Goal: Task Accomplishment & Management: Manage account settings

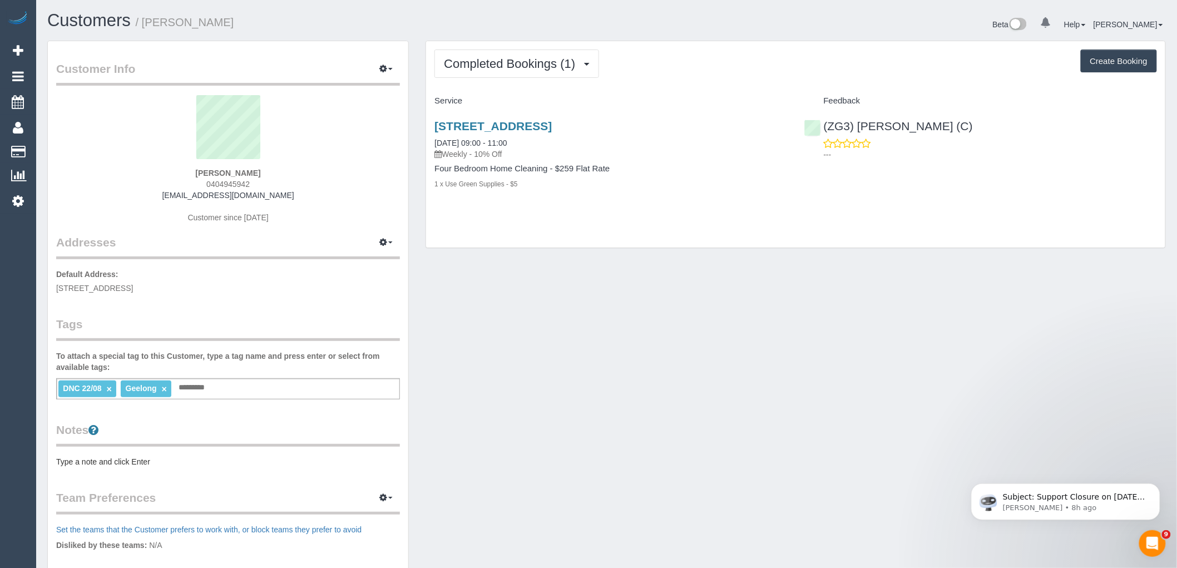
drag, startPoint x: 266, startPoint y: 180, endPoint x: 121, endPoint y: 185, distance: 144.7
click at [156, 176] on div "Natalie Johnstone 0404945942 liveagoodlife77@gmail.com Customer since 2025" at bounding box center [228, 164] width 344 height 139
click at [375, 205] on div "Natalie Johnstone 0404945942 liveagoodlife77@gmail.com Customer since 2025" at bounding box center [228, 164] width 344 height 139
drag, startPoint x: 263, startPoint y: 184, endPoint x: 116, endPoint y: 184, distance: 147.4
click at [116, 184] on div "Natalie Johnstone 0404945942 liveagoodlife77@gmail.com Customer since 2025" at bounding box center [228, 164] width 344 height 139
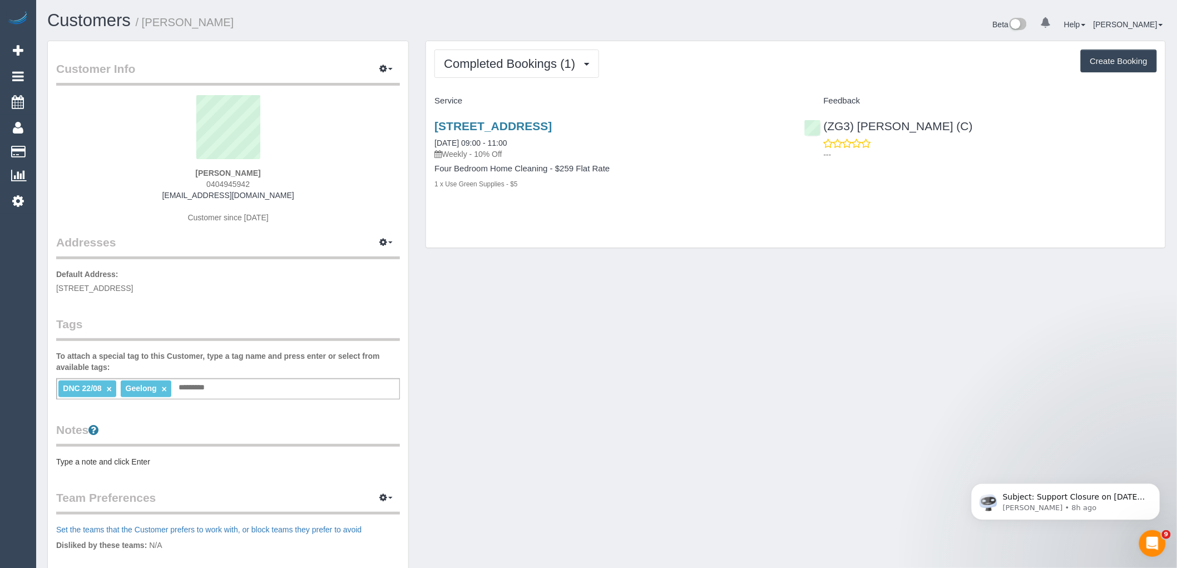
copy span "0404945942"
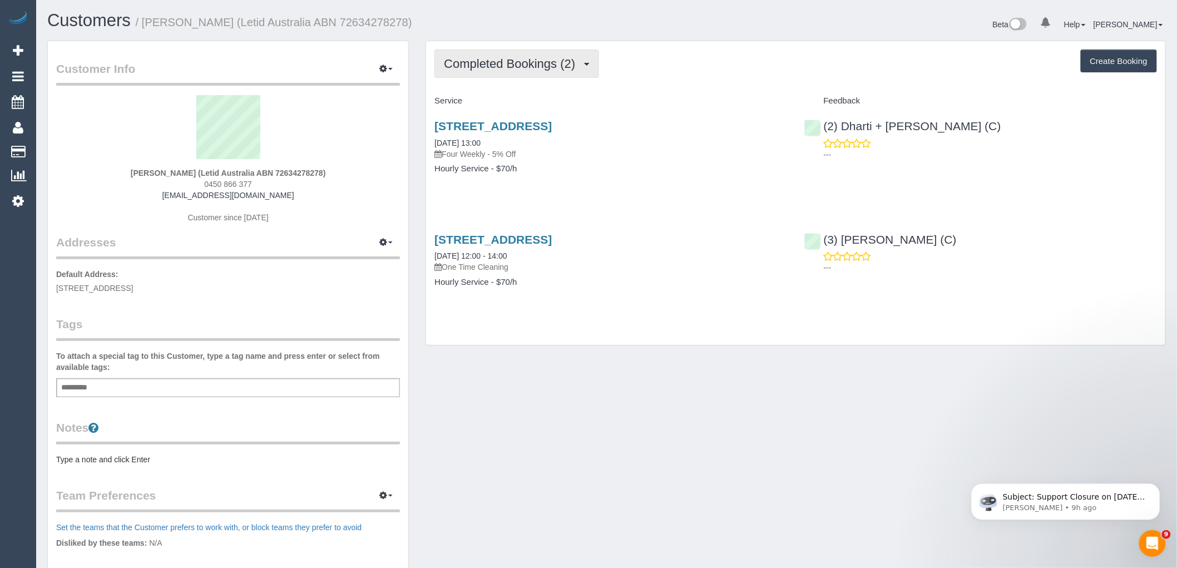
click at [538, 63] on span "Completed Bookings (2)" at bounding box center [512, 64] width 137 height 14
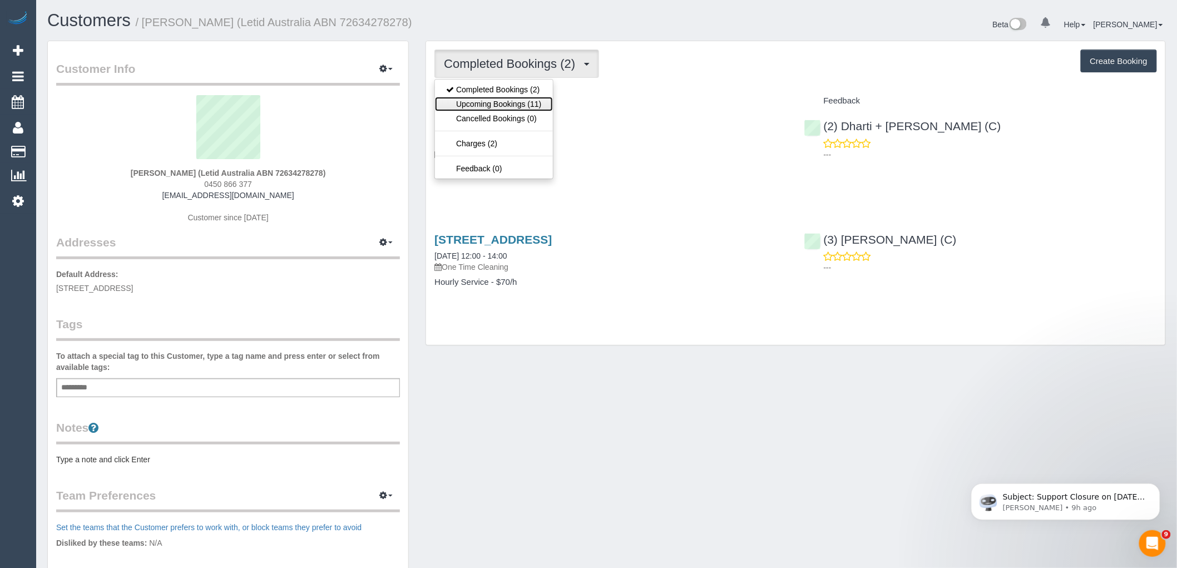
click at [541, 109] on link "Upcoming Bookings (11)" at bounding box center [493, 104] width 117 height 14
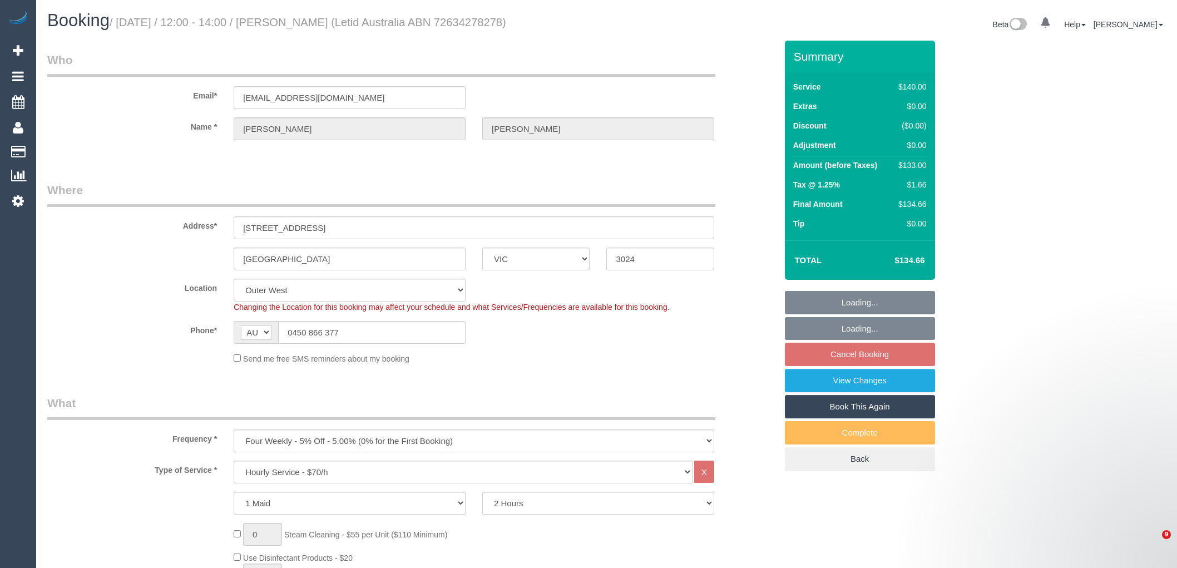
select select "VIC"
select select "number:28"
select select "number:14"
select select "number:19"
select select "number:23"
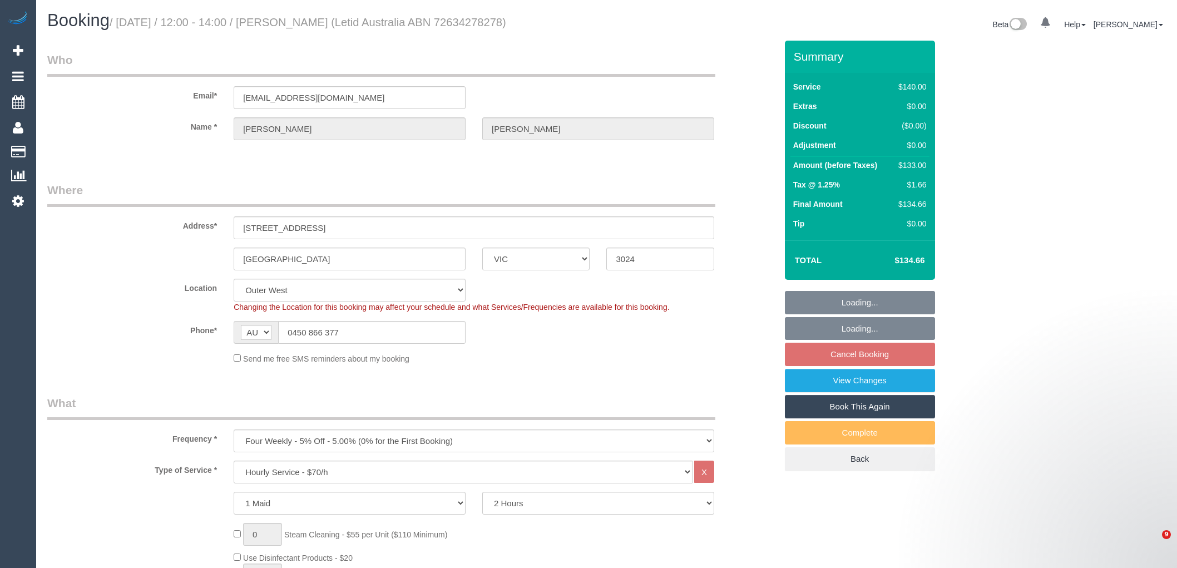
select select "number:33"
select select "number:12"
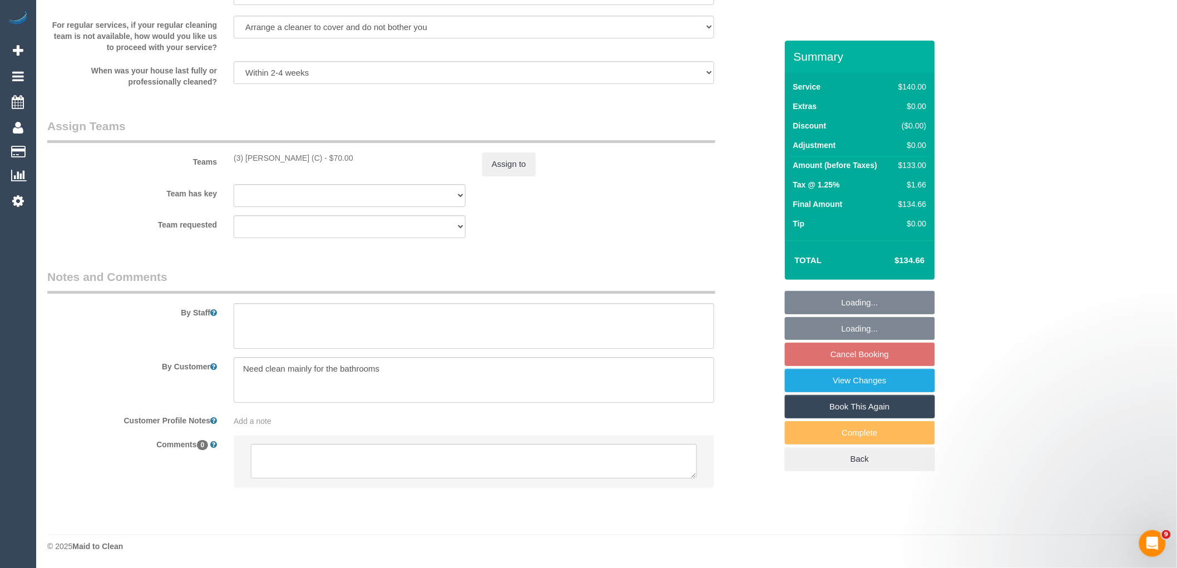
select select "spot4"
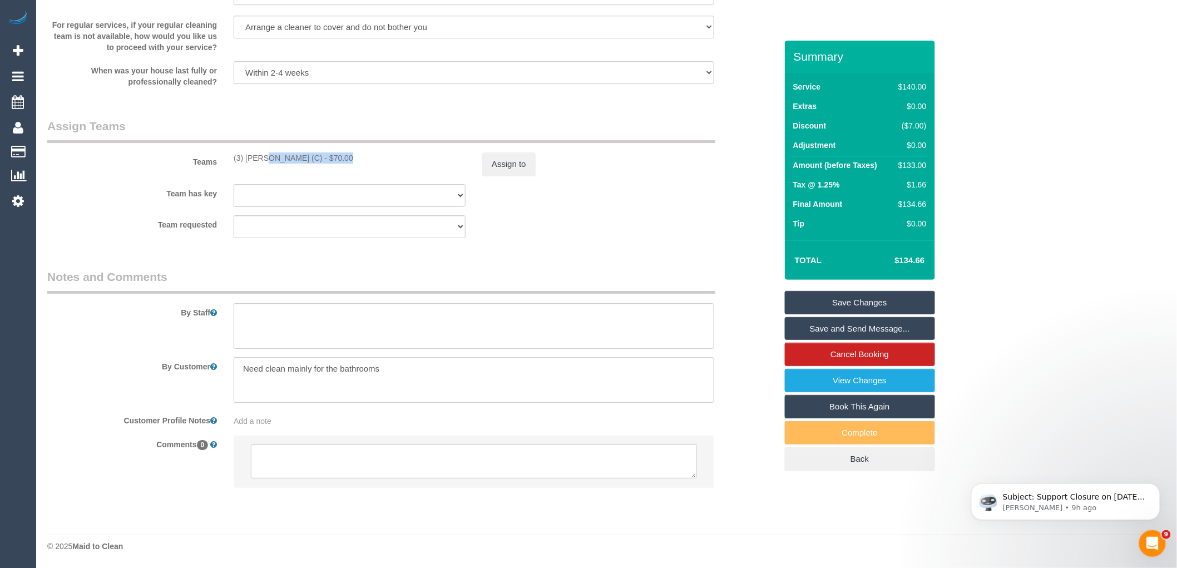
drag, startPoint x: 310, startPoint y: 157, endPoint x: 229, endPoint y: 156, distance: 81.8
click at [229, 156] on div "(3) Shebaaz Khan (C) - $70.00" at bounding box center [349, 157] width 249 height 11
copy div "(3) Shebaaz Khan (C)"
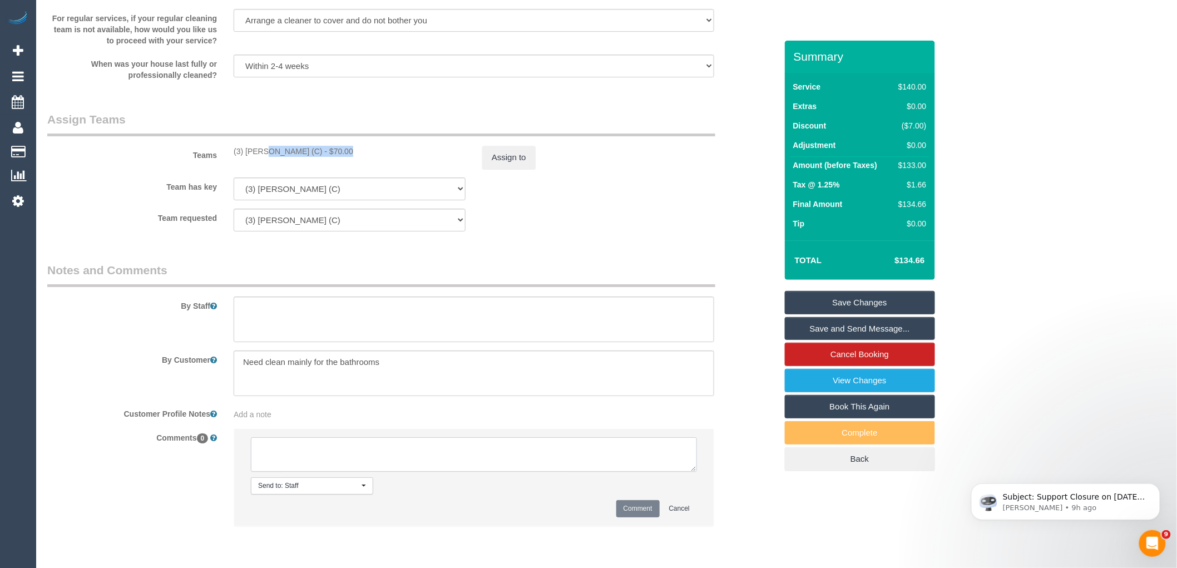
click at [363, 453] on textarea at bounding box center [474, 454] width 446 height 34
paste textarea "(3) Shebaaz Khan (C)"
type textarea "(3) Shebaaz Khan (C) on hold Customer not contacted"
click at [674, 494] on div "Send to: Staff Nothing selected Send to: Staff Send to: Customer Send to: Team …" at bounding box center [474, 485] width 463 height 17
click at [640, 516] on button "Comment" at bounding box center [637, 508] width 43 height 17
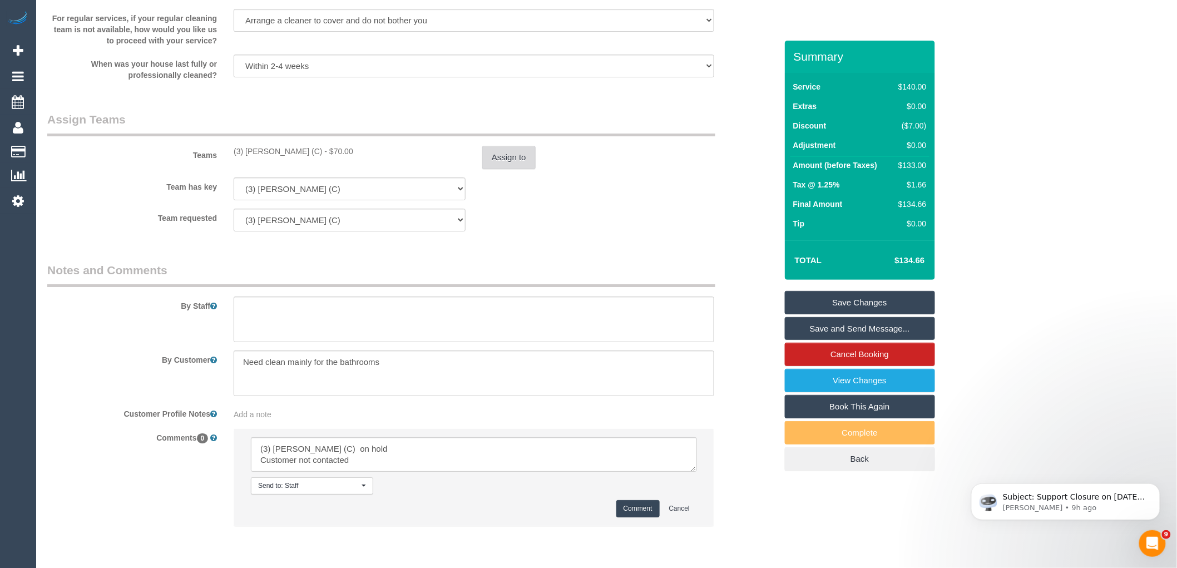
click at [517, 162] on button "Assign to" at bounding box center [508, 157] width 53 height 23
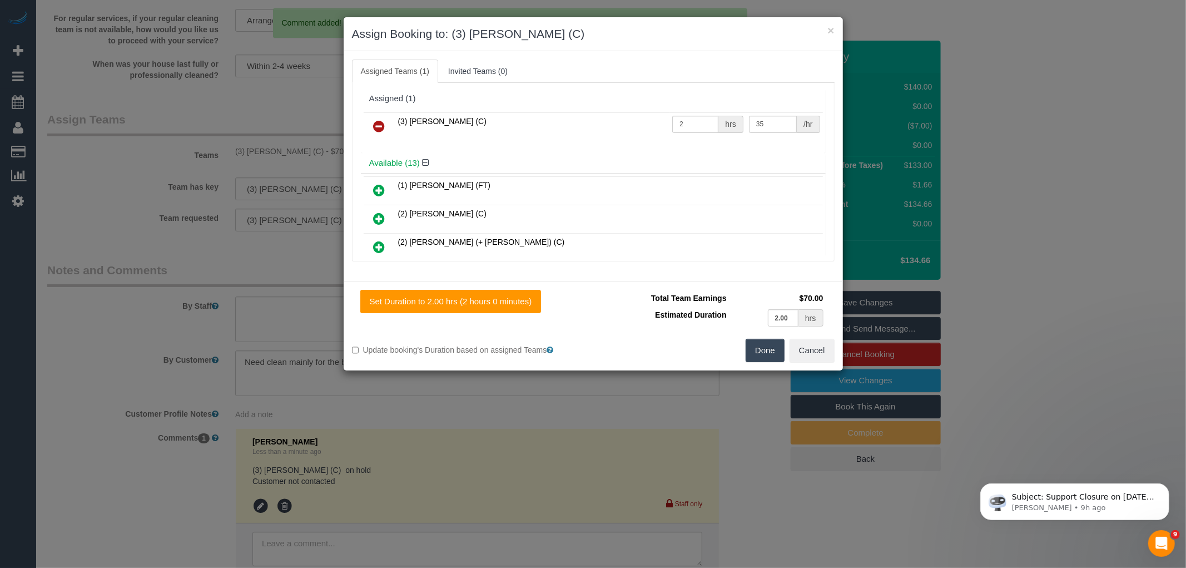
click at [370, 126] on link at bounding box center [380, 127] width 26 height 22
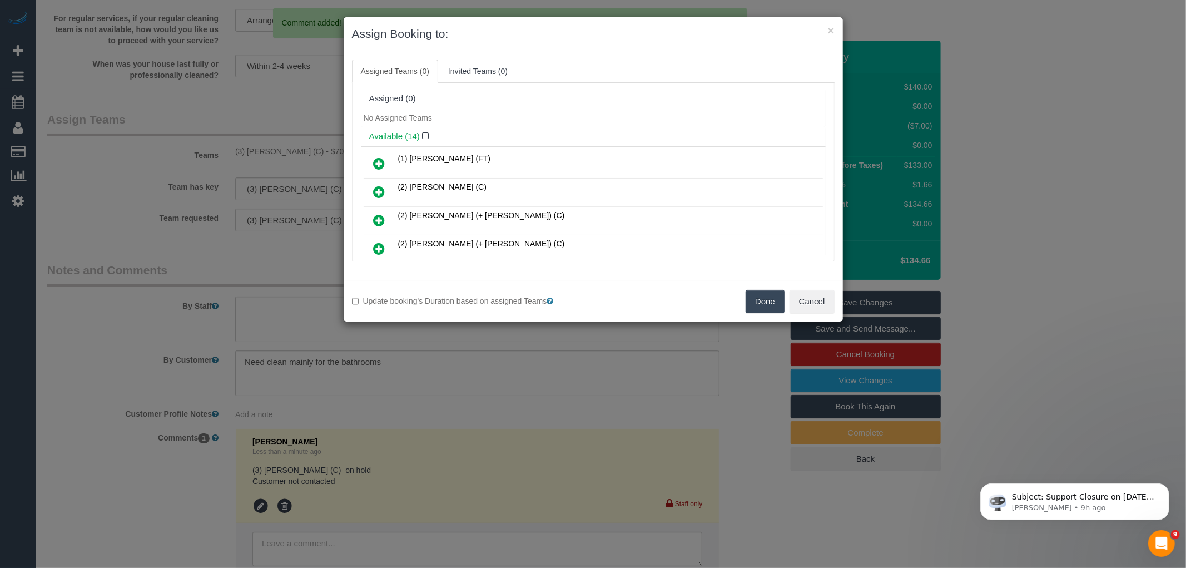
click at [757, 307] on button "Done" at bounding box center [765, 301] width 39 height 23
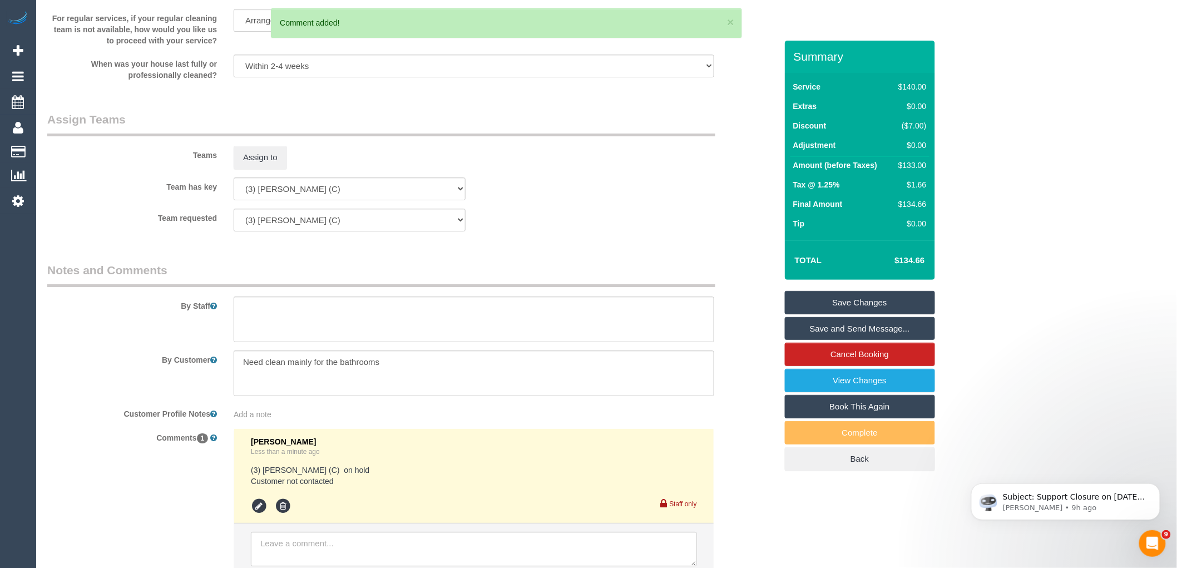
click at [857, 304] on link "Save Changes" at bounding box center [860, 302] width 150 height 23
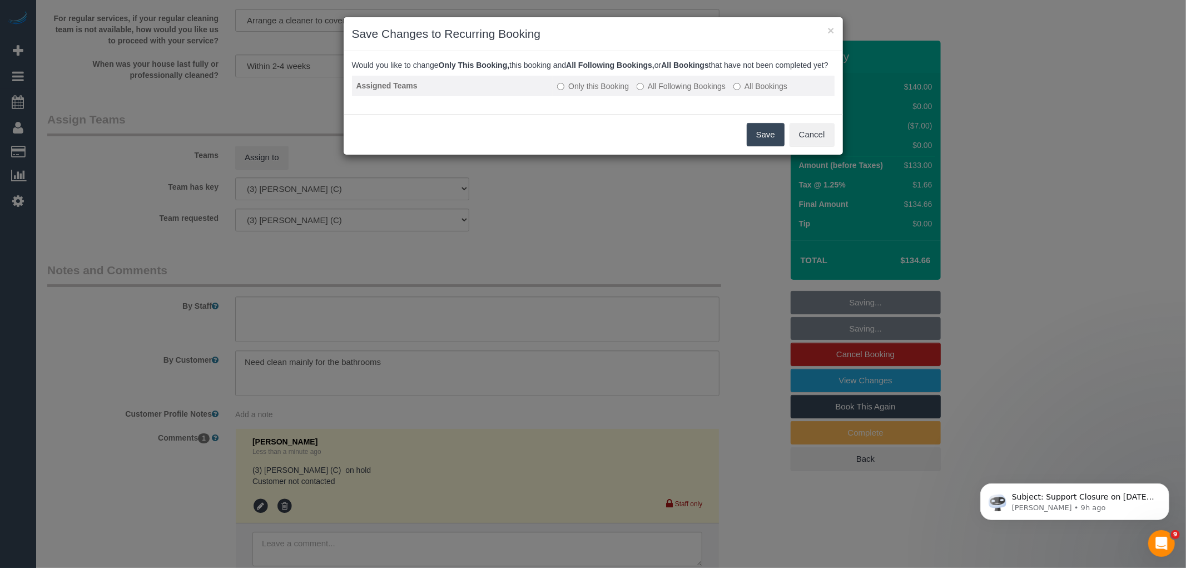
click at [670, 92] on label "All Following Bookings" at bounding box center [681, 86] width 89 height 11
drag, startPoint x: 770, startPoint y: 146, endPoint x: 753, endPoint y: 137, distance: 19.2
click at [771, 146] on button "Save" at bounding box center [766, 134] width 38 height 23
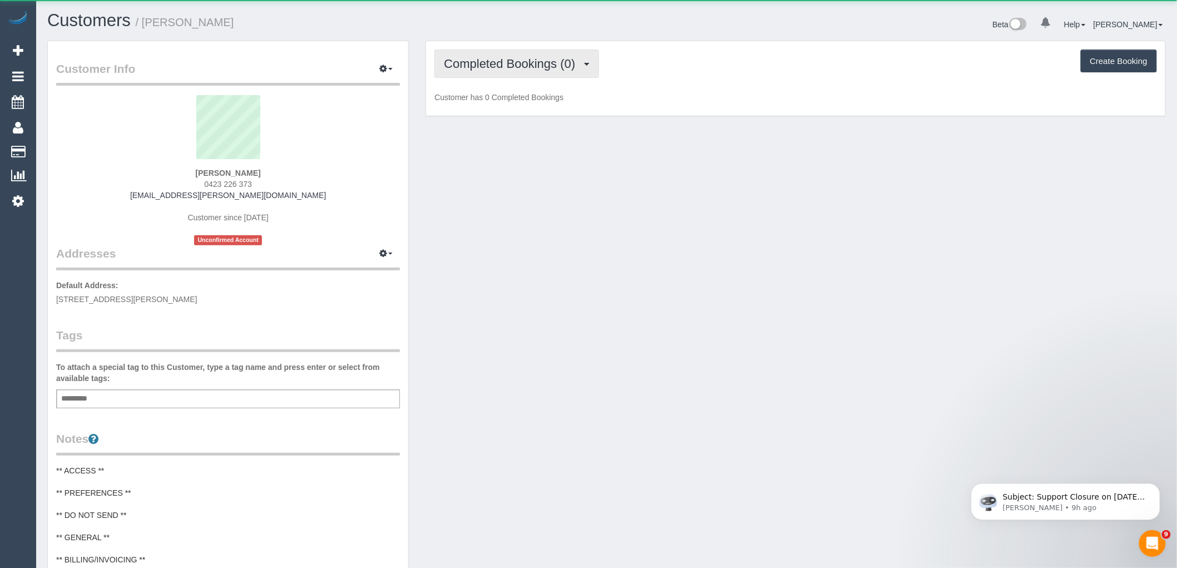
click at [506, 72] on button "Completed Bookings (0)" at bounding box center [516, 64] width 165 height 28
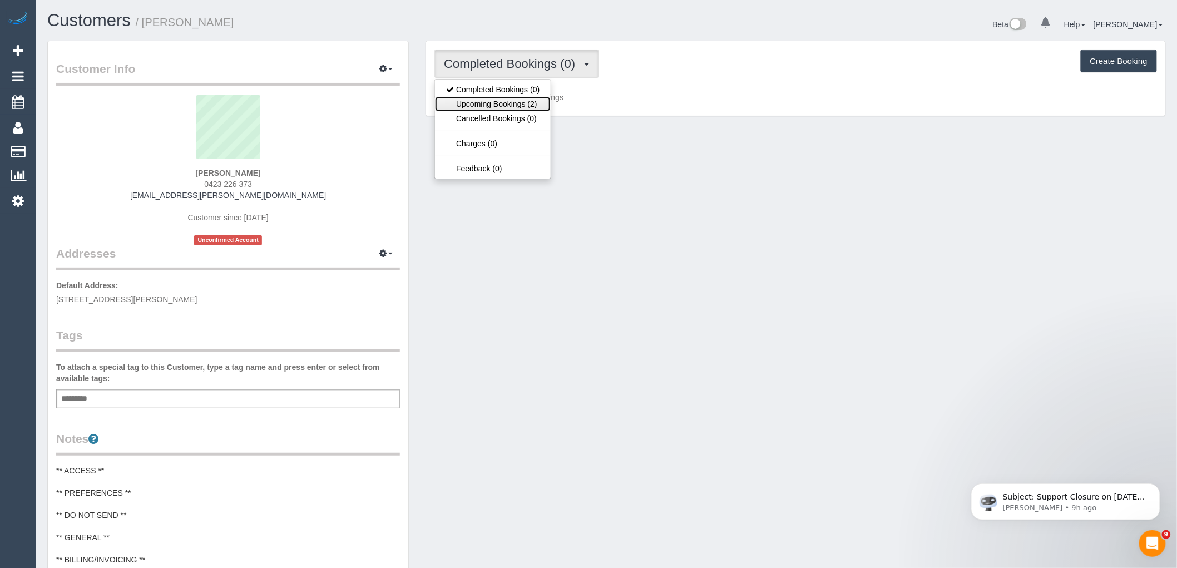
click at [502, 102] on link "Upcoming Bookings (2)" at bounding box center [493, 104] width 116 height 14
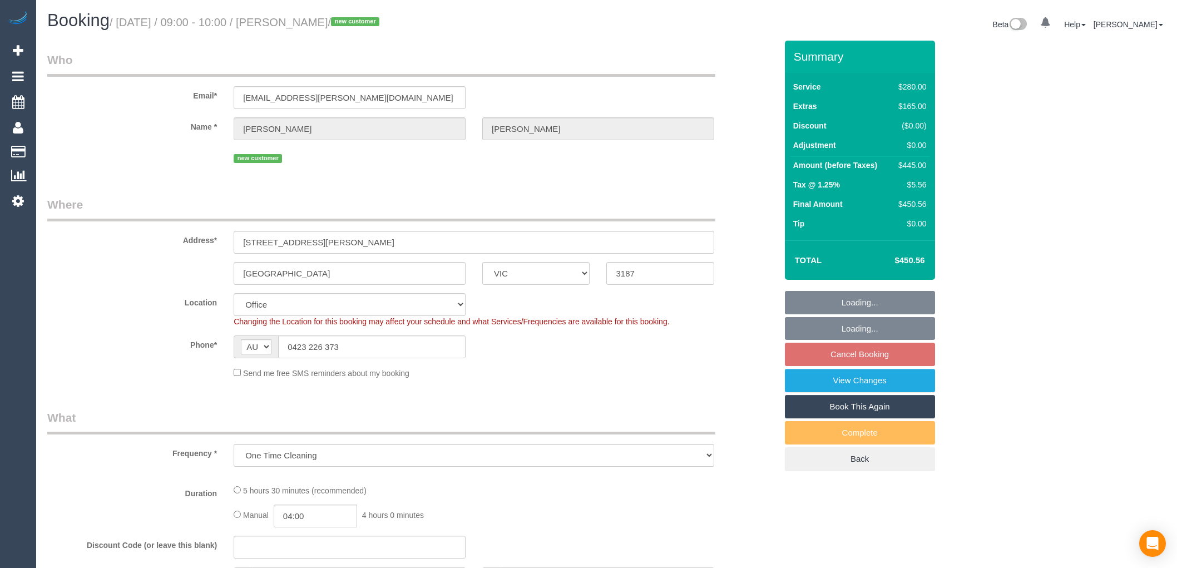
select select "VIC"
select select "string:stripe-pm_1RqRQ82GScqysDRVwoOBDfRc"
select select "240"
select select "number:28"
select select "number:14"
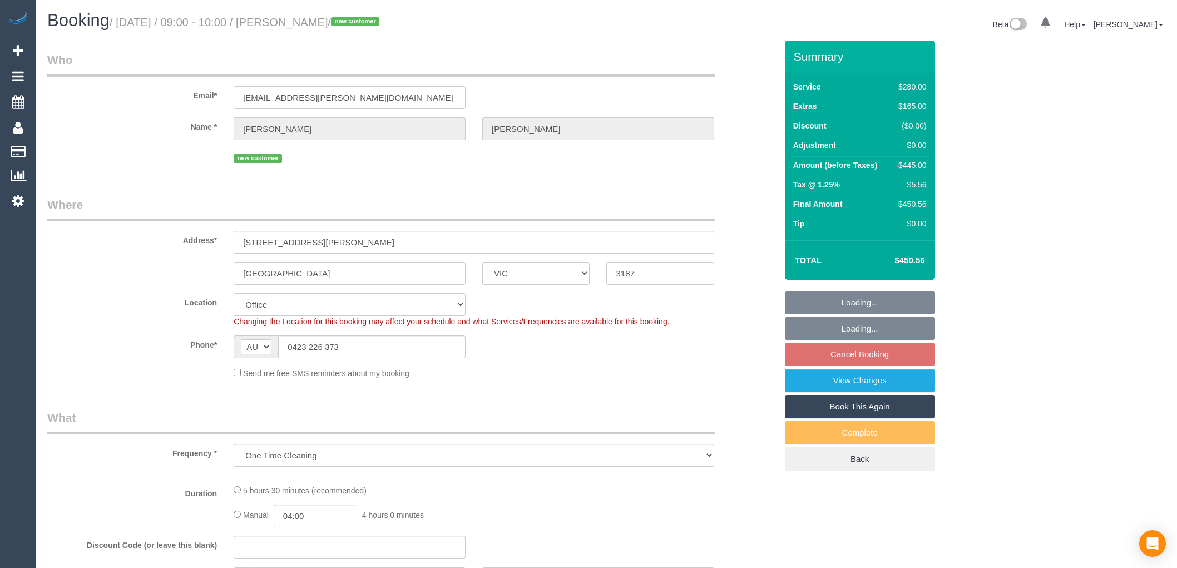
select select "number:19"
select select "number:24"
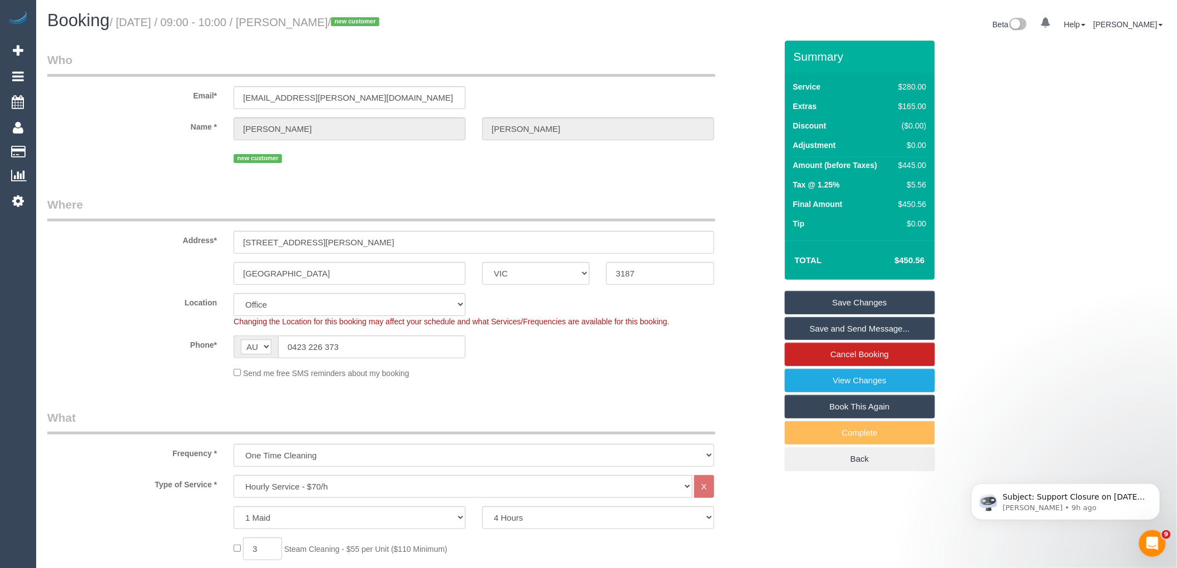
drag, startPoint x: 367, startPoint y: 19, endPoint x: 288, endPoint y: 19, distance: 79.0
click at [288, 19] on small "/ August 29, 2025 / 09:00 - 10:00 / Julian Wakeford / new customer" at bounding box center [246, 22] width 273 height 12
copy small "Julian Wakeford"
click at [502, 378] on div "Send me free SMS reminders about my booking" at bounding box center [473, 373] width 497 height 12
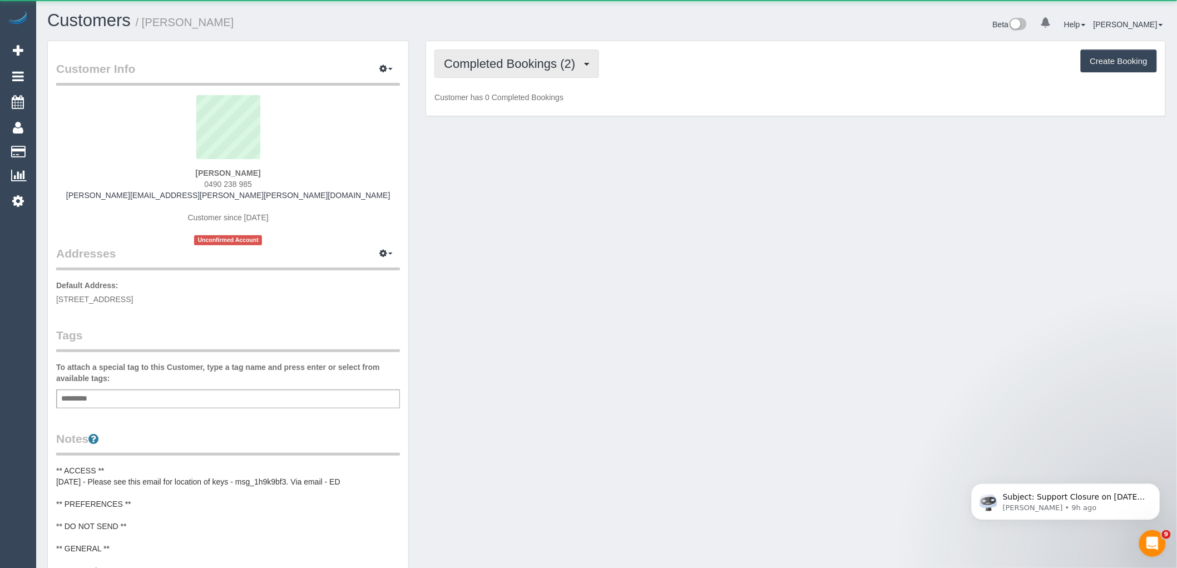
click at [518, 61] on span "Completed Bookings (2)" at bounding box center [512, 64] width 137 height 14
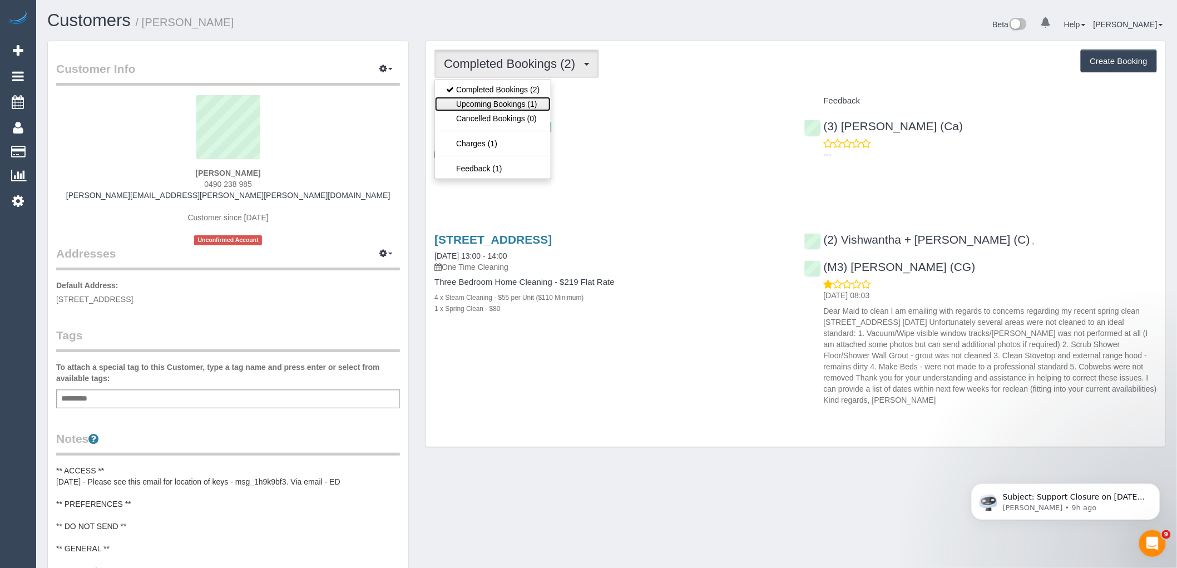
click at [527, 98] on link "Upcoming Bookings (1)" at bounding box center [493, 104] width 116 height 14
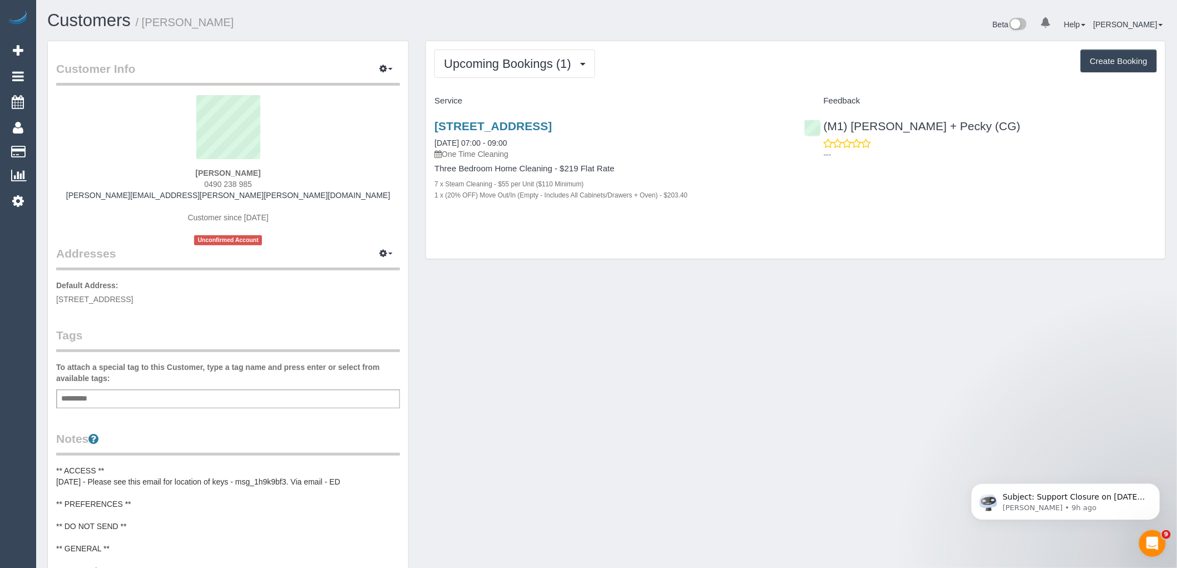
click at [569, 265] on div "Upcoming Bookings (1) Completed Bookings (2) Upcoming Bookings (1) Cancelled Bo…" at bounding box center [795, 156] width 757 height 230
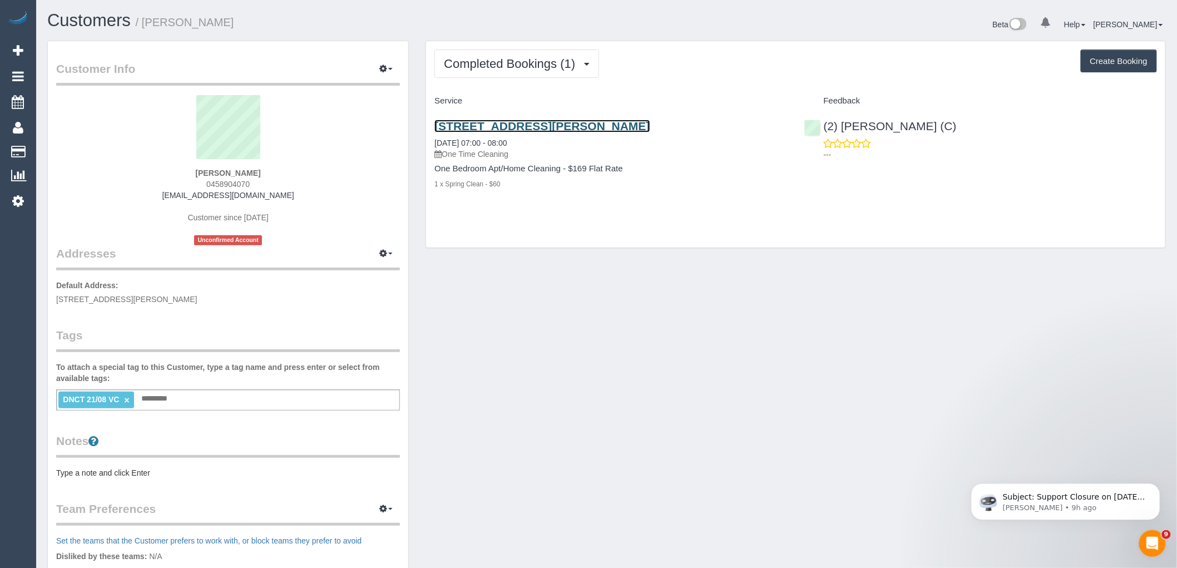
click at [586, 131] on link "[STREET_ADDRESS][PERSON_NAME]" at bounding box center [541, 126] width 215 height 13
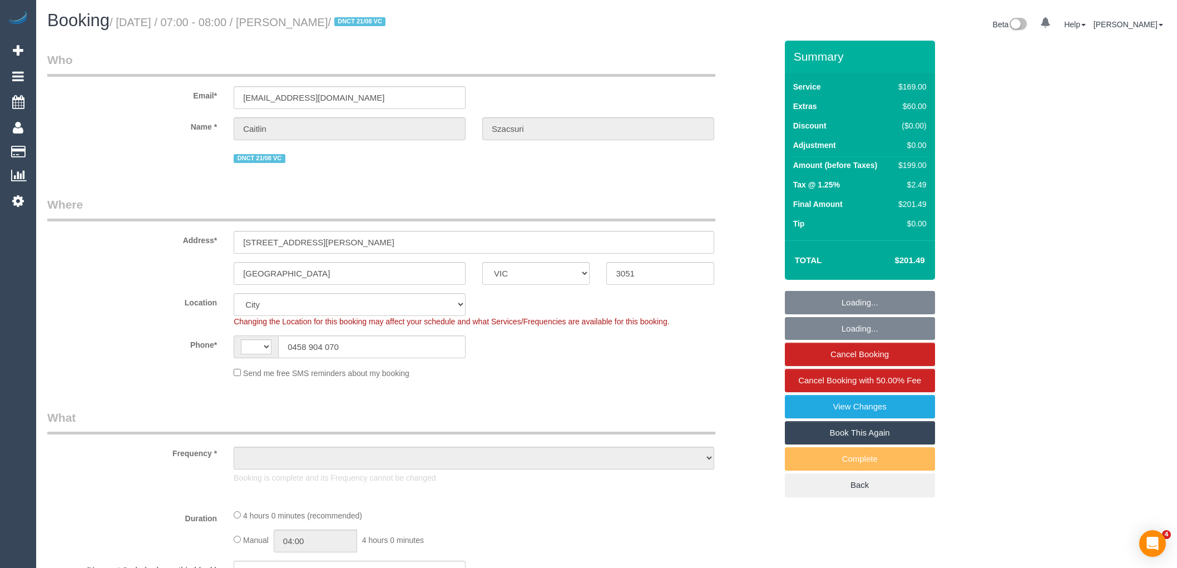
select select "VIC"
select select "string:AU"
select select "object:790"
select select "number:28"
select select "number:16"
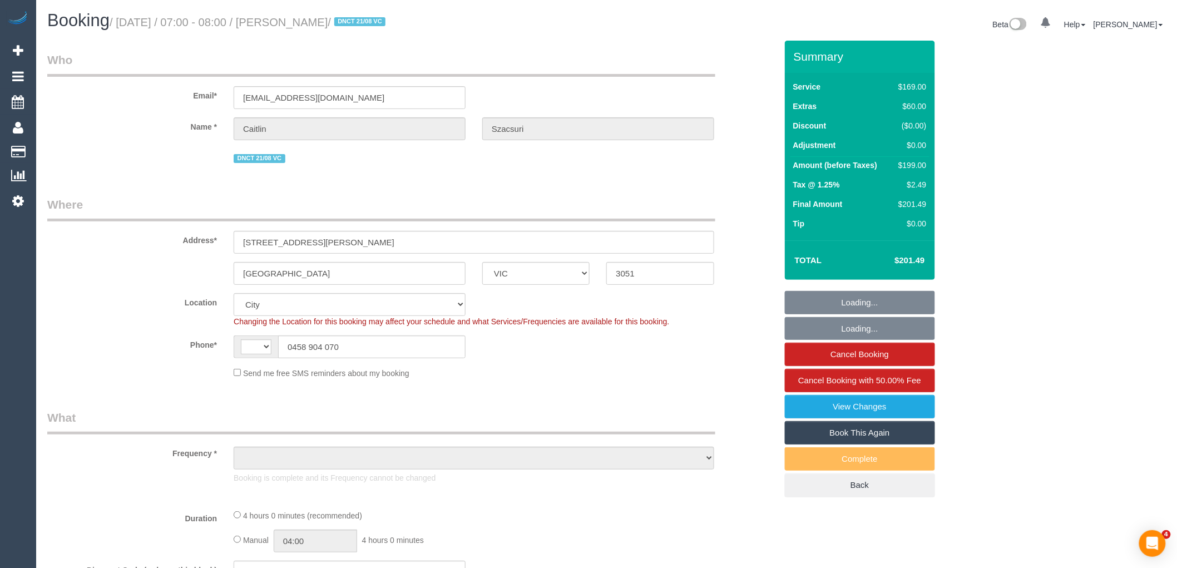
select select "number:19"
select select "number:25"
select select "number:26"
select select "object:1209"
select select "string:stripe-pm_1RxRFf2GScqysDRVTlC5OIi8"
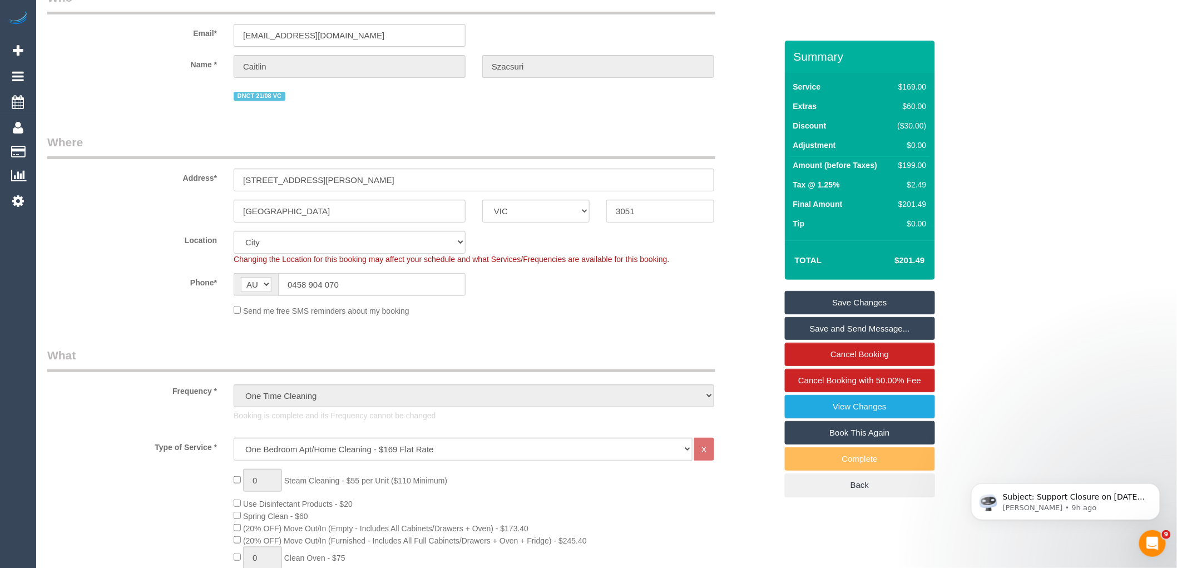
scroll to position [62, 0]
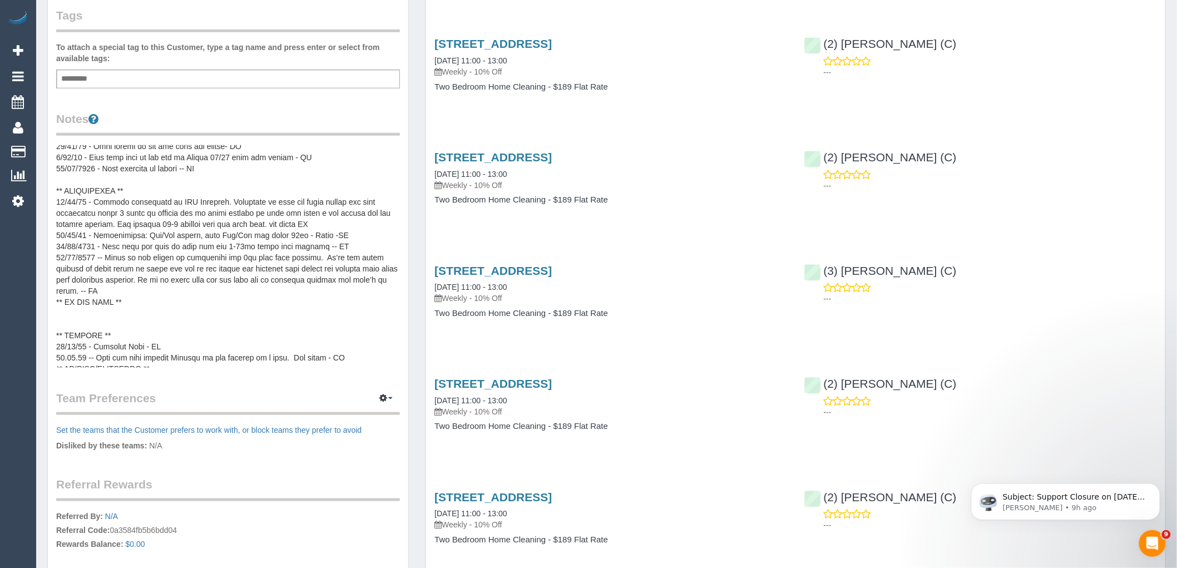
scroll to position [185, 0]
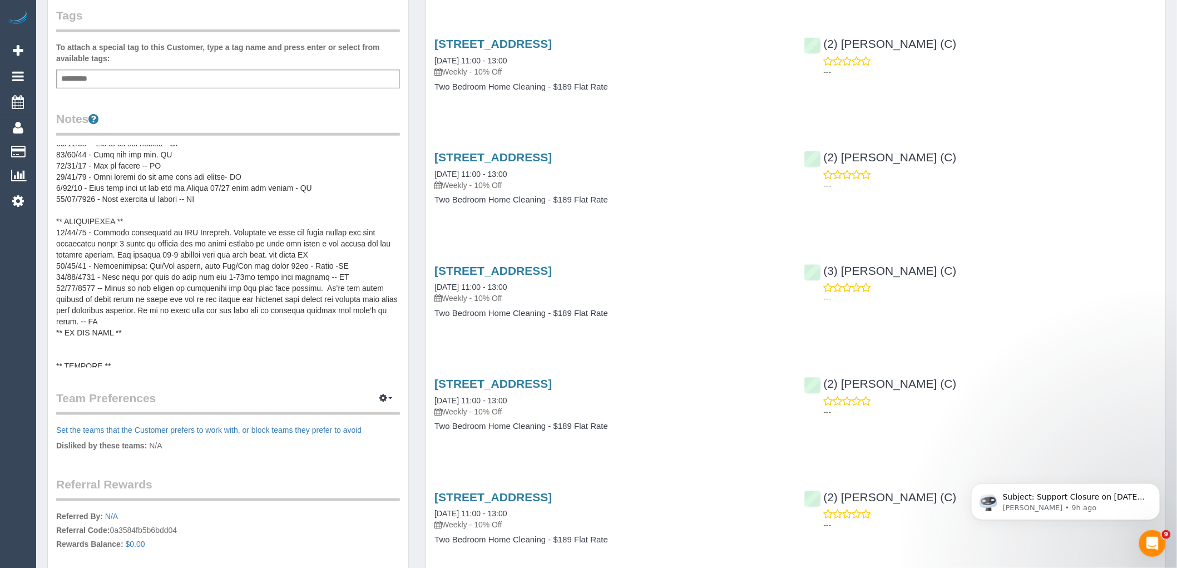
click at [148, 210] on pre at bounding box center [228, 256] width 344 height 222
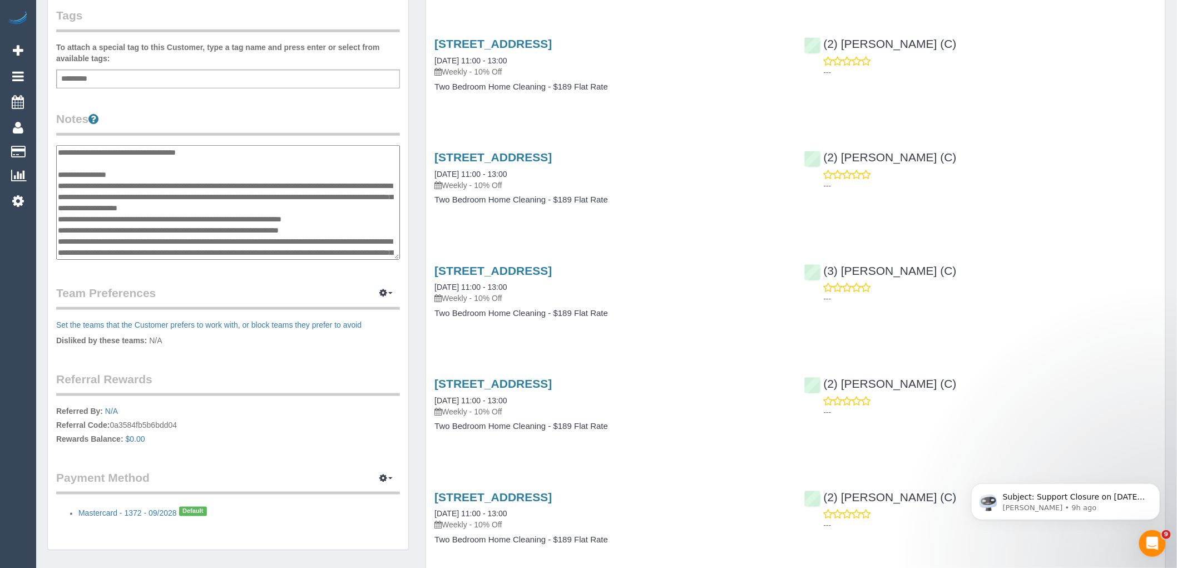
scroll to position [254, 0]
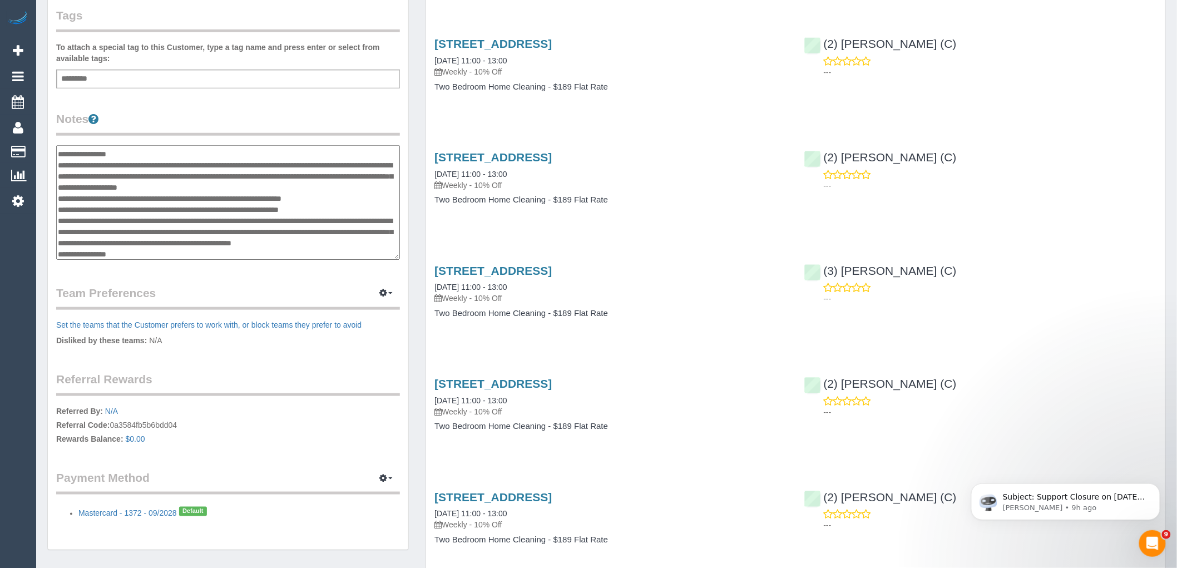
click at [153, 168] on textarea at bounding box center [228, 202] width 344 height 115
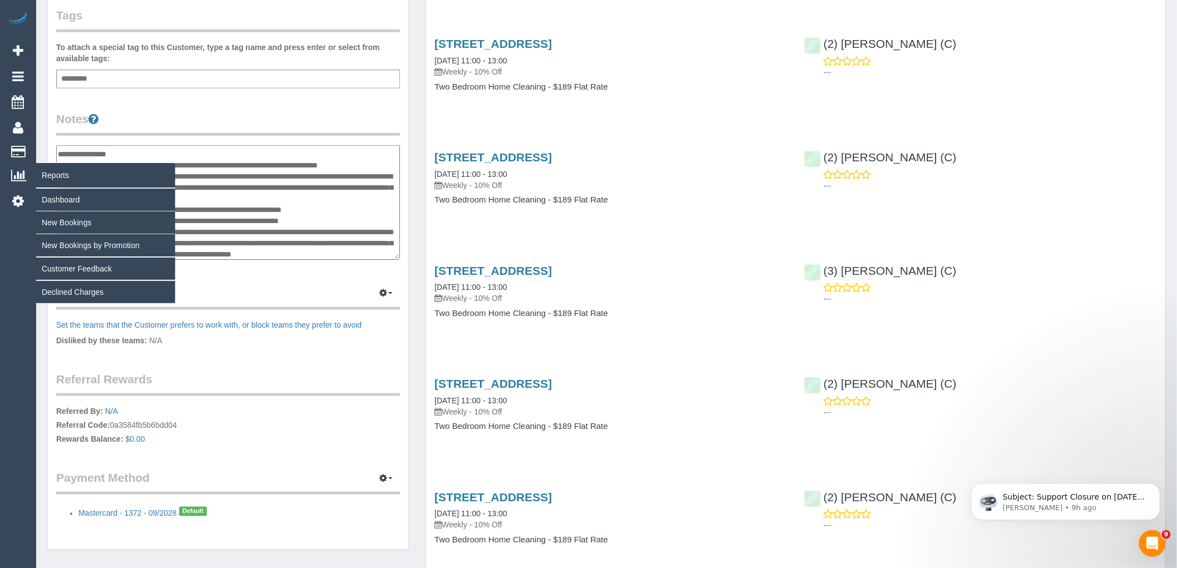
type textarea "**********"
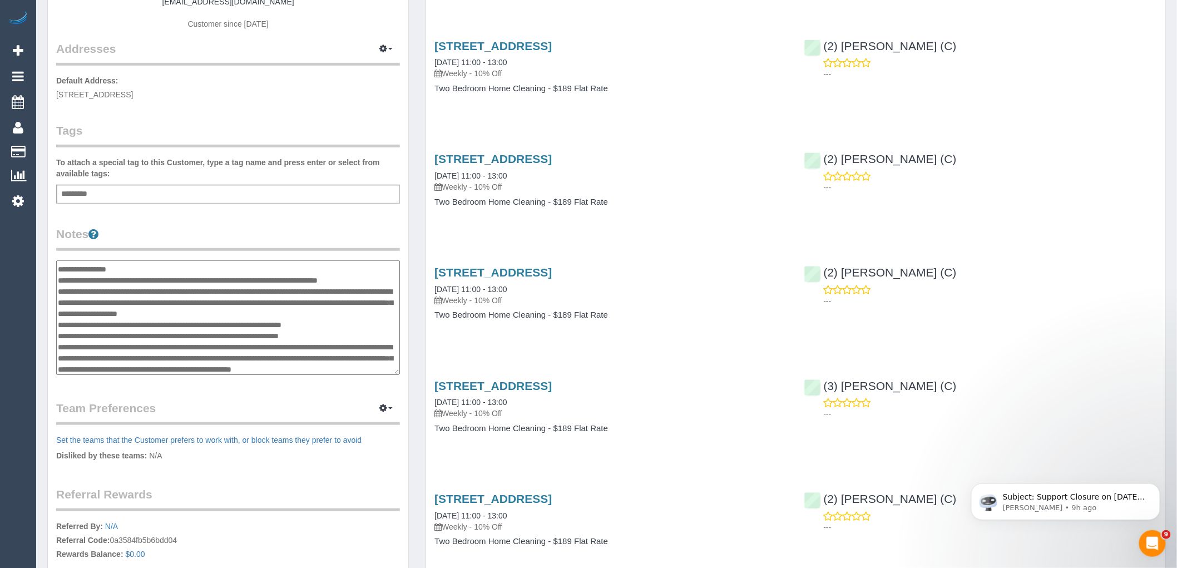
scroll to position [0, 0]
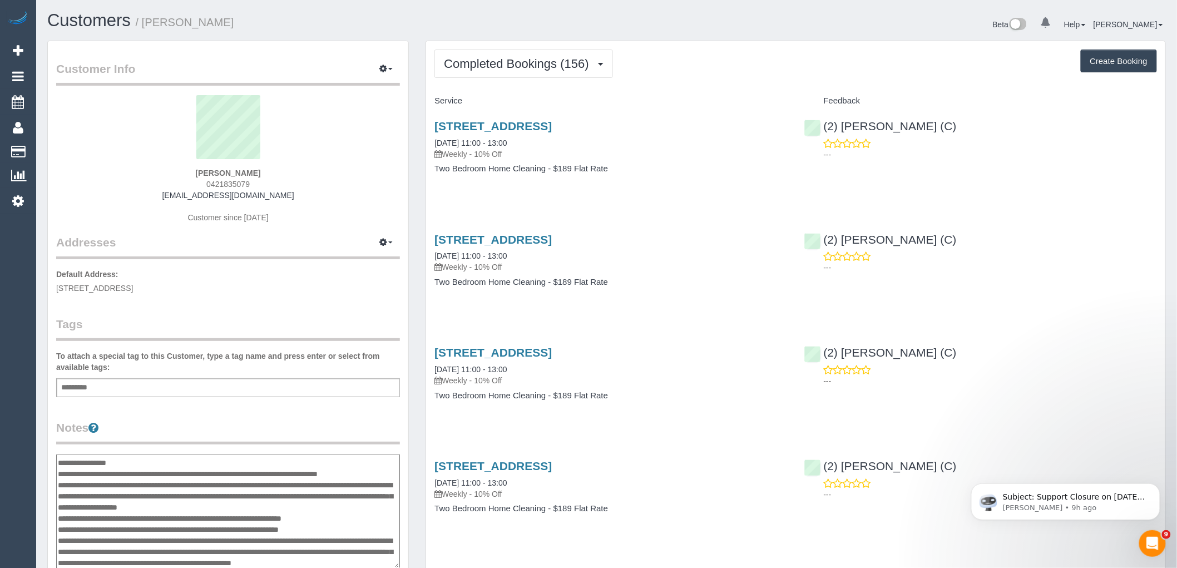
click at [681, 71] on div "Completed Bookings (156) Completed Bookings (156) Upcoming Bookings (11) Cancel…" at bounding box center [795, 64] width 723 height 28
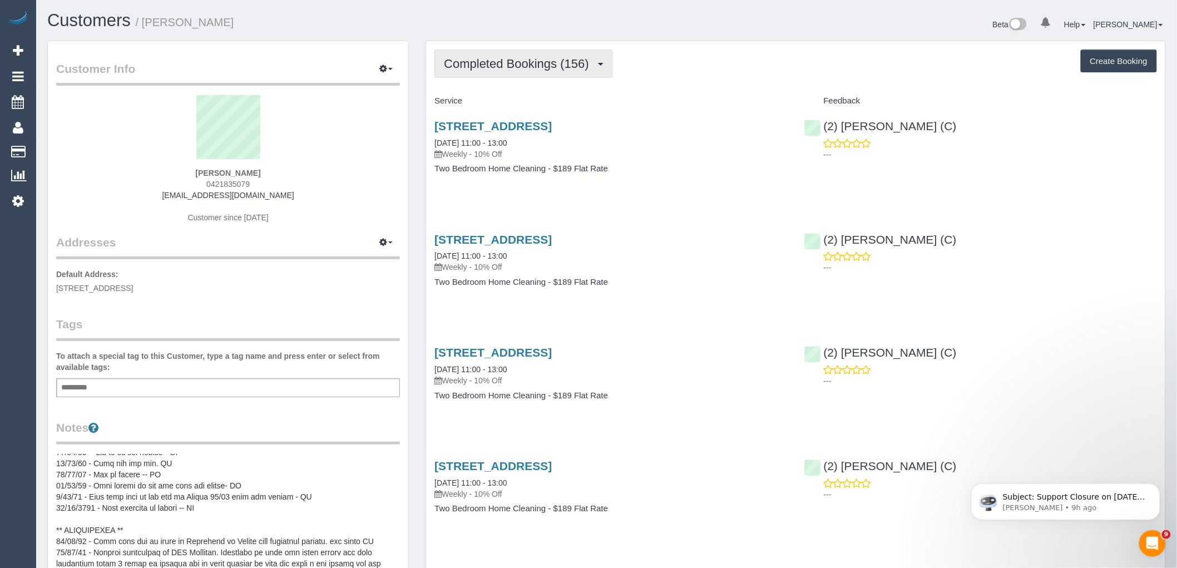
click at [547, 74] on button "Completed Bookings (156)" at bounding box center [523, 64] width 179 height 28
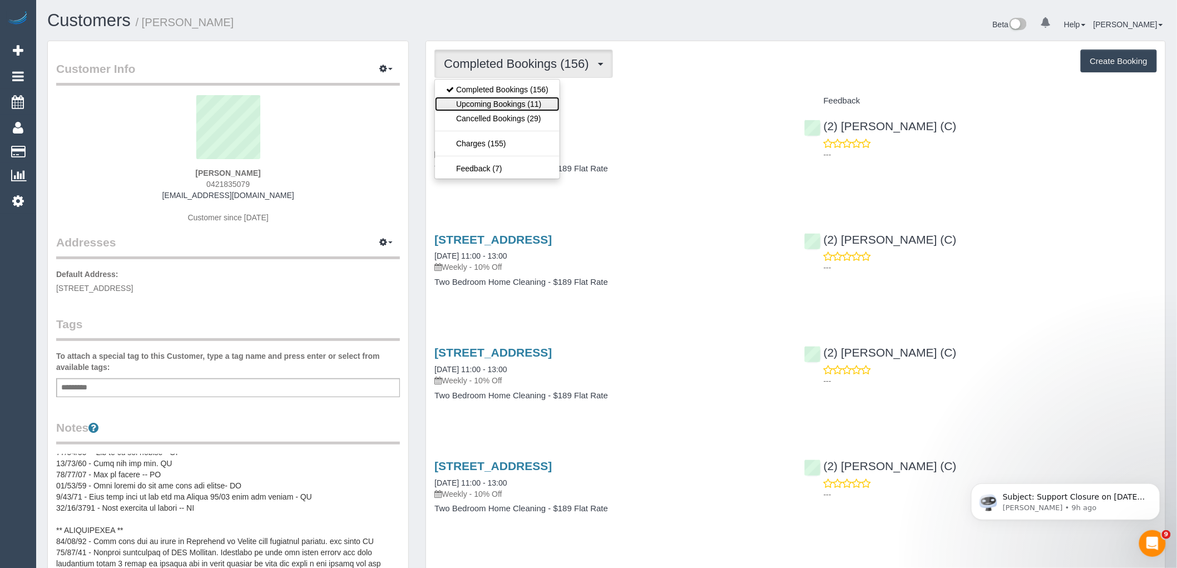
click at [546, 97] on link "Upcoming Bookings (11)" at bounding box center [497, 104] width 125 height 14
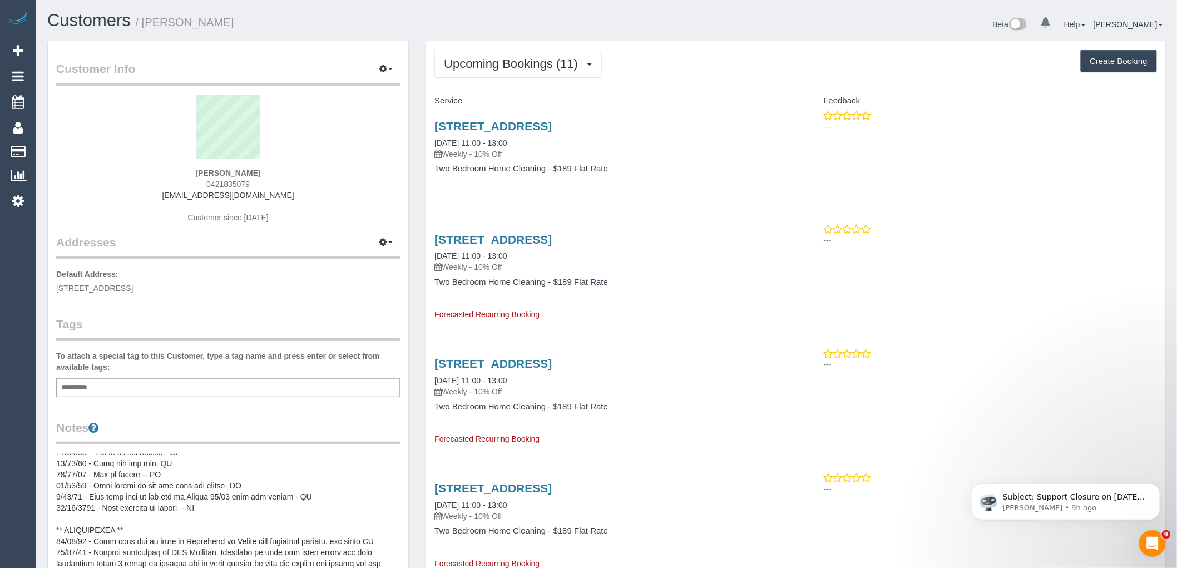
click at [637, 192] on div "200 Albion Street, 2, Brunswick, VIC 3056 02/09/2025 11:00 - 13:00 Weekly - 10%…" at bounding box center [610, 153] width 369 height 86
click at [552, 121] on link "200 Albion Street, 2, Brunswick, VIC 3056" at bounding box center [492, 126] width 117 height 13
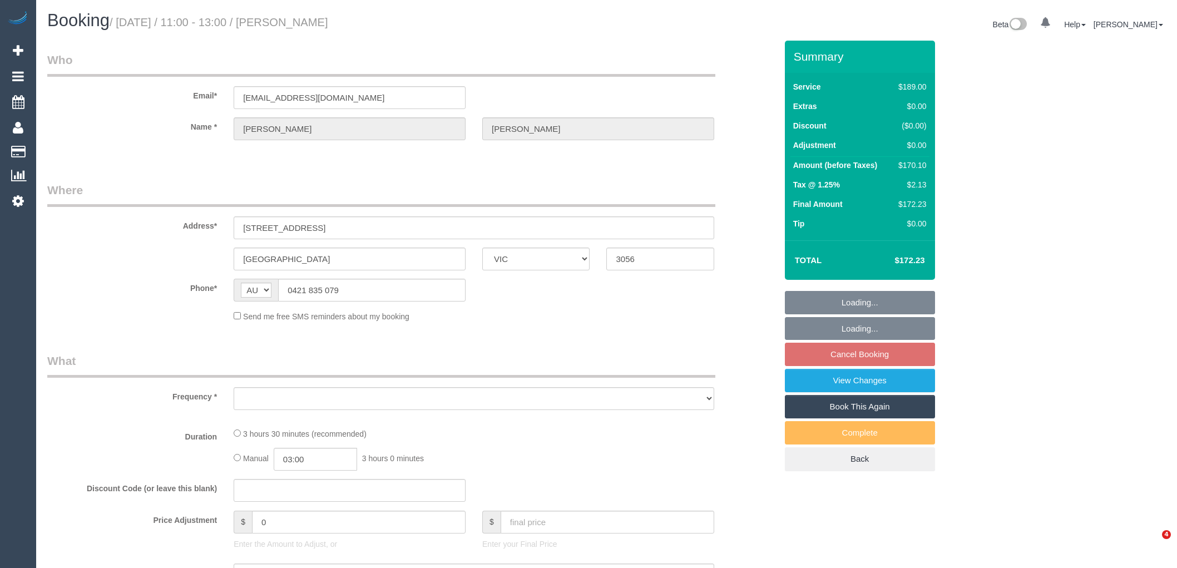
select select "VIC"
select select "string:stripe-pm_1RZLGk2GScqysDRVMojLpH94"
select select "number:29"
select select "number:35"
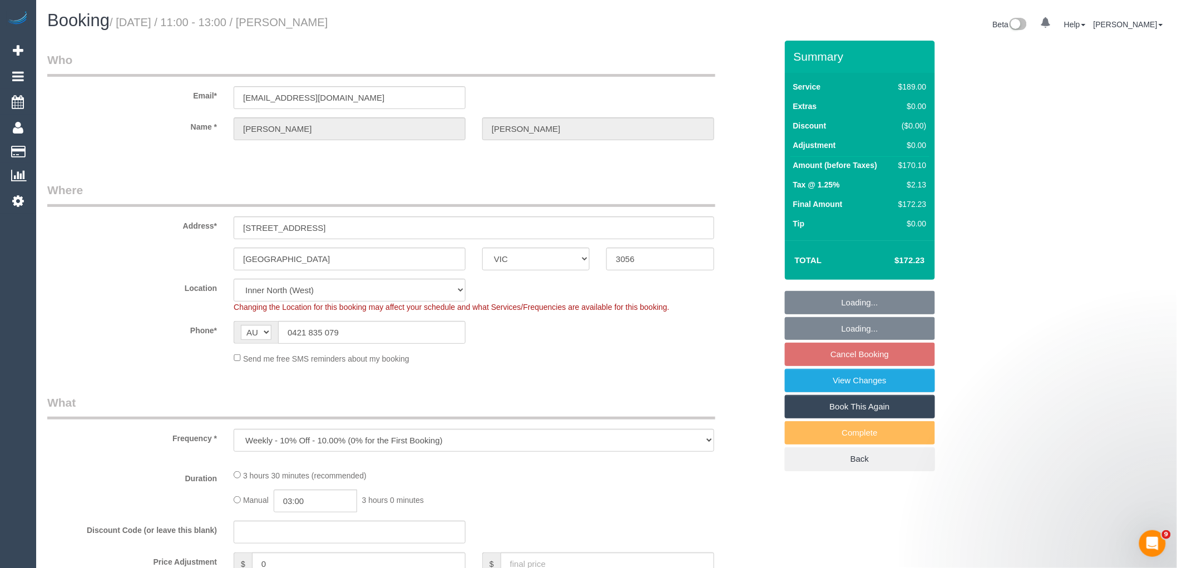
select select "object:1668"
select select "spot5"
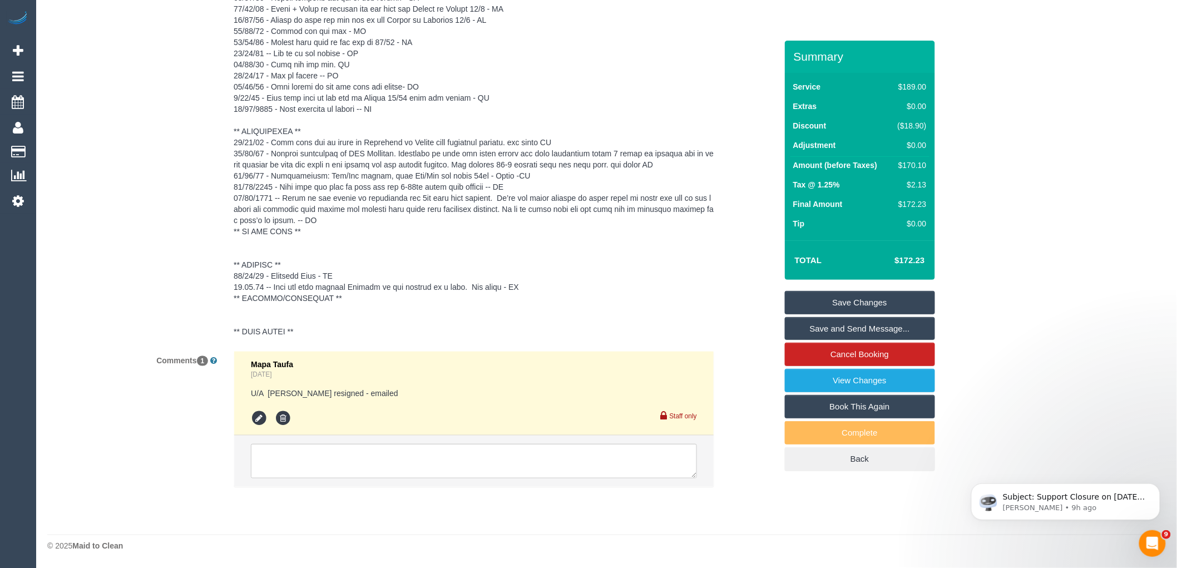
scroll to position [2133, 0]
click at [353, 451] on textarea at bounding box center [474, 461] width 446 height 34
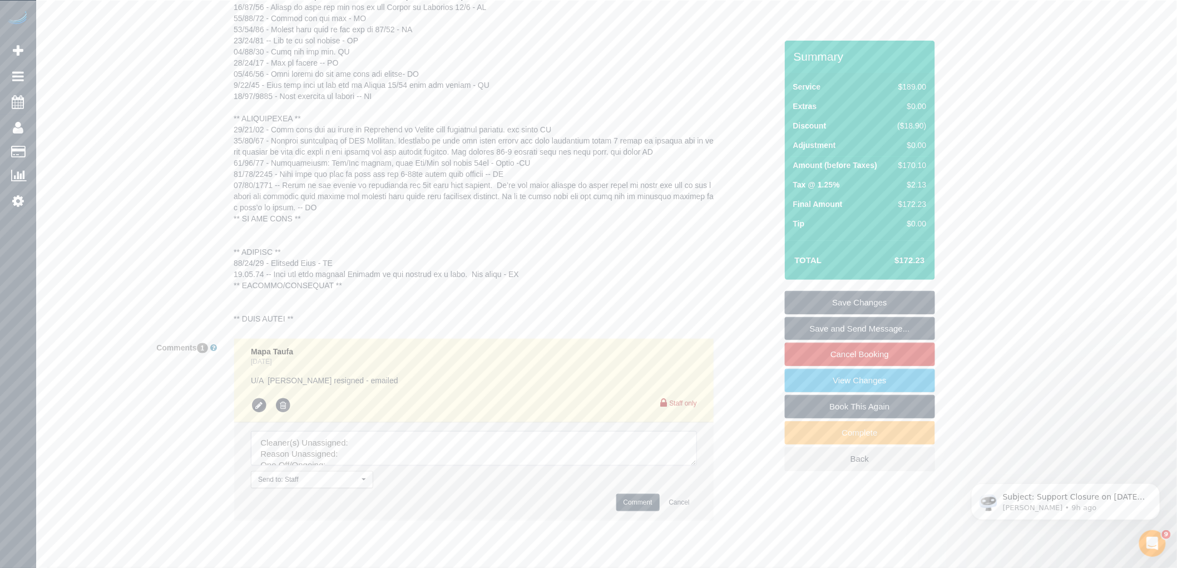
scroll to position [2179, 0]
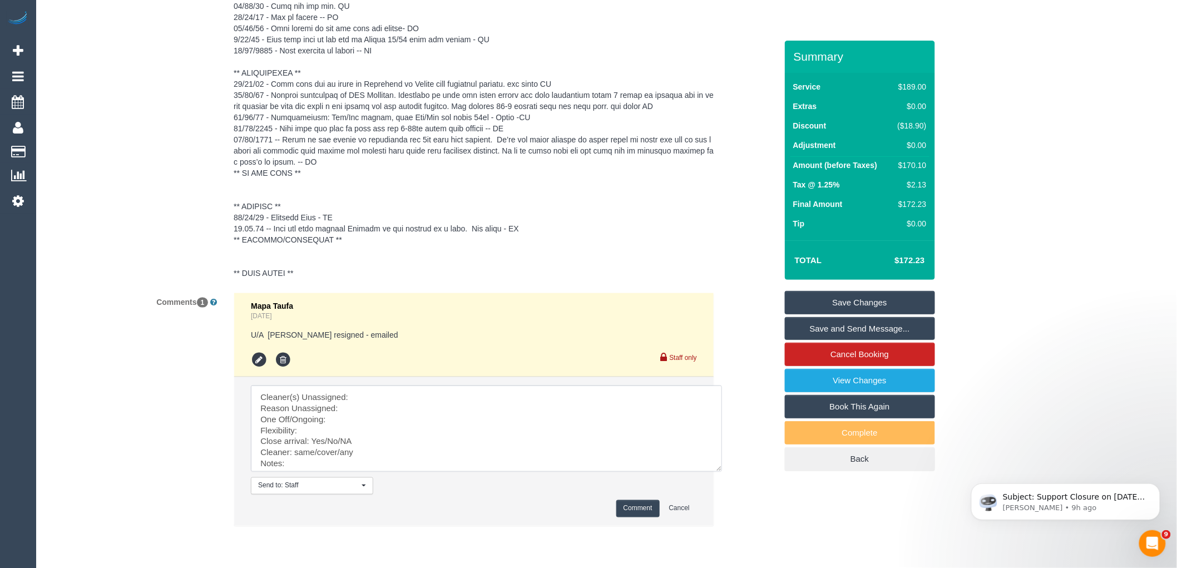
drag, startPoint x: 695, startPoint y: 427, endPoint x: 869, endPoint y: 592, distance: 239.6
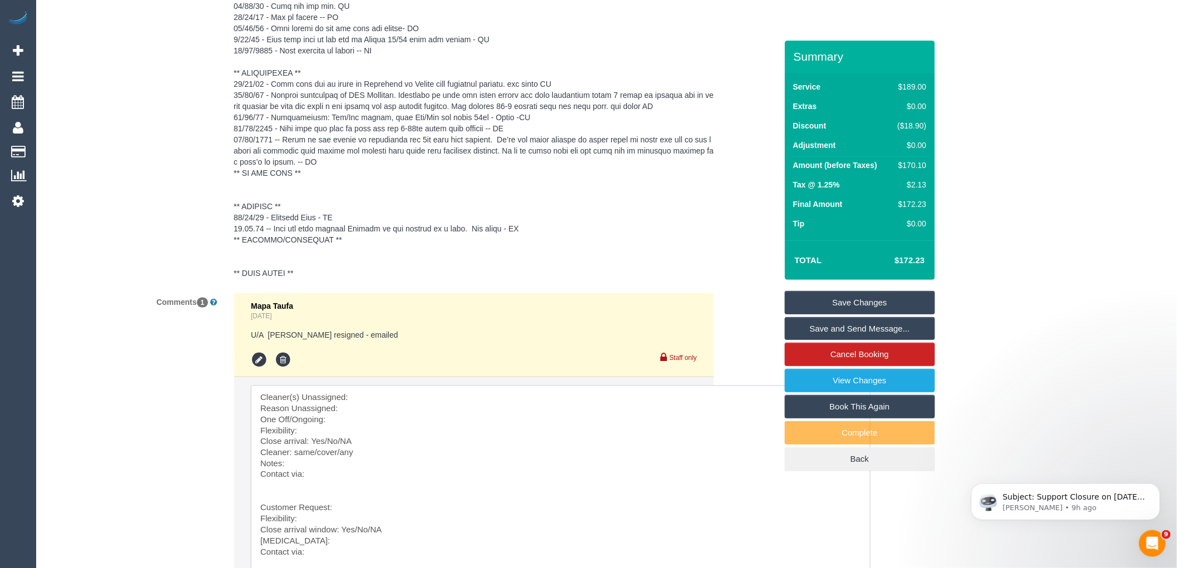
scroll to position [1994, 0]
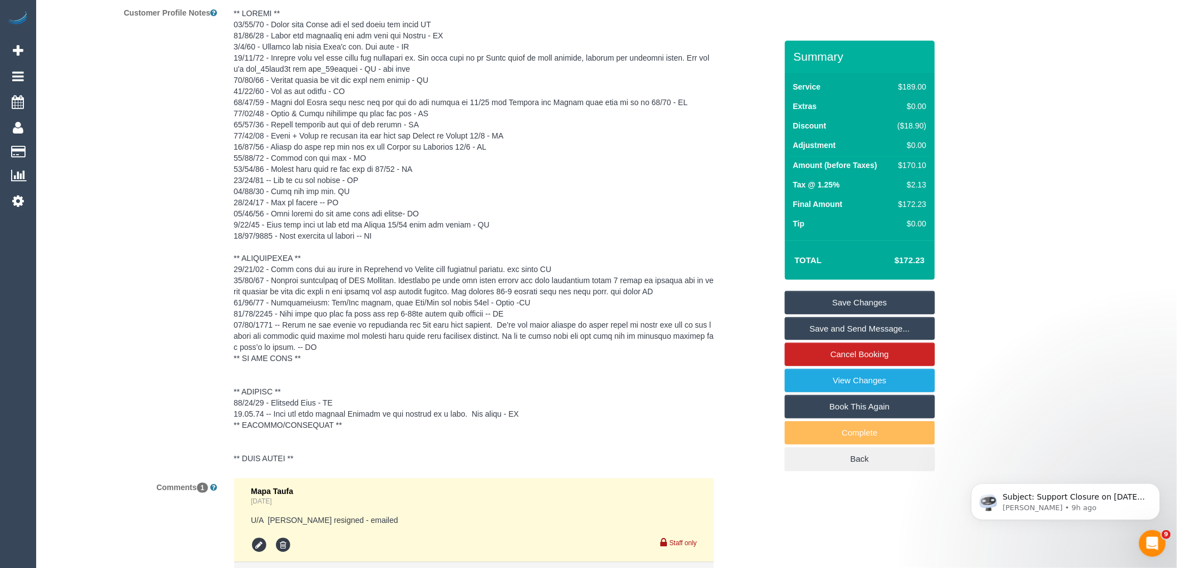
click at [575, 276] on pre at bounding box center [474, 236] width 481 height 456
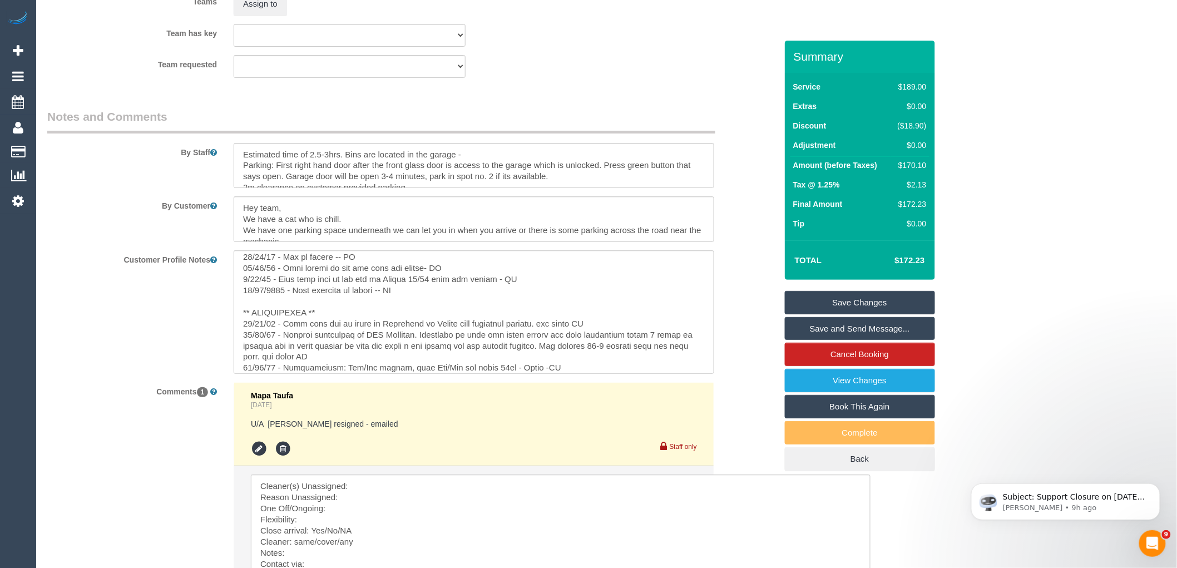
scroll to position [247, 0]
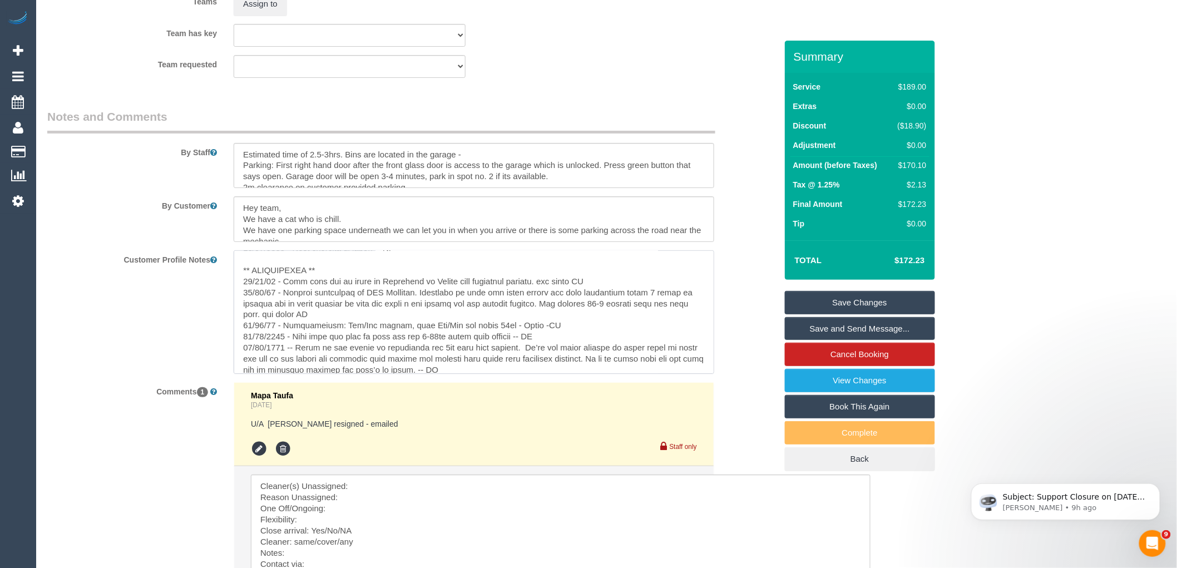
drag, startPoint x: 612, startPoint y: 284, endPoint x: 284, endPoint y: 282, distance: 328.2
click at [284, 282] on textarea at bounding box center [474, 311] width 481 height 123
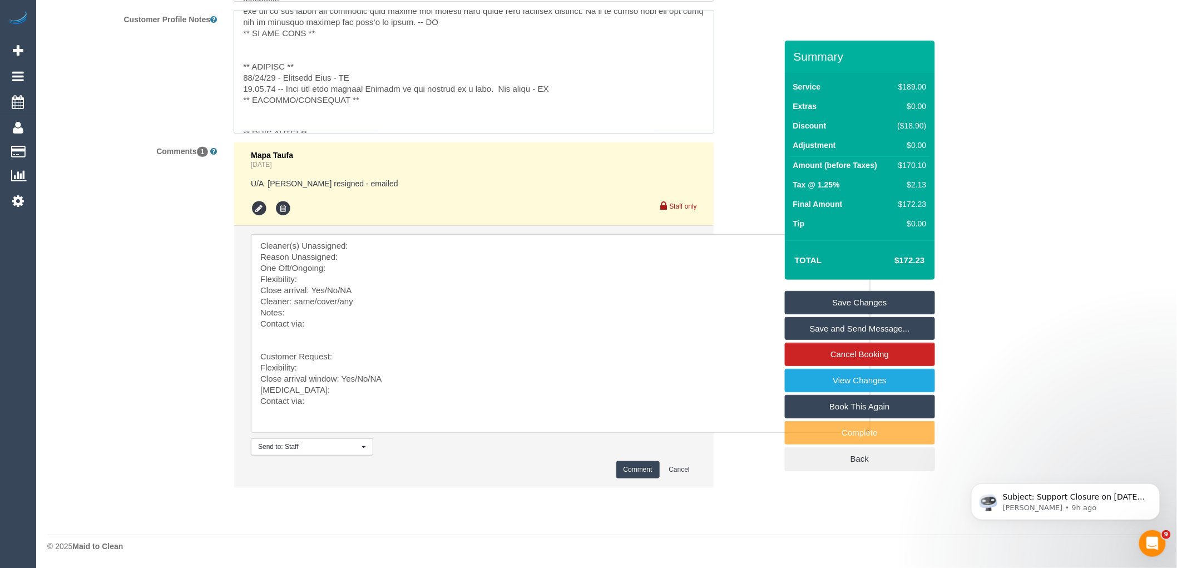
scroll to position [1994, 0]
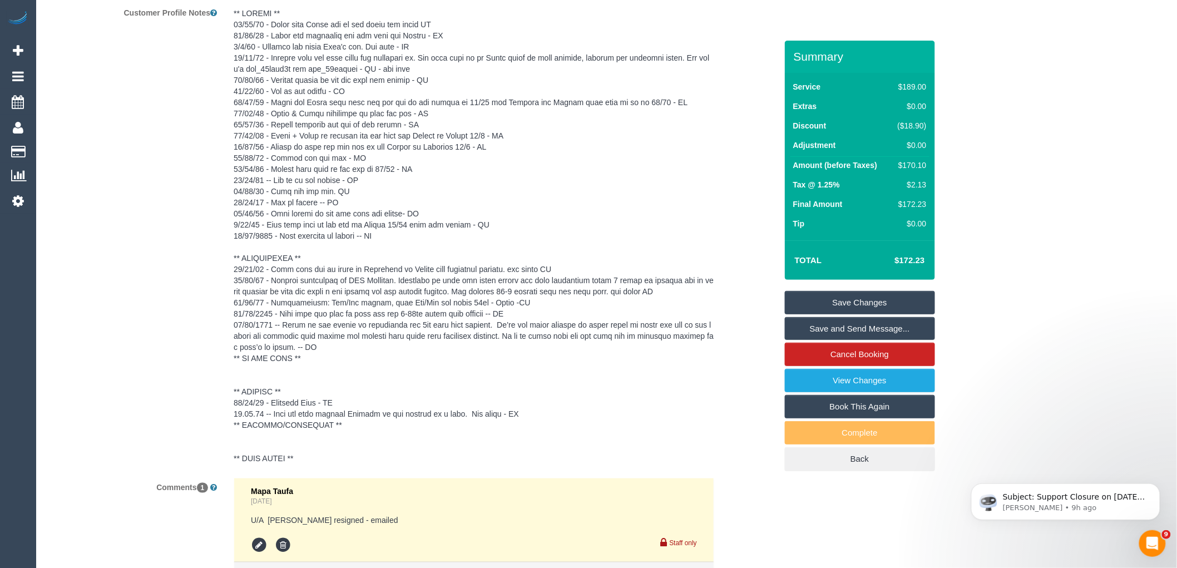
click at [385, 249] on sui-booking-comments "By Staff By Customer Customer Profile Notes Comments 1 Mapa Taufa 4 days ago U/…" at bounding box center [411, 349] width 729 height 974
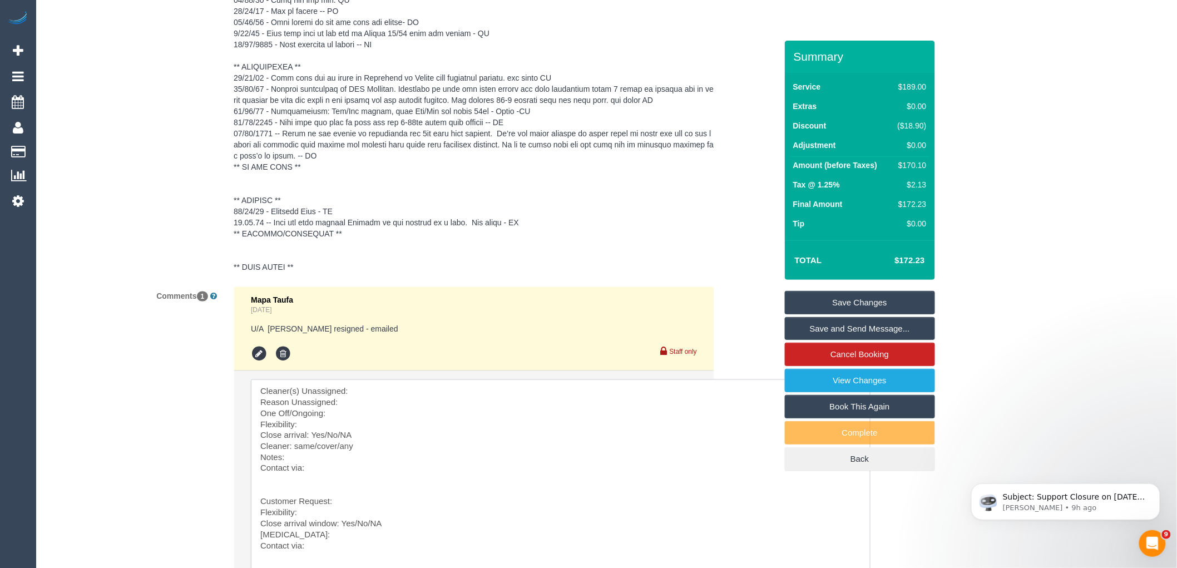
scroll to position [2343, 0]
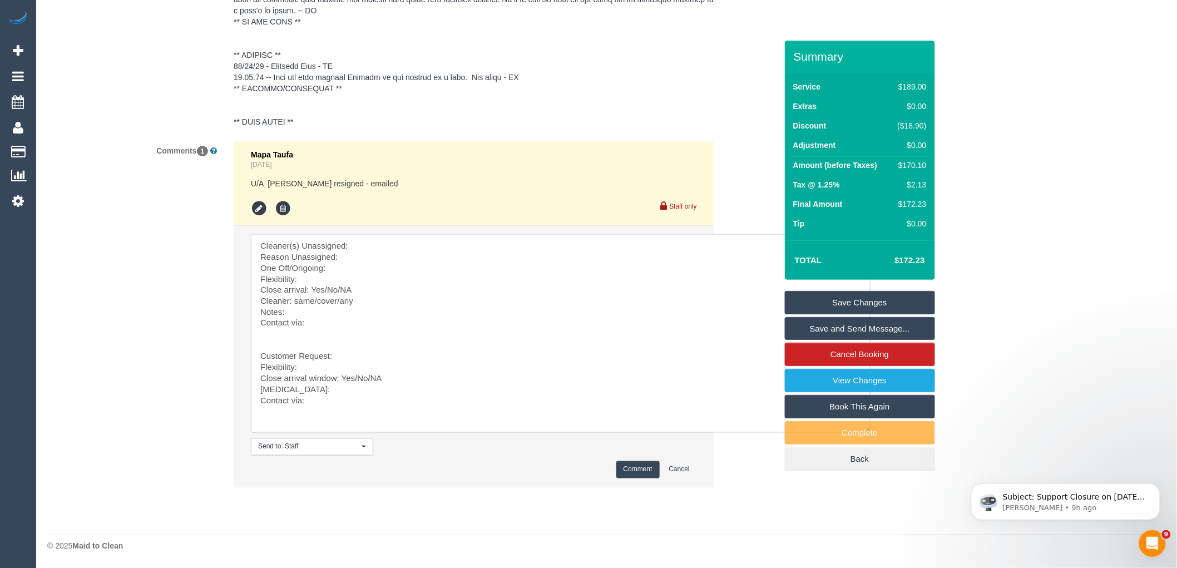
drag, startPoint x: 259, startPoint y: 354, endPoint x: 230, endPoint y: 170, distance: 186.9
click at [226, 186] on div "Mapa Taufa 4 days ago U/A Marco Sanchez resigned - emailed Staff only Send to: …" at bounding box center [473, 319] width 497 height 357
click at [391, 245] on textarea at bounding box center [561, 333] width 620 height 199
click at [408, 259] on textarea at bounding box center [561, 333] width 620 height 199
paste textarea "Best days for us would be Wednesday or Friday from lunchtime onwards. via email…"
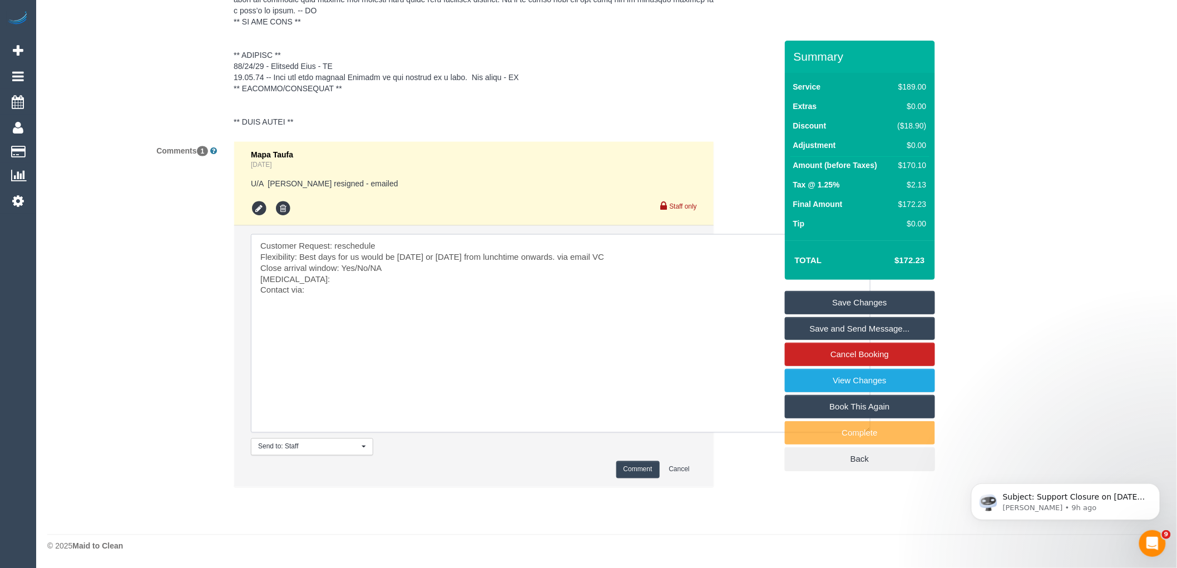
drag, startPoint x: 402, startPoint y: 268, endPoint x: 358, endPoint y: 268, distance: 43.4
click at [358, 268] on textarea at bounding box center [561, 333] width 620 height 199
drag, startPoint x: 299, startPoint y: 281, endPoint x: 214, endPoint y: 283, distance: 84.6
click at [214, 282] on div "Comments 1 Mapa Taufa 4 days ago U/A Marco Sanchez resigned - emailed Staff onl…" at bounding box center [412, 319] width 746 height 357
click at [324, 284] on textarea at bounding box center [561, 333] width 620 height 199
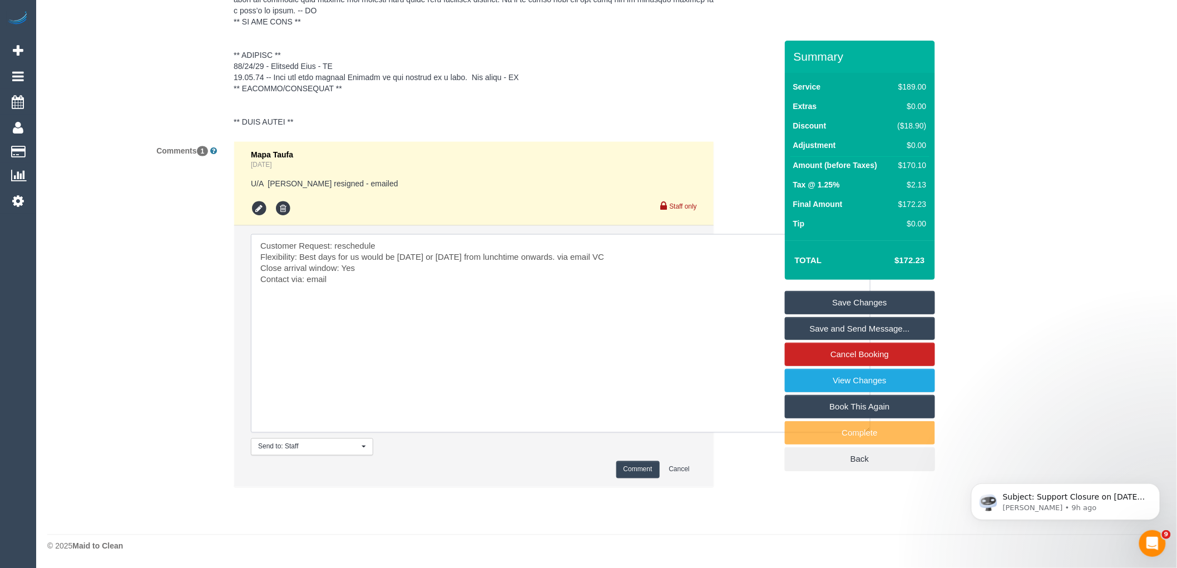
click at [418, 276] on textarea at bounding box center [561, 333] width 620 height 199
paste textarea "cnv_q9285qn"
type textarea "Customer Request: reschedule Flexibility: Best days for us would be Wednesday o…"
click at [638, 464] on button "Comment" at bounding box center [637, 469] width 43 height 17
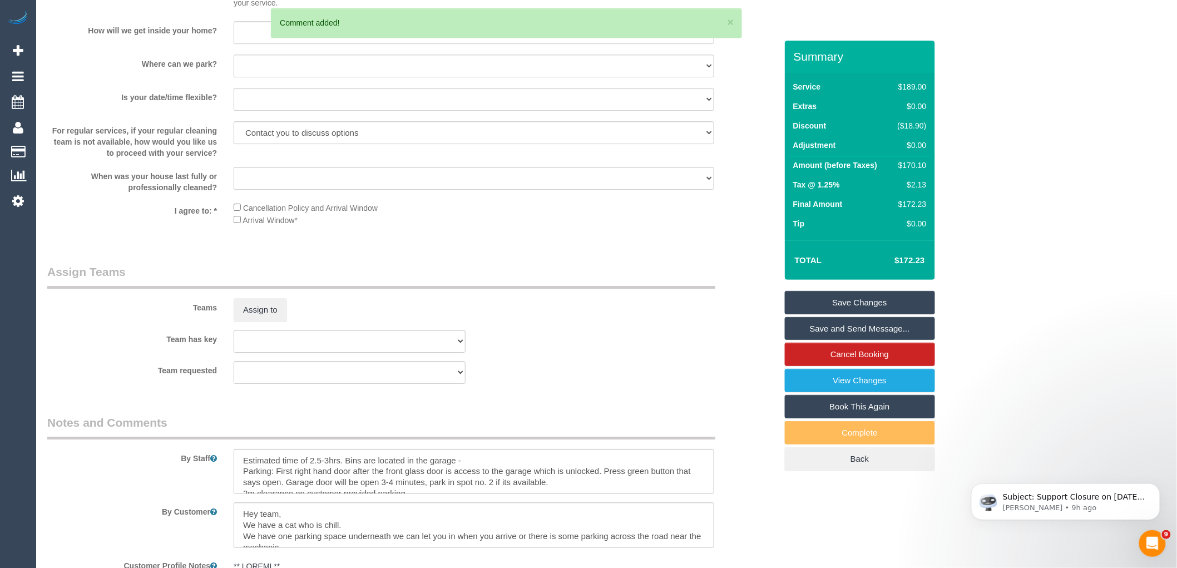
scroll to position [1107, 0]
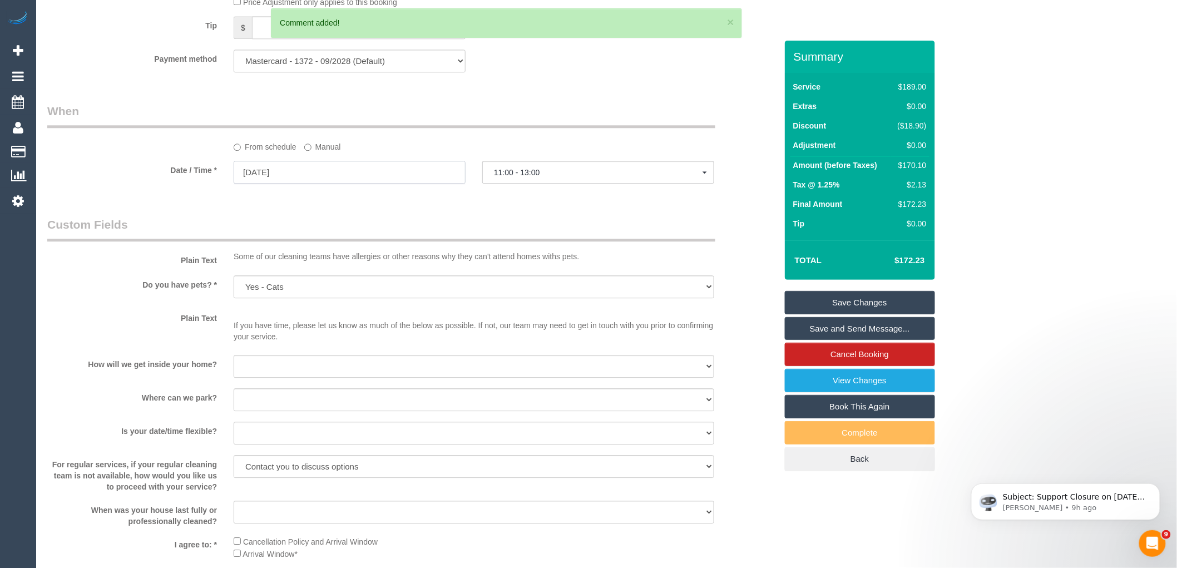
click at [335, 184] on input "02/09/2025" at bounding box center [350, 172] width 232 height 23
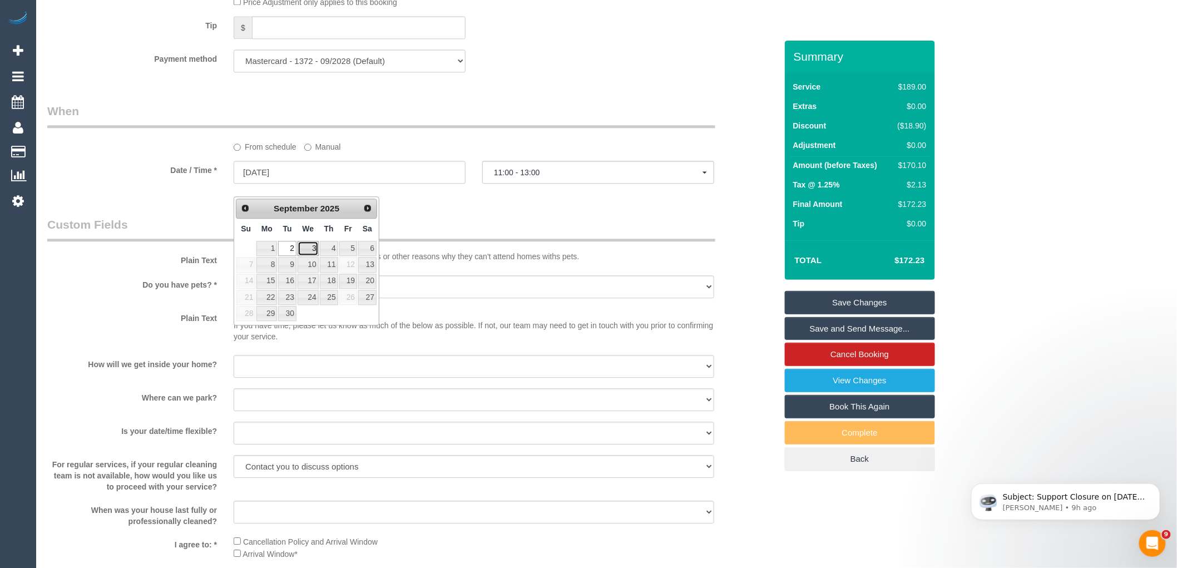
click at [310, 249] on link "3" at bounding box center [308, 248] width 21 height 15
type input "03/09/2025"
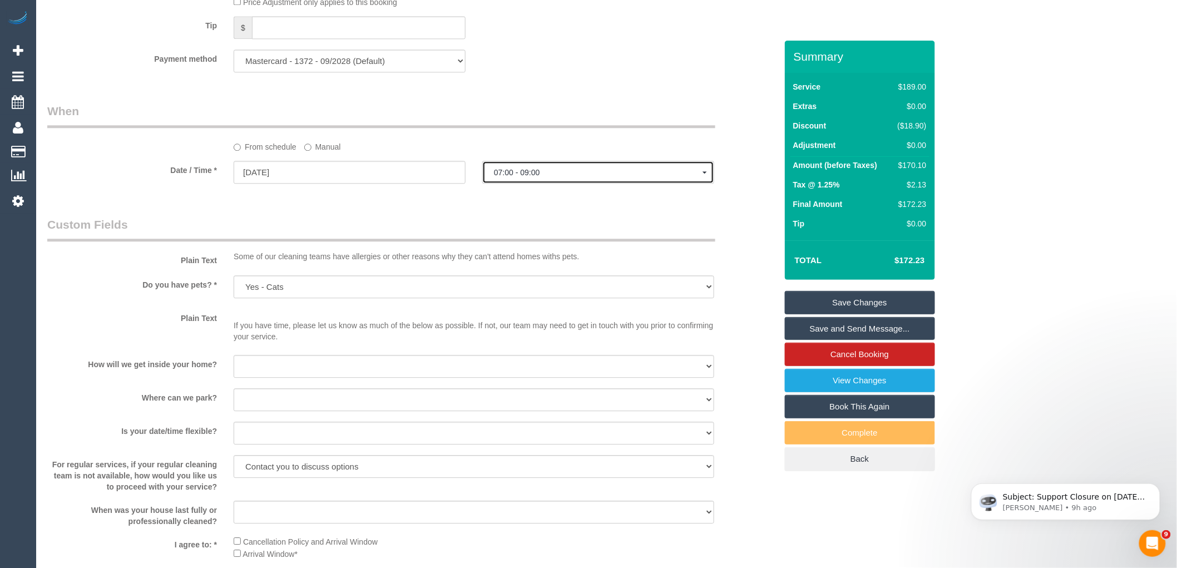
click at [555, 177] on span "07:00 - 09:00" at bounding box center [598, 172] width 209 height 9
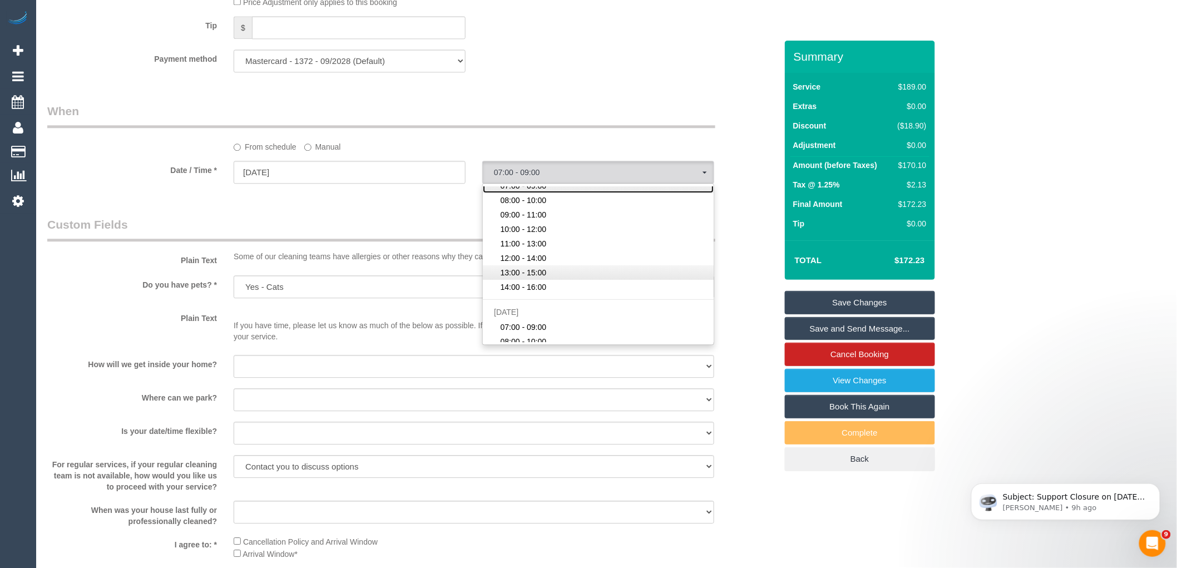
scroll to position [199, 0]
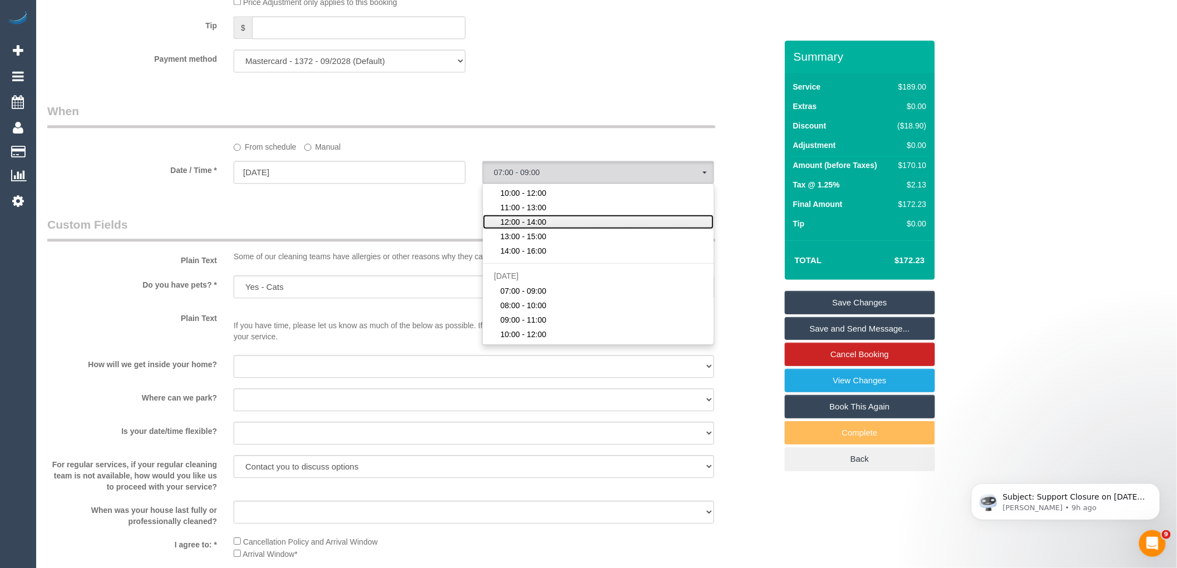
click at [558, 229] on link "12:00 - 14:00" at bounding box center [598, 222] width 231 height 14
select select "spot14"
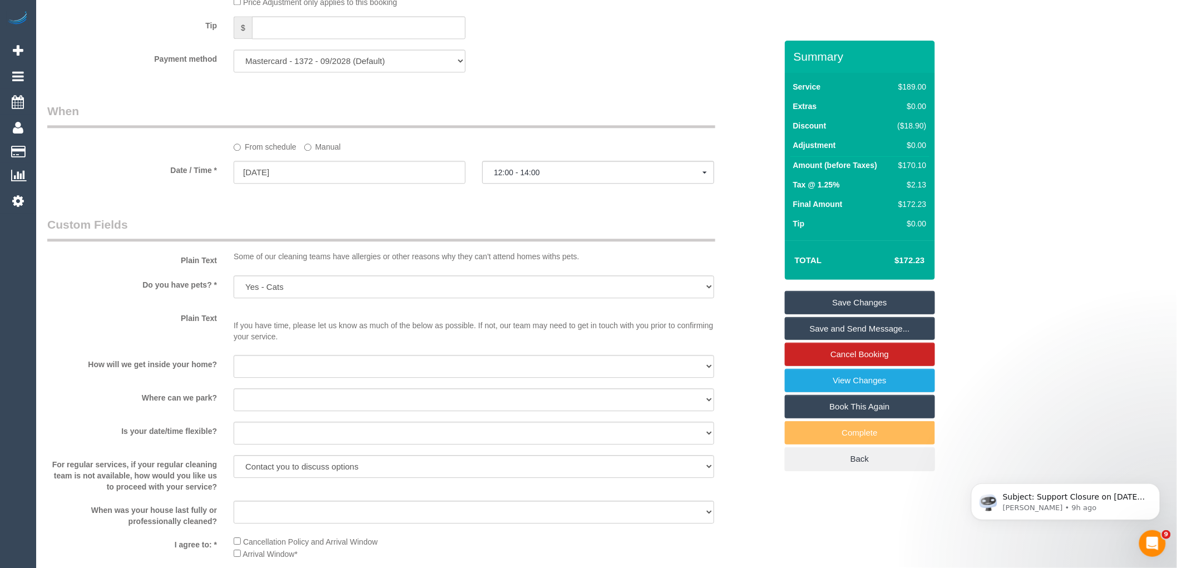
click at [875, 301] on link "Save Changes" at bounding box center [860, 302] width 150 height 23
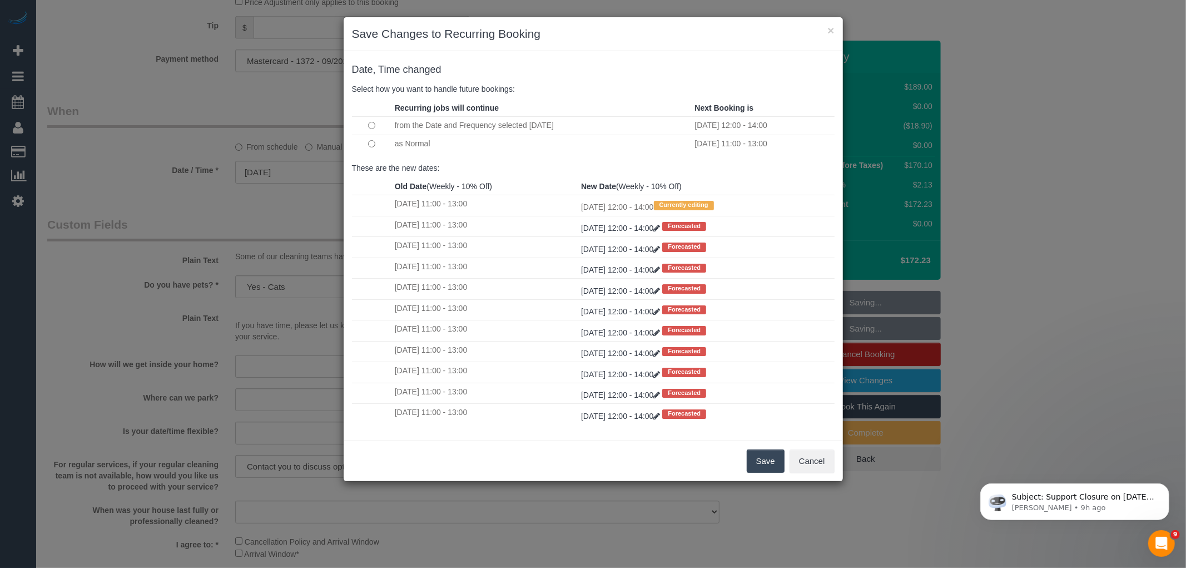
drag, startPoint x: 775, startPoint y: 461, endPoint x: 770, endPoint y: 447, distance: 14.8
click at [775, 461] on button "Save" at bounding box center [766, 460] width 38 height 23
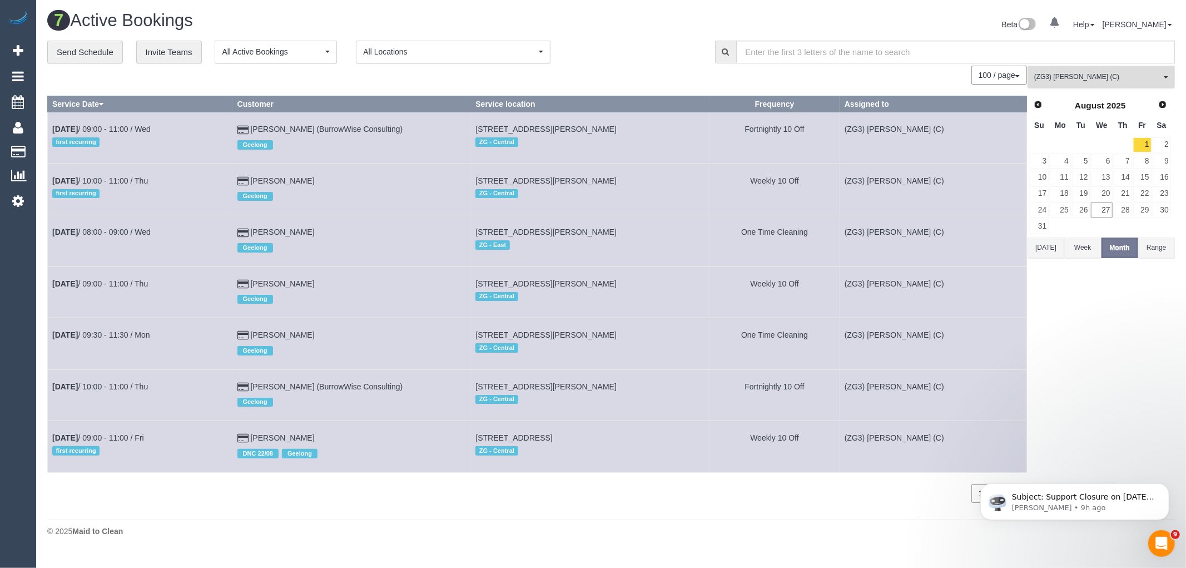
click at [1124, 77] on span "(ZG3) Ashan Adithya (C)" at bounding box center [1098, 76] width 127 height 9
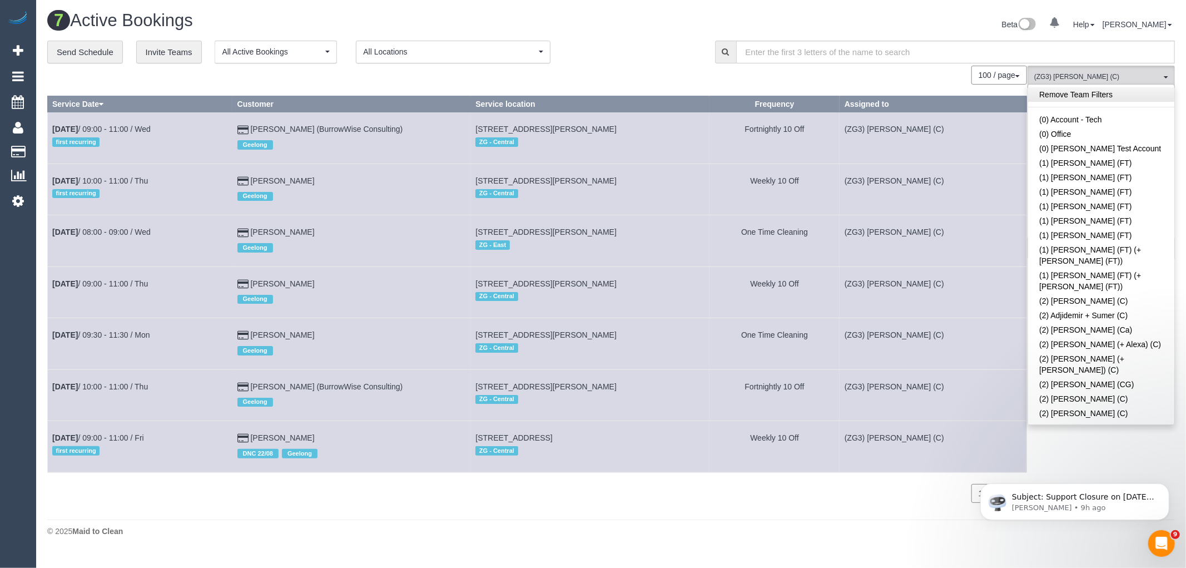
click at [1080, 97] on link "Remove Team Filters" at bounding box center [1101, 94] width 146 height 14
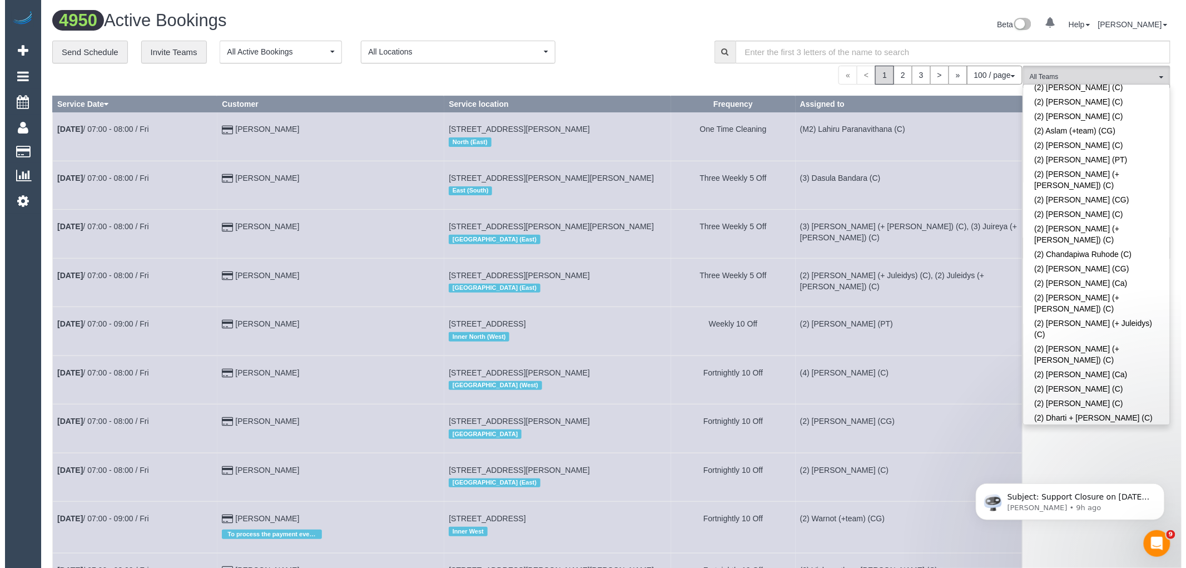
scroll to position [1565, 0]
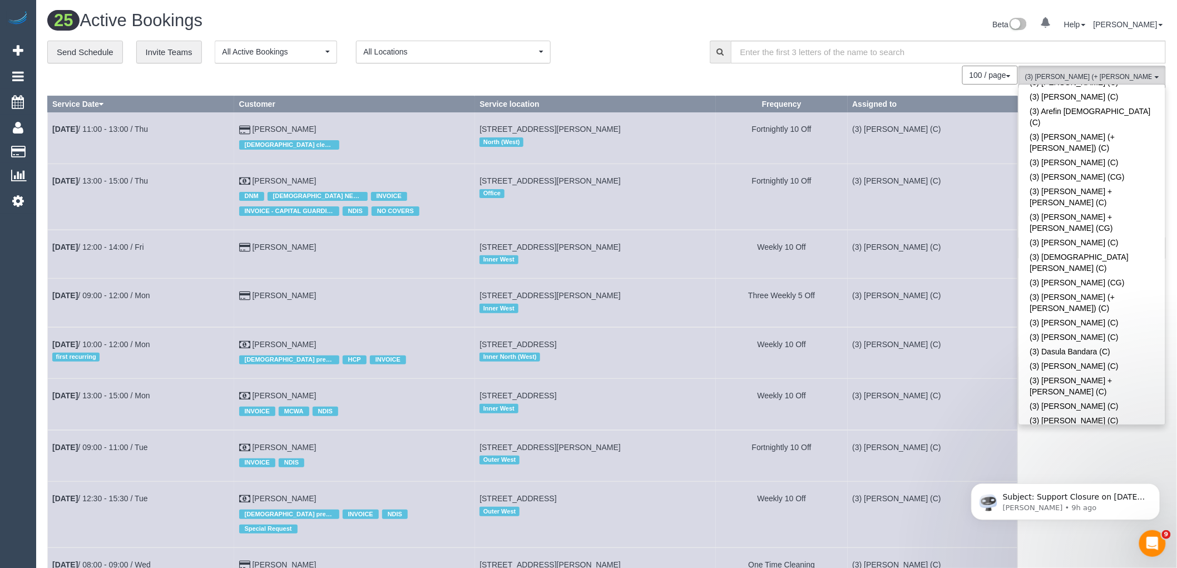
click at [641, 51] on div "**********" at bounding box center [370, 52] width 646 height 23
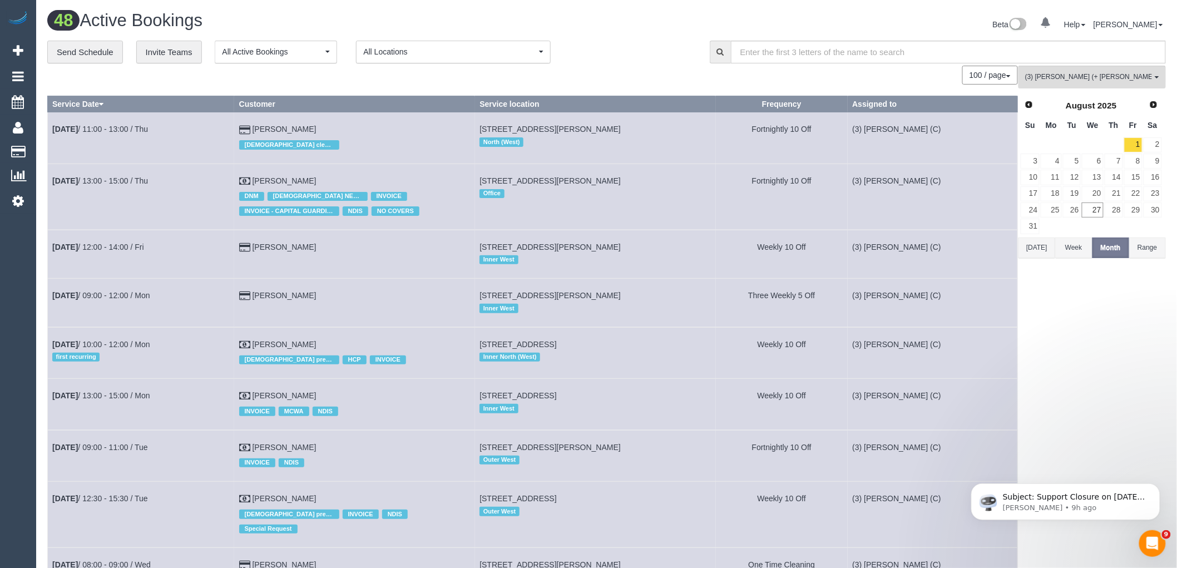
click at [1036, 251] on button "Today" at bounding box center [1036, 248] width 37 height 21
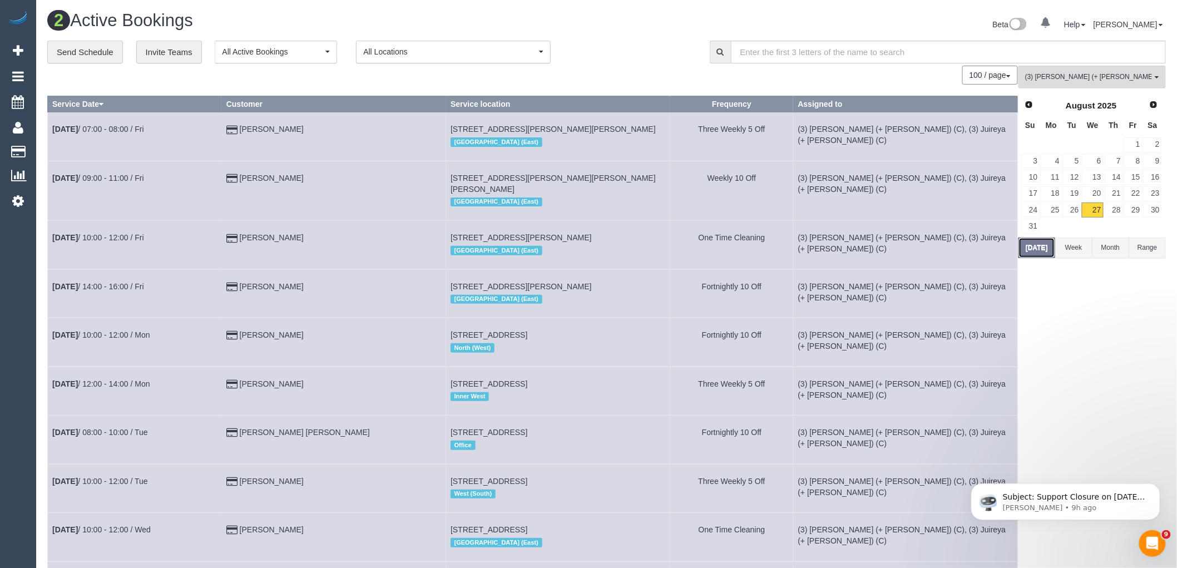
click at [1036, 251] on button "Today" at bounding box center [1036, 248] width 37 height 21
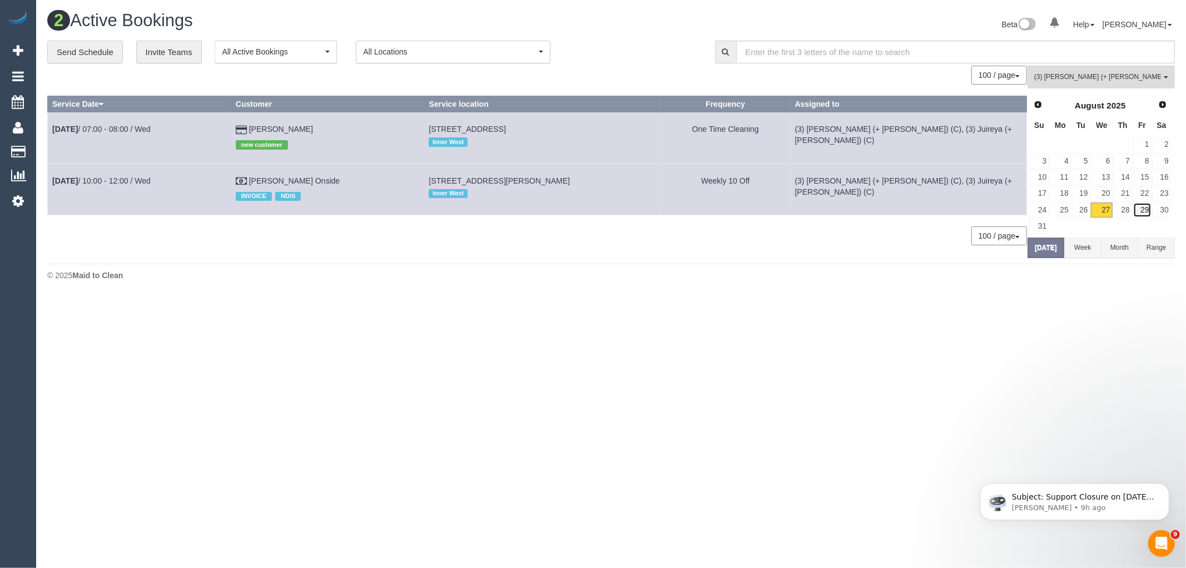
click at [1134, 214] on link "29" at bounding box center [1143, 209] width 18 height 15
click at [1119, 212] on link "28" at bounding box center [1123, 209] width 18 height 15
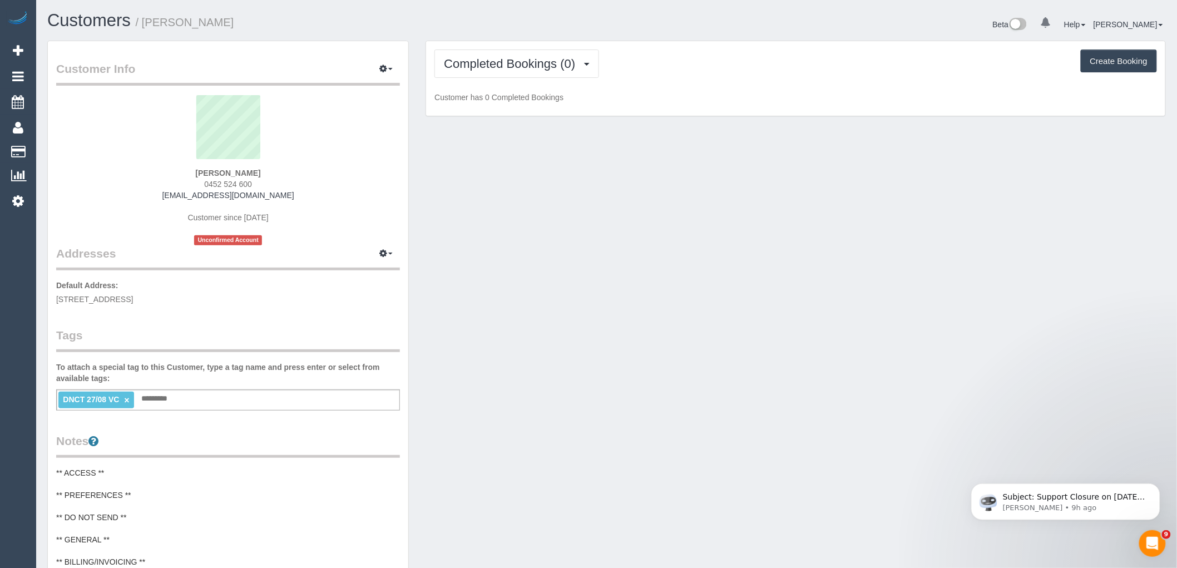
drag, startPoint x: 275, startPoint y: 182, endPoint x: 192, endPoint y: 182, distance: 82.9
click at [192, 182] on div "Ankkush Arora 0452 524 600 anarora@gmail.com Customer since 2025 Unconfirmed Ac…" at bounding box center [228, 170] width 344 height 150
copy span "0452 524 600"
click at [477, 68] on span "Completed Bookings (0)" at bounding box center [512, 64] width 137 height 14
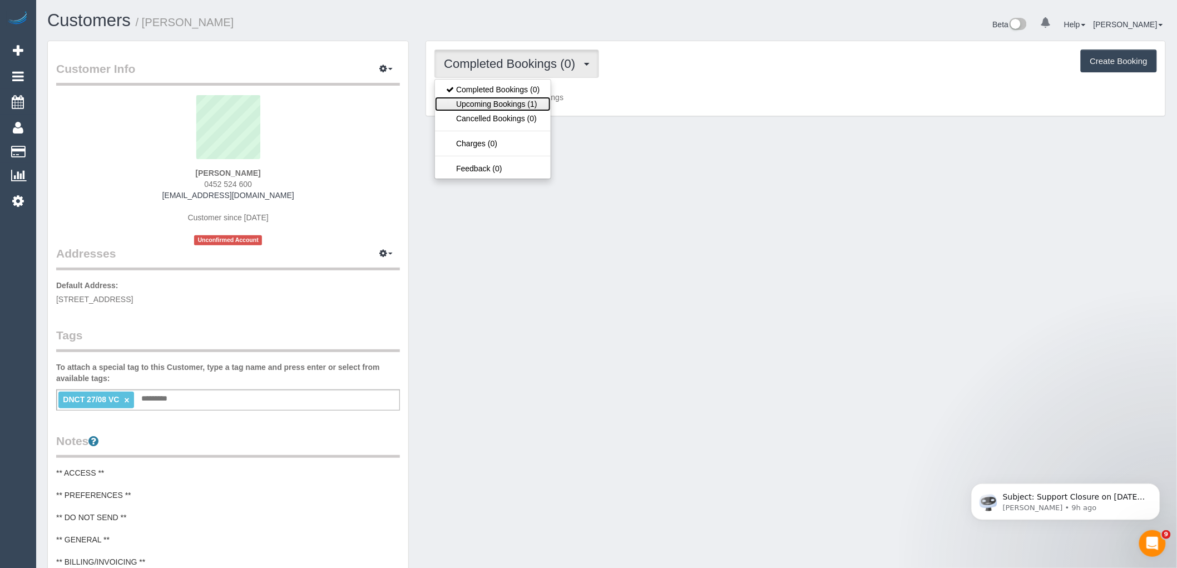
click at [476, 106] on link "Upcoming Bookings (1)" at bounding box center [493, 104] width 116 height 14
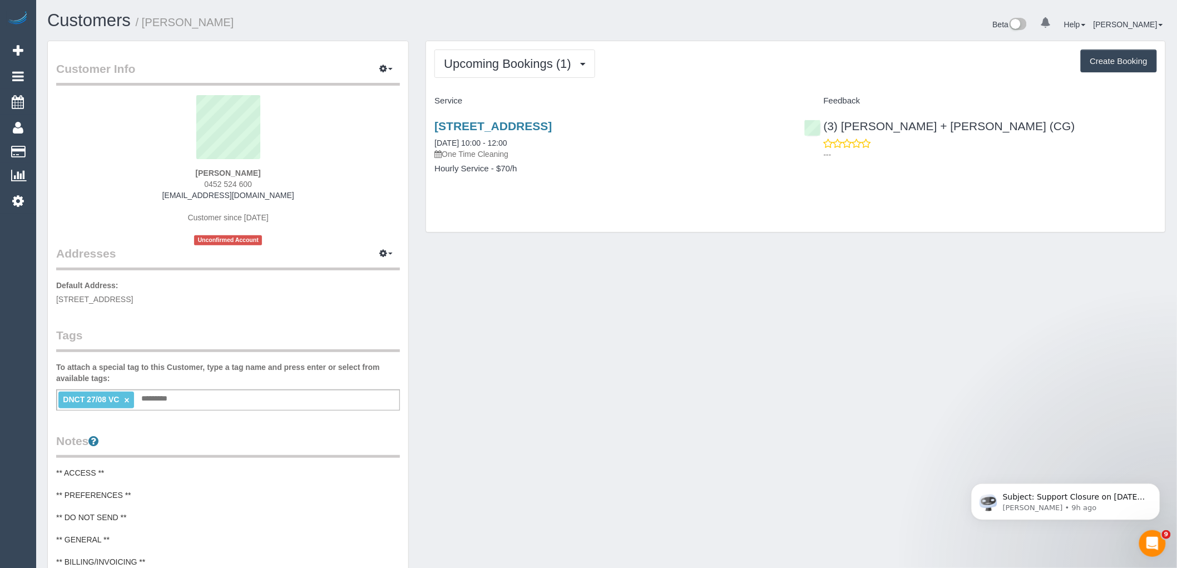
click at [336, 171] on div "Ankkush Arora 0452 524 600 anarora@gmail.com Customer since 2025 Unconfirmed Ac…" at bounding box center [228, 170] width 344 height 150
drag, startPoint x: 273, startPoint y: 173, endPoint x: 123, endPoint y: 171, distance: 149.6
click at [128, 171] on div "Ankkush Arora 0452 524 600 anarora@gmail.com Customer since 2025 Unconfirmed Ac…" at bounding box center [228, 170] width 344 height 150
copy strong "Ankkush Arora"
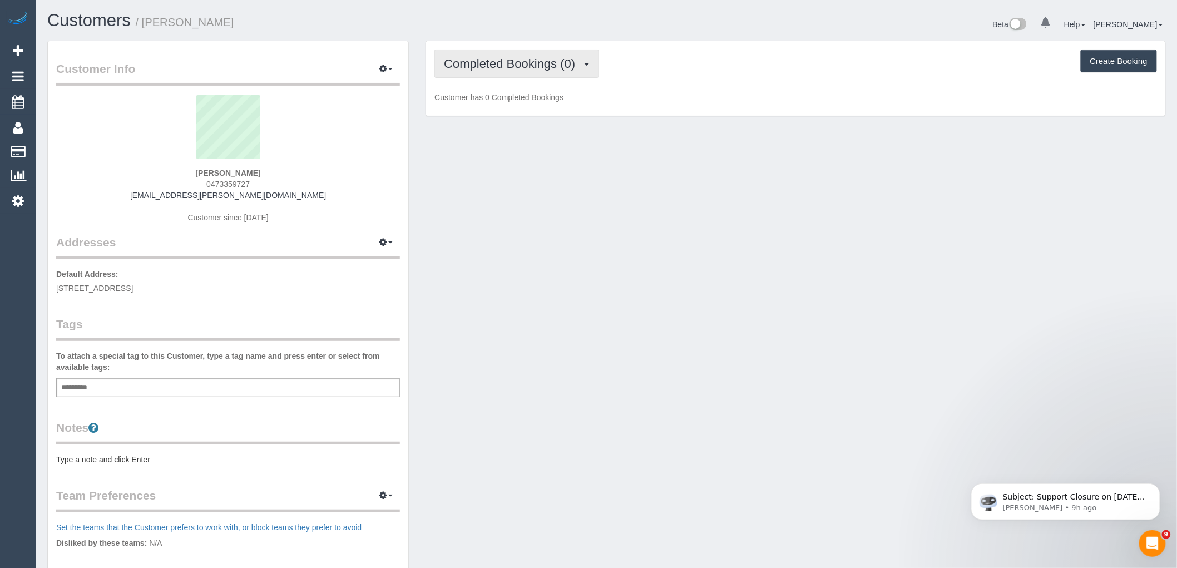
click at [555, 58] on span "Completed Bookings (0)" at bounding box center [512, 64] width 137 height 14
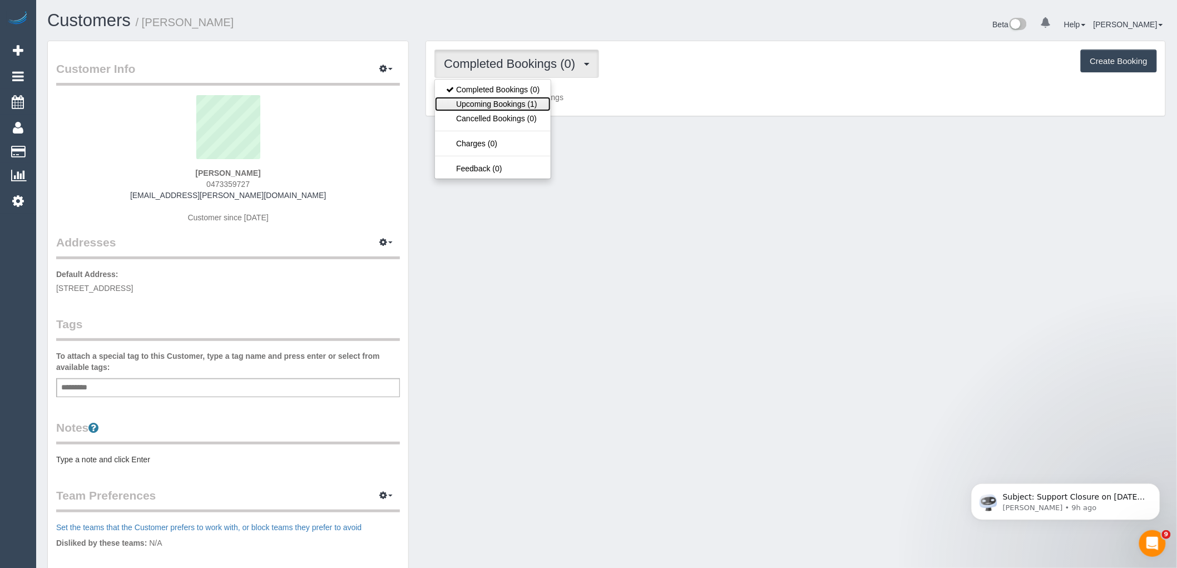
click at [532, 97] on link "Upcoming Bookings (1)" at bounding box center [493, 104] width 116 height 14
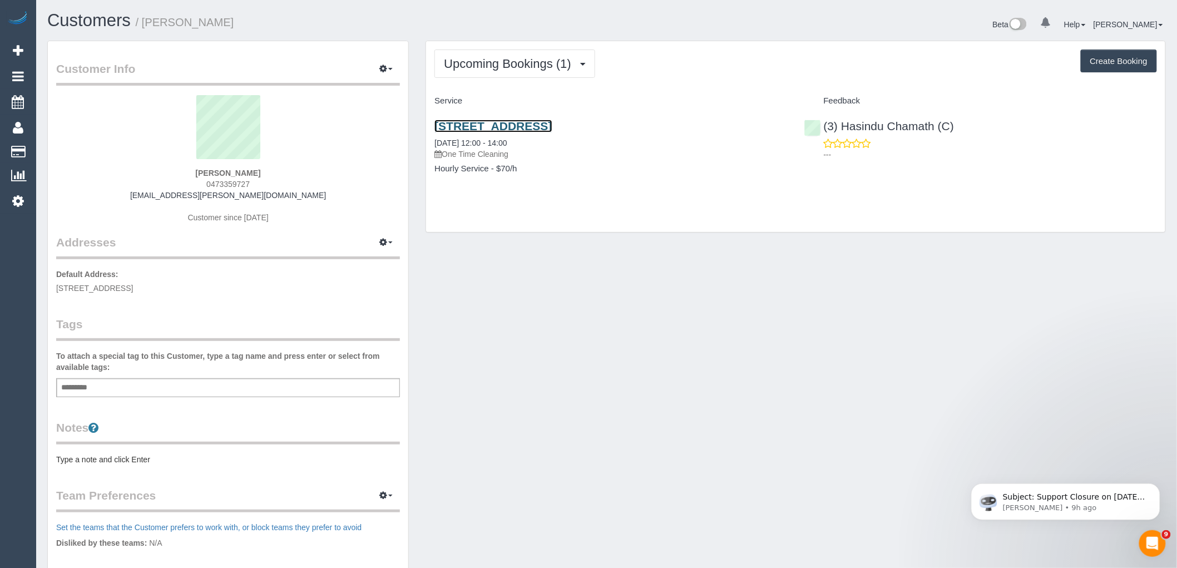
click at [552, 122] on link "9 Flinders St, Unit 2, Keilor Park, VIC 3042" at bounding box center [492, 126] width 117 height 13
click at [249, 398] on div "Customer Info Edit Contact Info Send Message Email Preferences Special Sales Ta…" at bounding box center [228, 396] width 360 height 711
click at [249, 388] on div "Add a tag" at bounding box center [228, 387] width 344 height 19
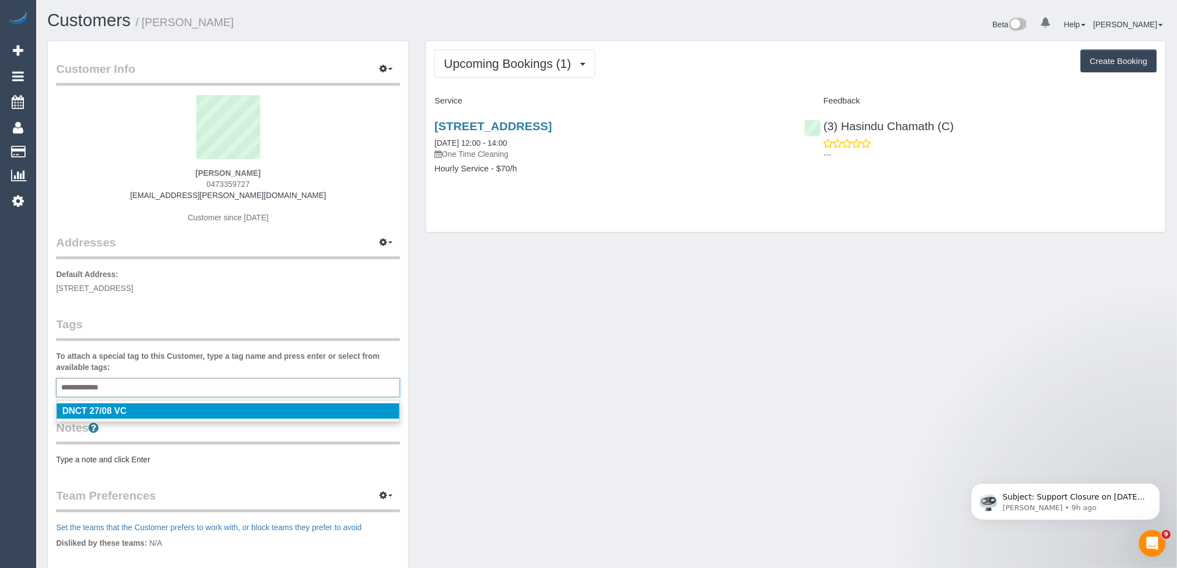
type input "**********"
click at [265, 345] on div "Tags To attach a special tag to this Customer, type a tag name and press enter …" at bounding box center [228, 356] width 344 height 81
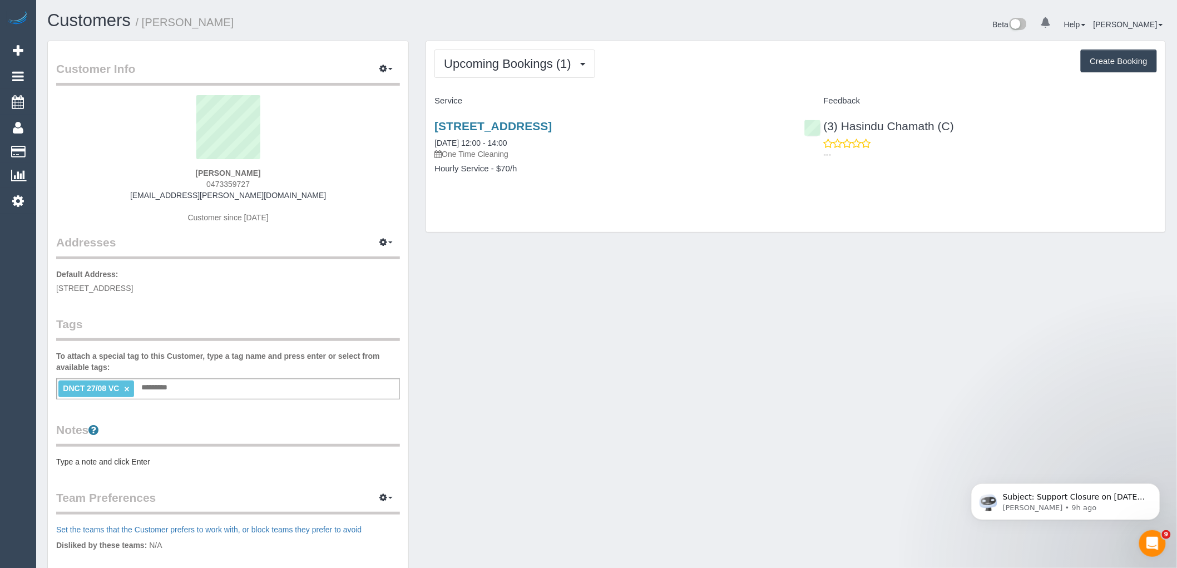
drag, startPoint x: 131, startPoint y: 181, endPoint x: 221, endPoint y: 181, distance: 89.6
click at [131, 181] on div "Tahlia Lunney 0473359727 tahlia.lunney@gmail.com Customer since 2025" at bounding box center [228, 164] width 344 height 139
drag, startPoint x: 198, startPoint y: 174, endPoint x: 171, endPoint y: 174, distance: 26.7
click at [181, 174] on div "Tahlia Lunney 0473359727 tahlia.lunney@gmail.com Customer since 2025" at bounding box center [228, 164] width 344 height 139
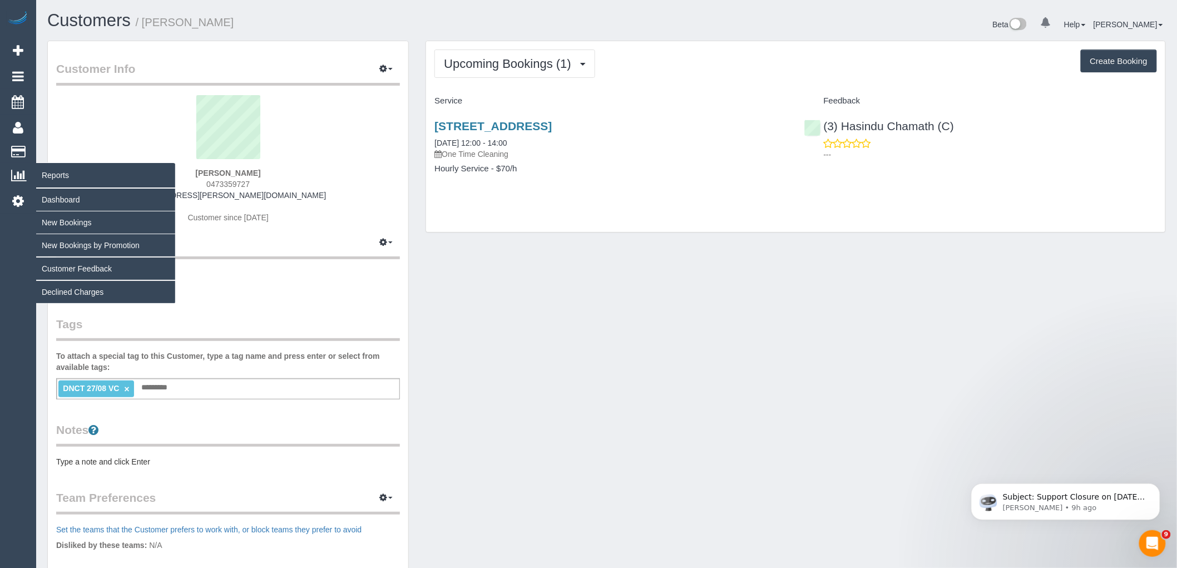
copy strong "Tahlia Lunney"
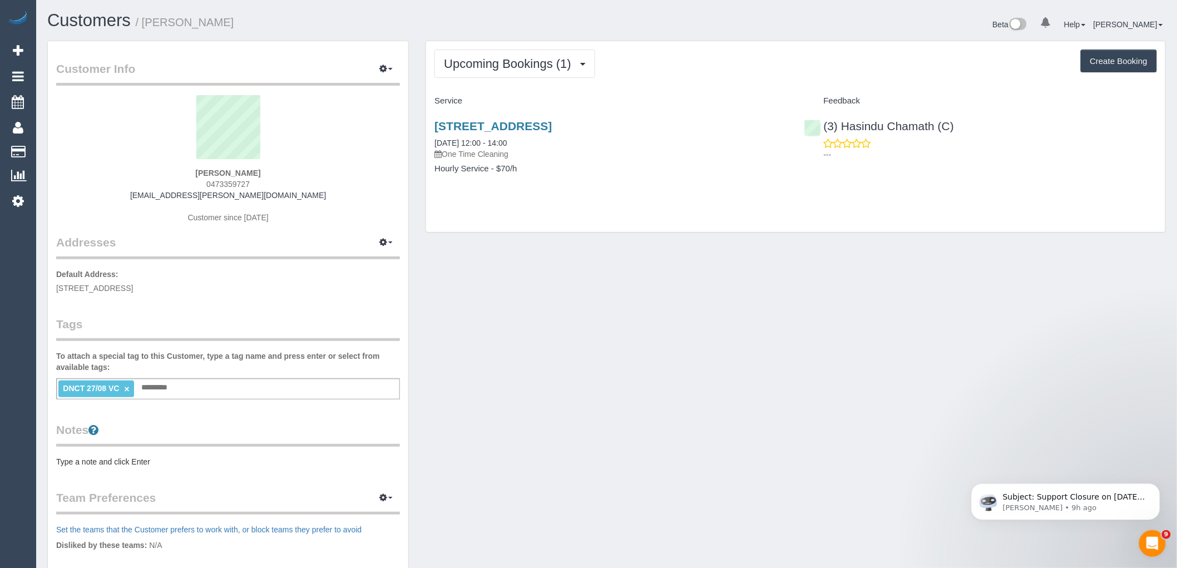
click at [292, 178] on div "Tahlia Lunney 0473359727 tahlia.lunney@gmail.com Customer since 2025" at bounding box center [228, 164] width 344 height 139
drag, startPoint x: 293, startPoint y: 173, endPoint x: 99, endPoint y: 182, distance: 194.4
click at [154, 173] on div "Tahlia Lunney 0473359727 tahlia.lunney@gmail.com Customer since 2025" at bounding box center [228, 164] width 344 height 139
copy strong "Tahlia Lunney"
click at [899, 126] on link "(3) Hasindu Chamath (C)" at bounding box center [879, 126] width 150 height 13
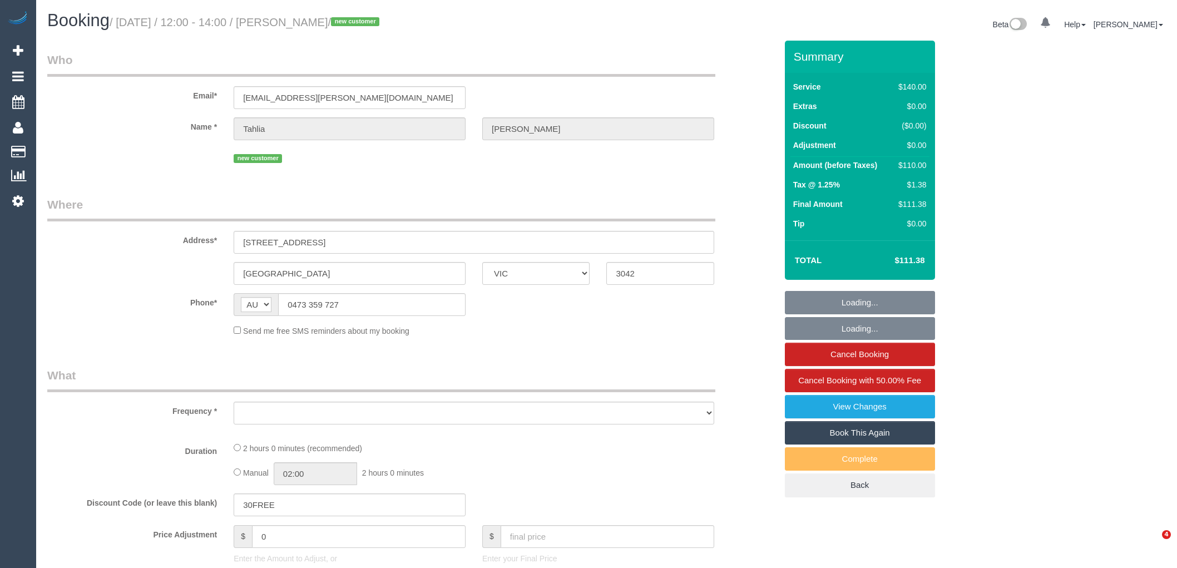
select select "VIC"
select select "number:28"
select select "number:14"
select select "number:19"
select select "number:24"
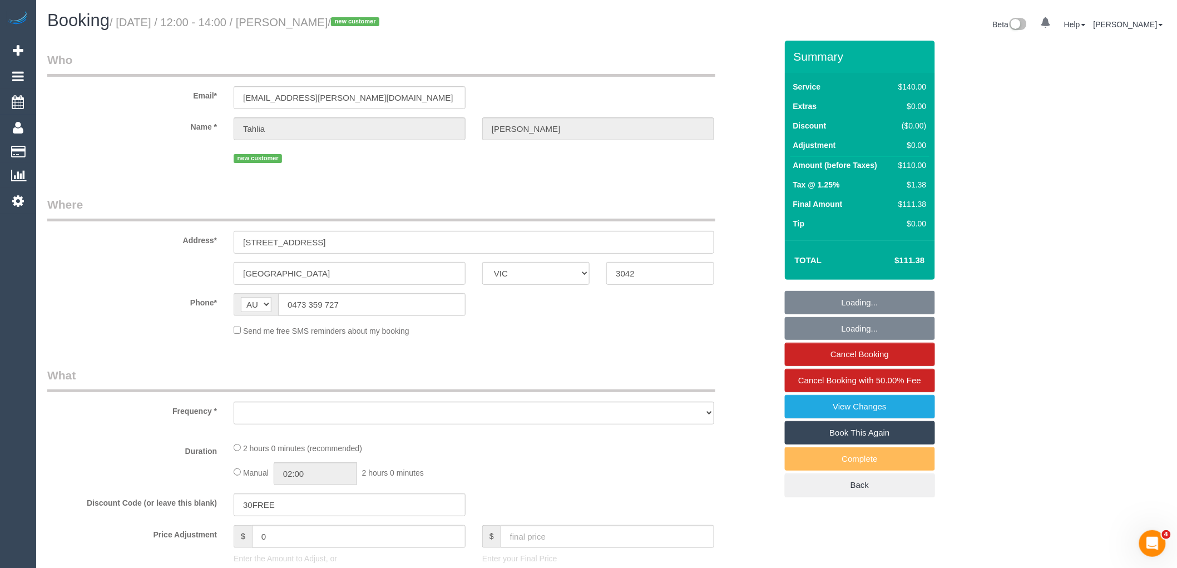
select select "number:34"
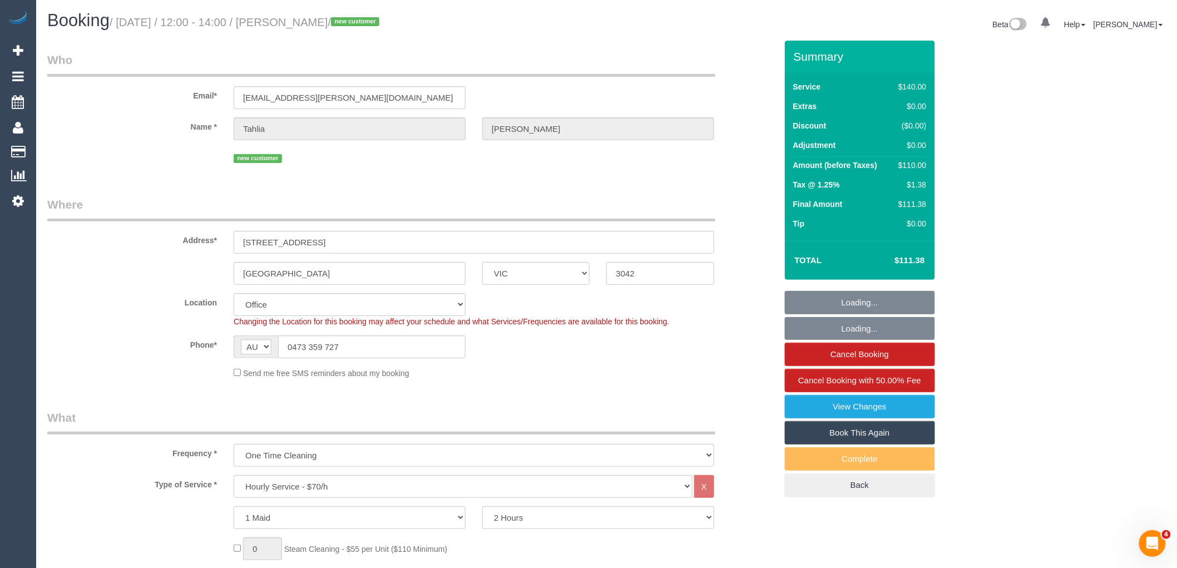
select select "object:900"
select select "string:stripe-pm_1RzB0n2GScqysDRVmgwTisFA"
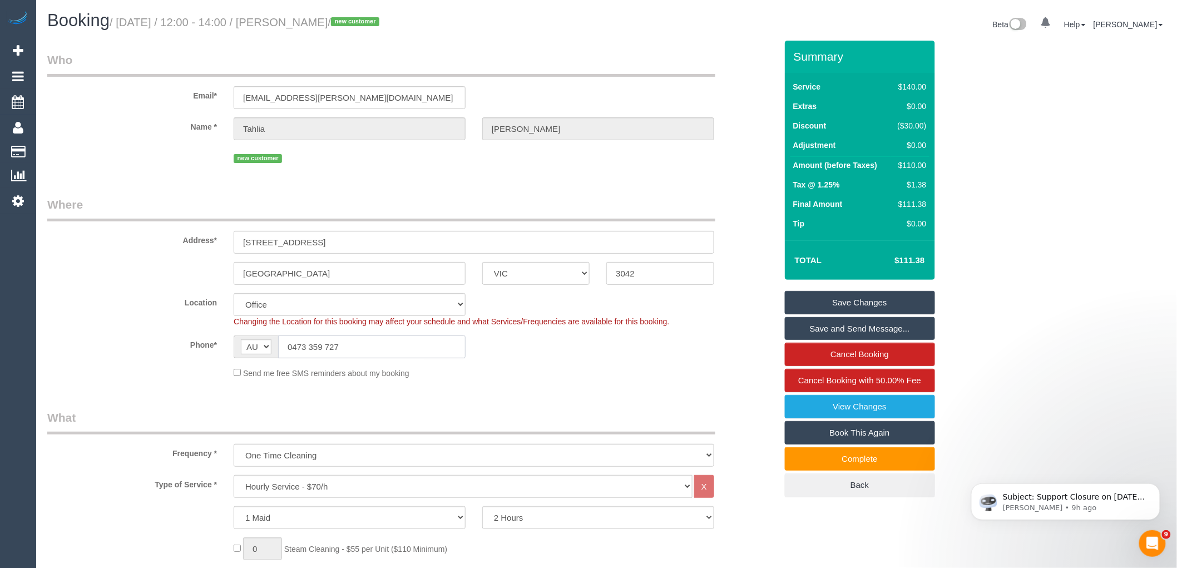
drag, startPoint x: 334, startPoint y: 349, endPoint x: 207, endPoint y: 349, distance: 126.8
click at [208, 349] on div "Phone* AF AL DZ AD AO AI AQ AG AR AM AW AU AT AZ BS BH BD BB BY BE BZ BJ BM BT …" at bounding box center [412, 346] width 746 height 23
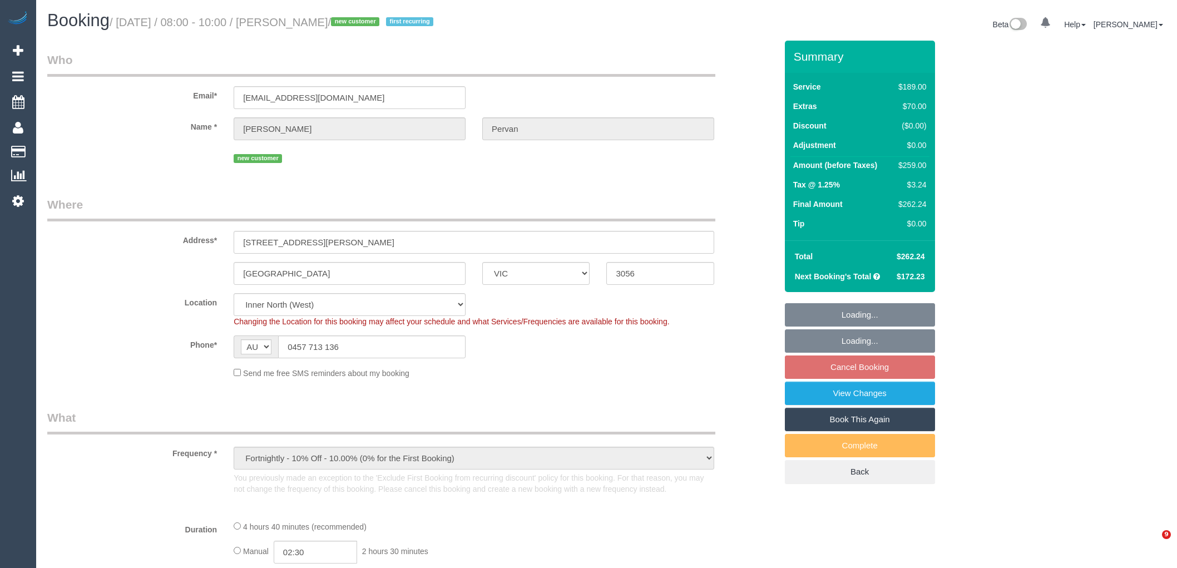
select select "VIC"
select select "number:27"
select select "number:16"
select select "number:19"
select select "number:24"
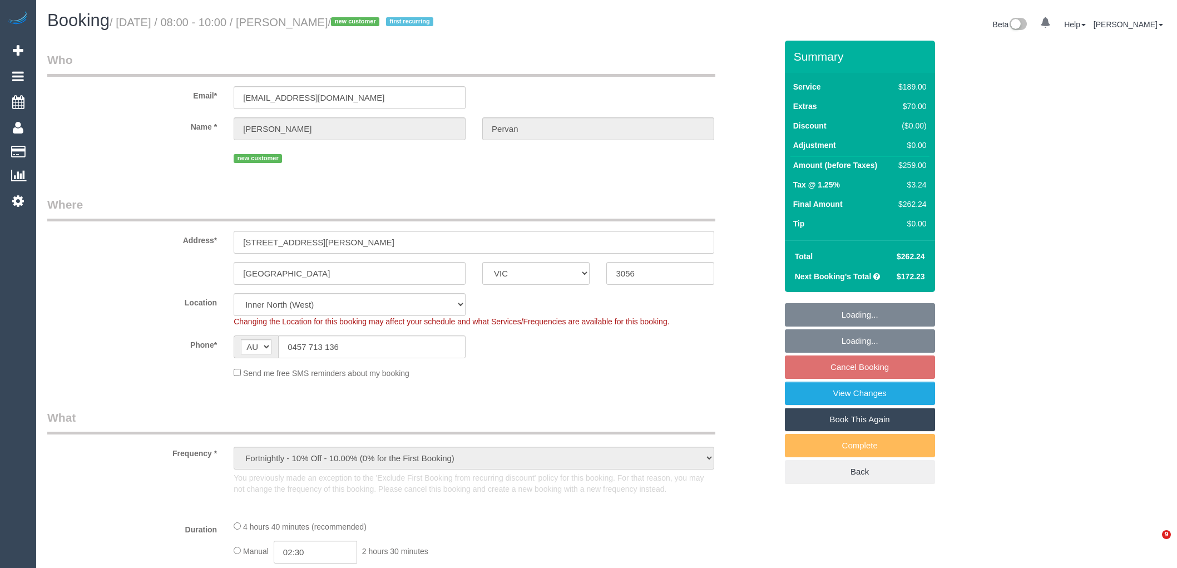
select select "number:34"
select select "number:26"
select select "object:1580"
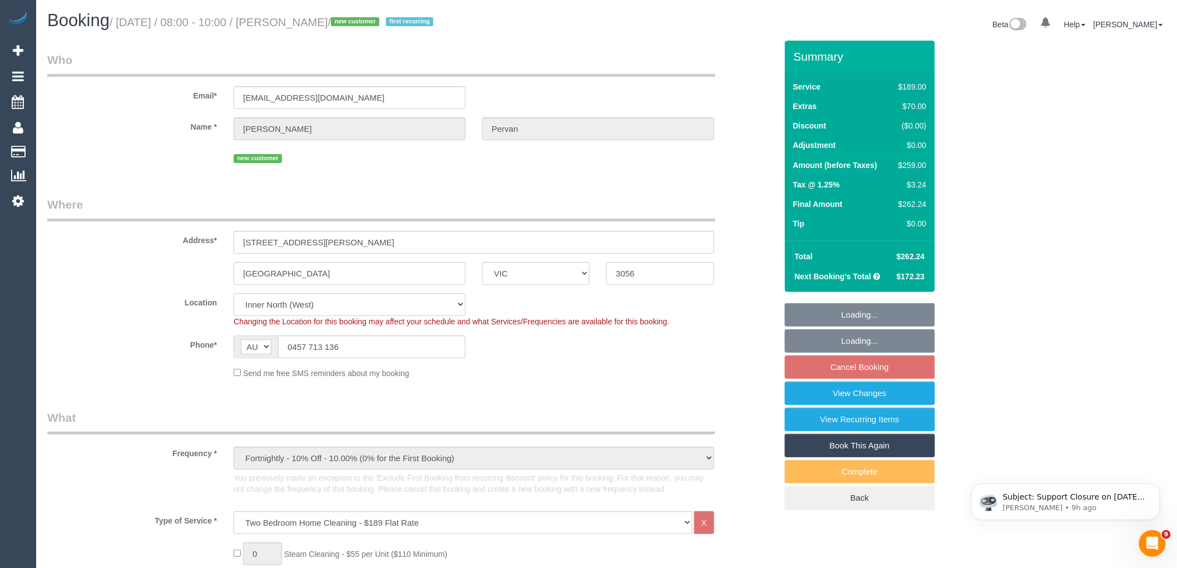
select select "spot1"
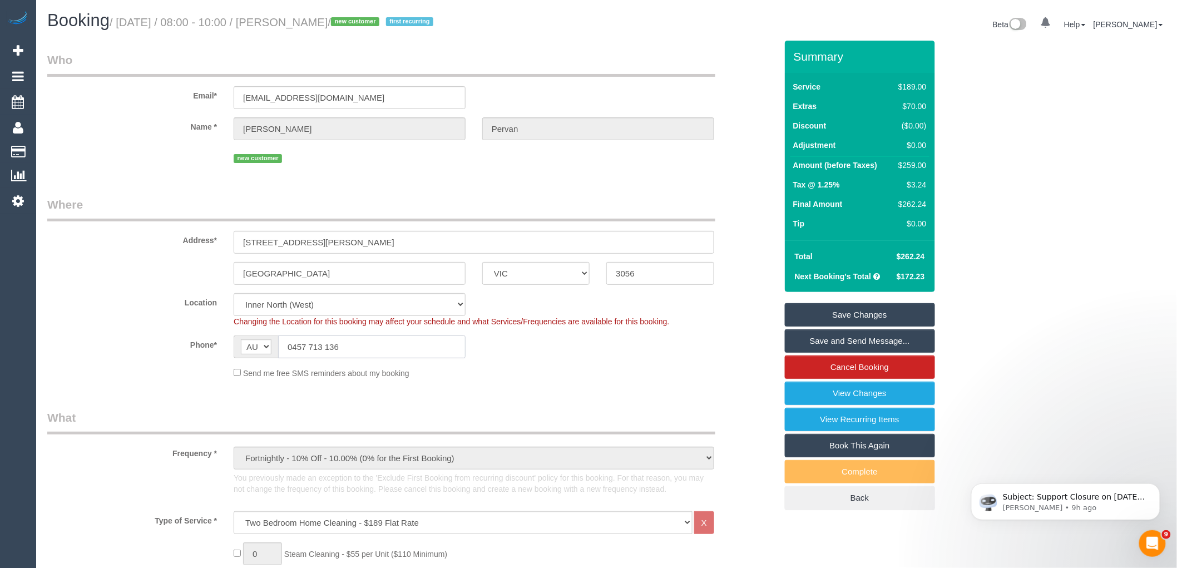
drag, startPoint x: 370, startPoint y: 349, endPoint x: 195, endPoint y: 346, distance: 175.8
click at [206, 345] on div "Phone* AF AL DZ AD AO AI AQ AG AR AM AW AU AT AZ BS BH BD BB BY BE BZ BJ BM BT …" at bounding box center [412, 346] width 746 height 23
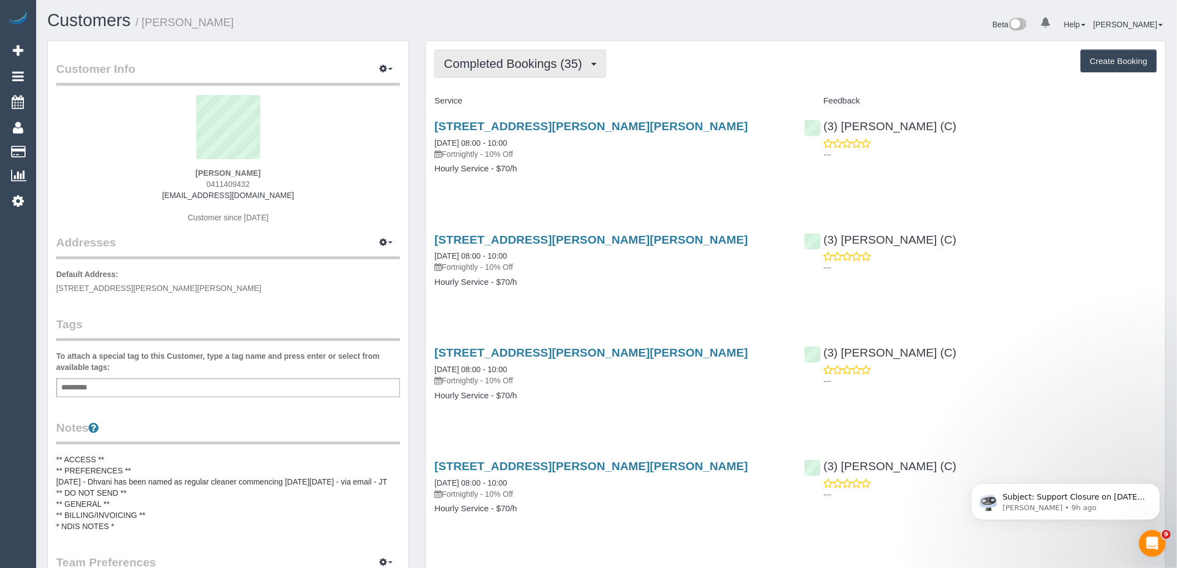
click at [512, 69] on span "Completed Bookings (35)" at bounding box center [516, 64] width 144 height 14
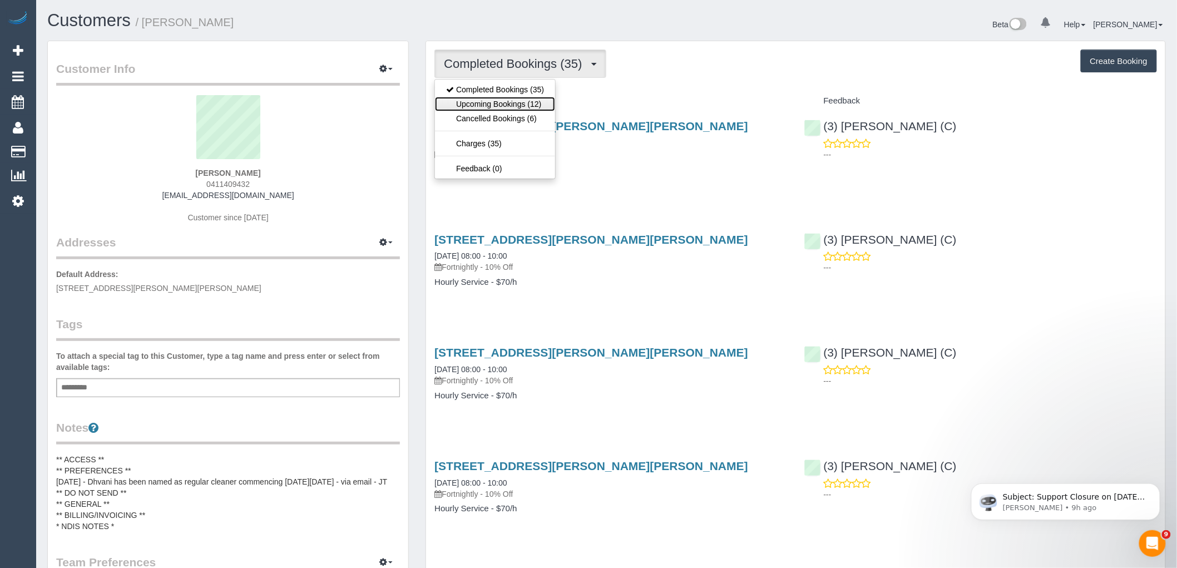
click at [511, 102] on link "Upcoming Bookings (12)" at bounding box center [495, 104] width 120 height 14
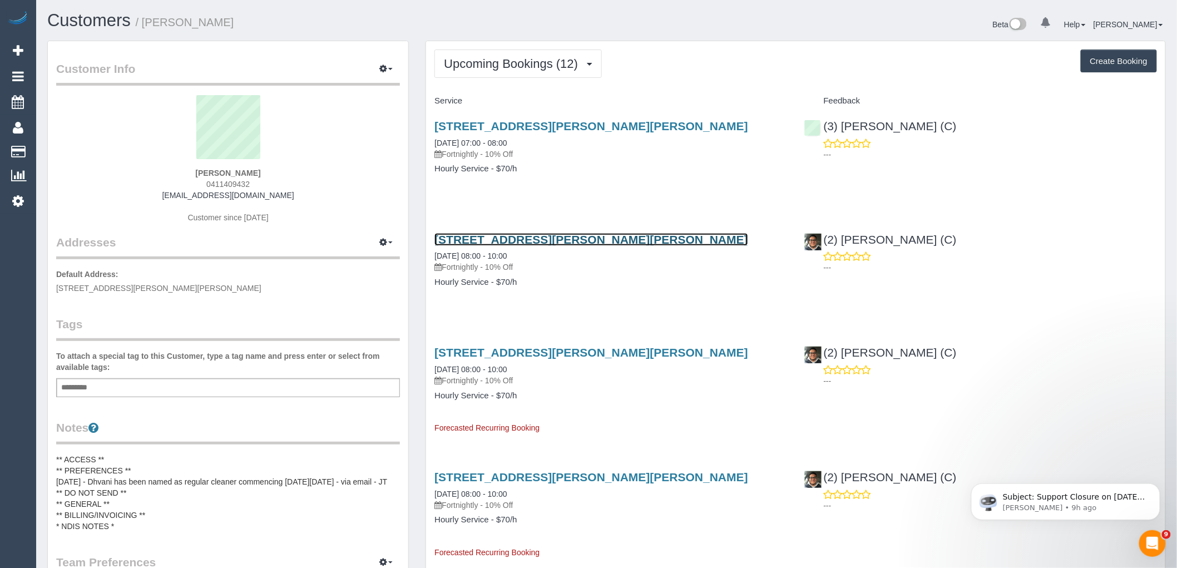
click at [532, 239] on link "16-20 Milton St, 11, Elwood, VIC 3184" at bounding box center [591, 239] width 314 height 13
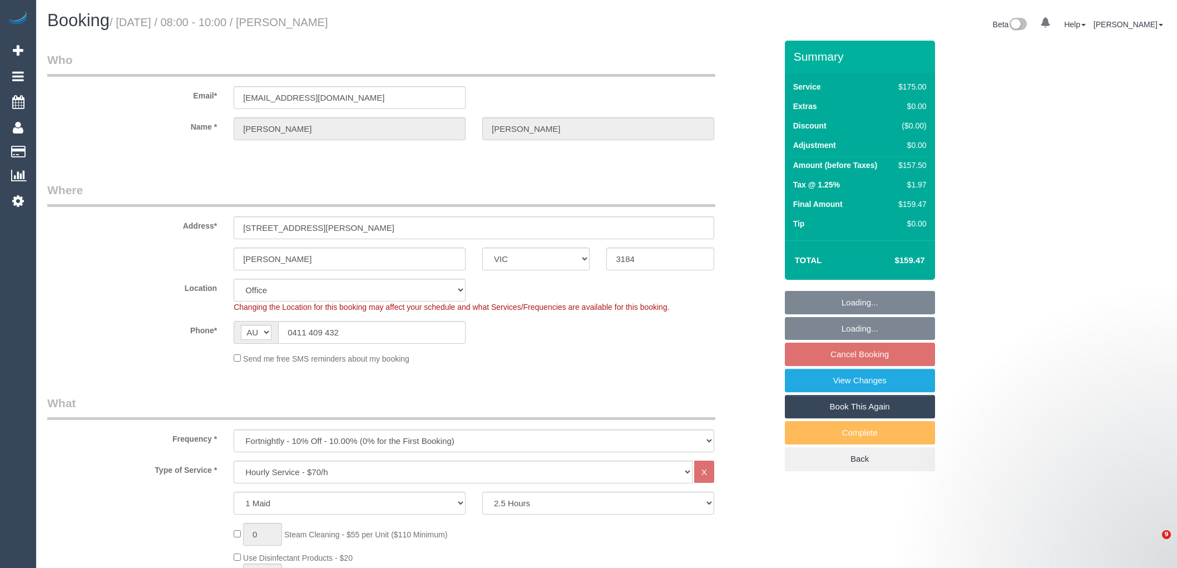
select select "VIC"
select select "150"
select select "number:27"
select select "number:14"
select select "number:19"
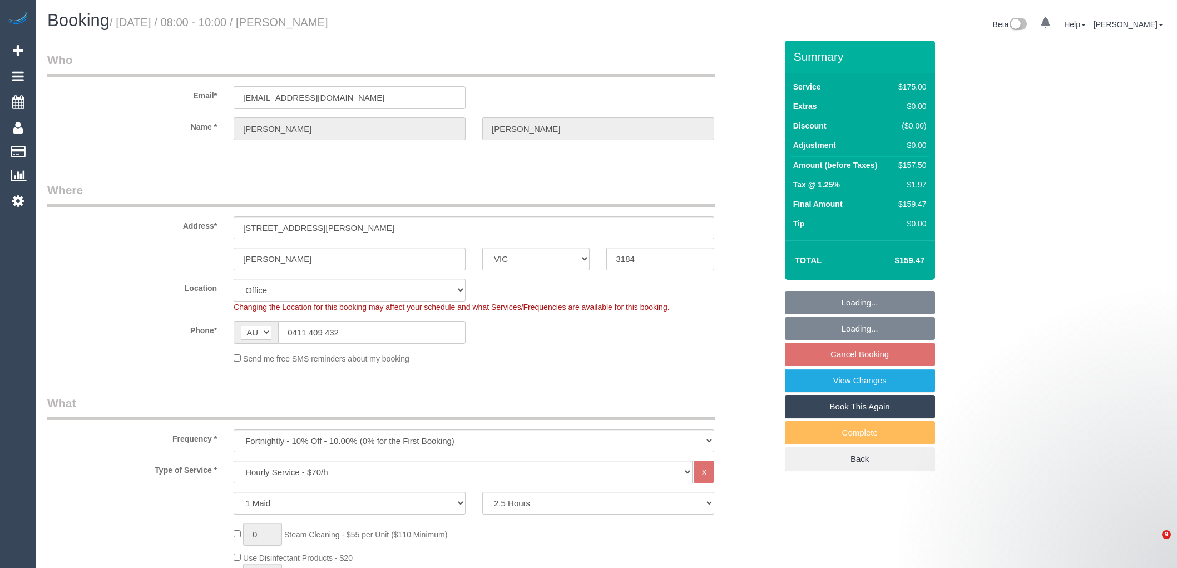
select select "number:24"
select select "number:34"
select select "number:13"
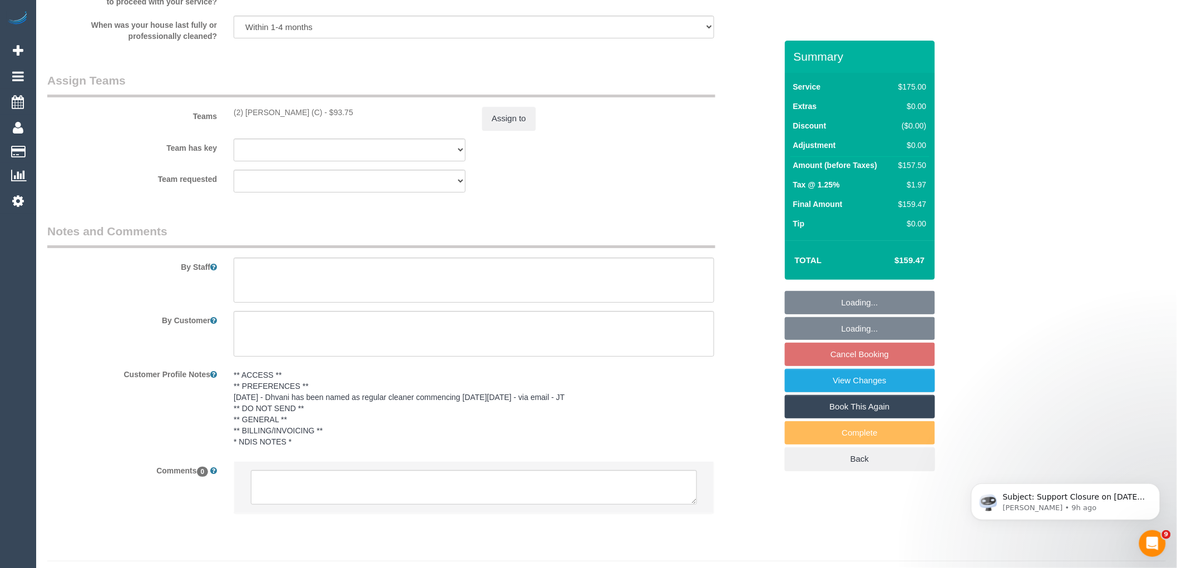
scroll to position [1656, 0]
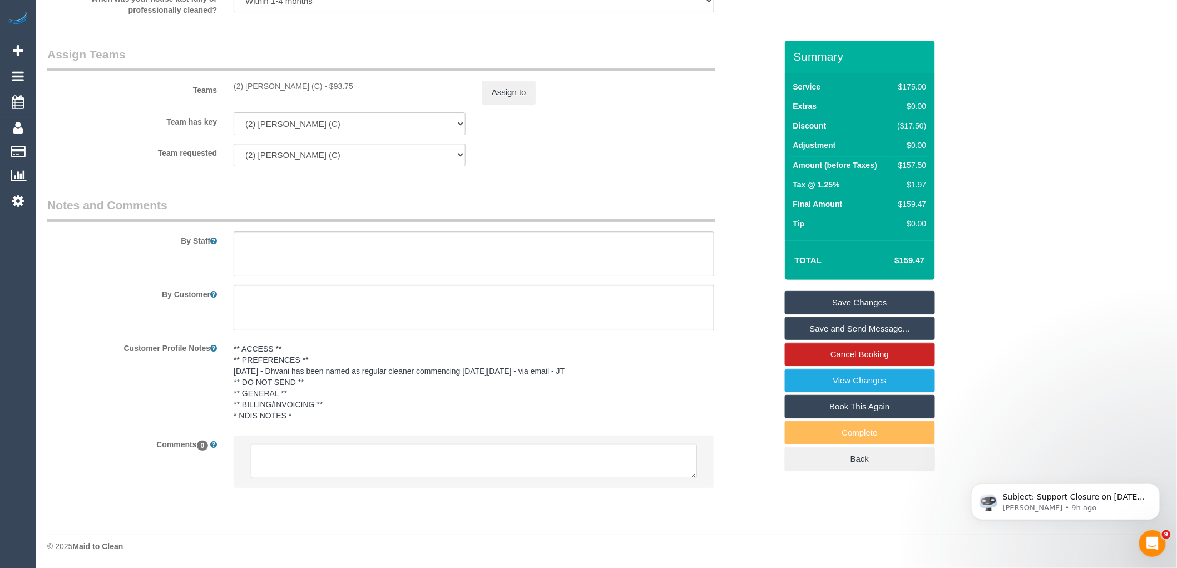
click at [336, 495] on div at bounding box center [473, 466] width 497 height 63
click at [352, 464] on textarea at bounding box center [474, 461] width 446 height 34
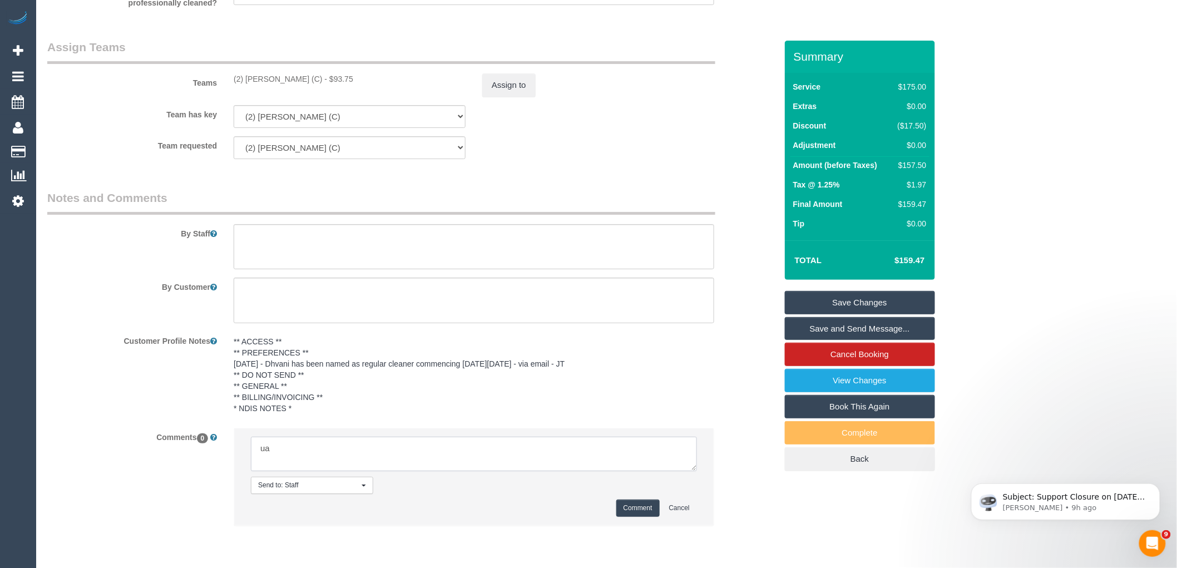
type textarea "u"
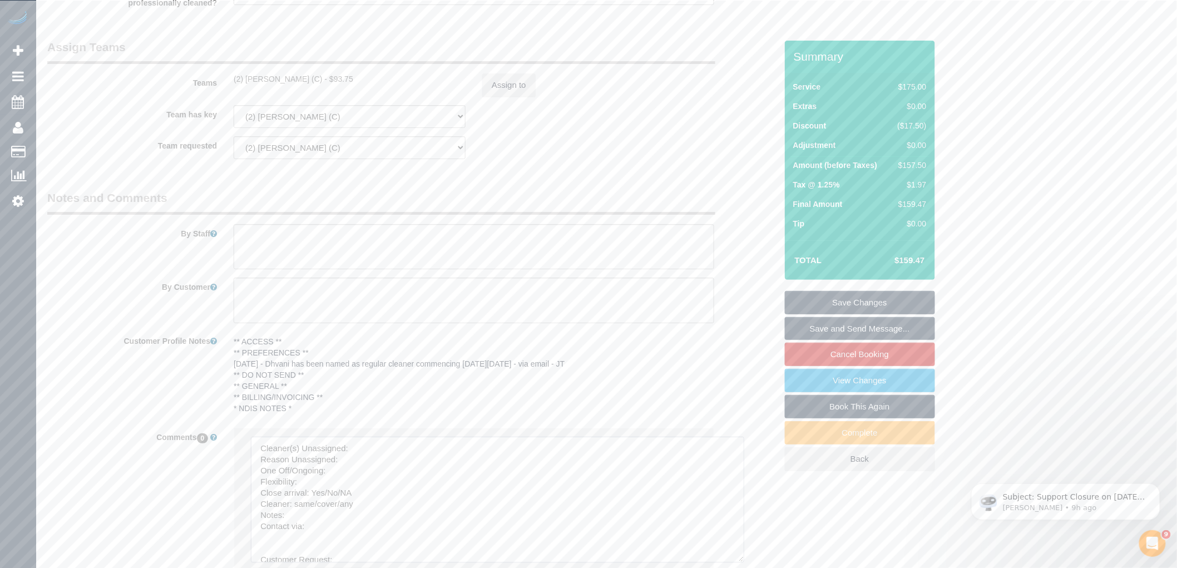
drag, startPoint x: 690, startPoint y: 473, endPoint x: 759, endPoint y: 592, distance: 136.8
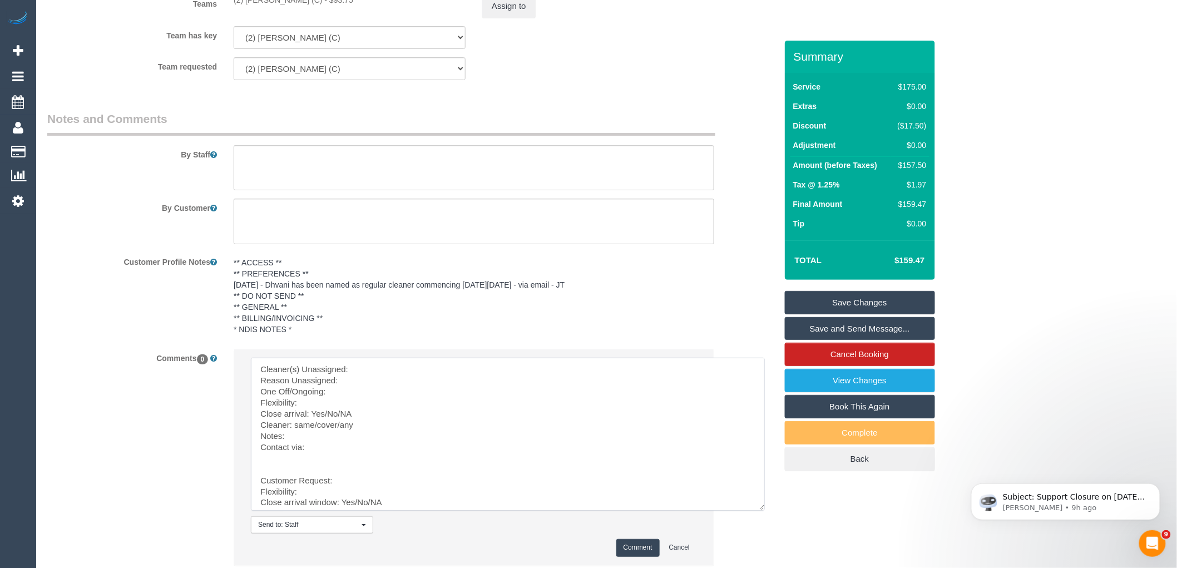
scroll to position [1821, 0]
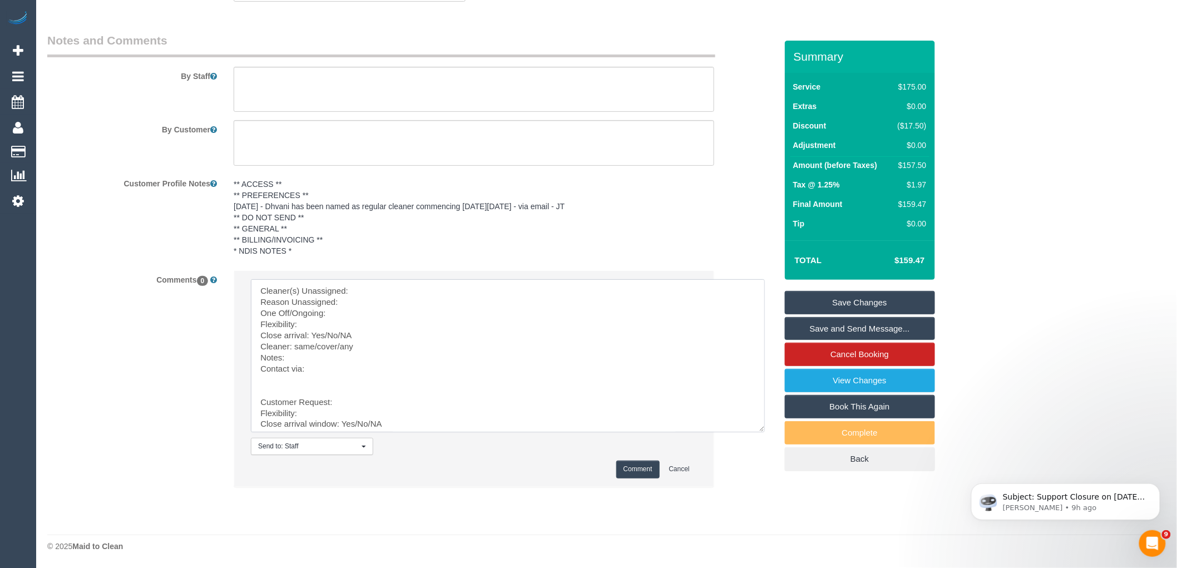
drag, startPoint x: 258, startPoint y: 400, endPoint x: 232, endPoint y: 226, distance: 176.0
click at [233, 226] on sui-booking-comments "By Staff By Customer Customer Profile Notes ** ACCESS ** ** PREFERENCES ** 21/0…" at bounding box center [411, 265] width 729 height 466
click at [360, 290] on textarea at bounding box center [508, 355] width 514 height 153
click at [335, 304] on textarea at bounding box center [508, 355] width 514 height 153
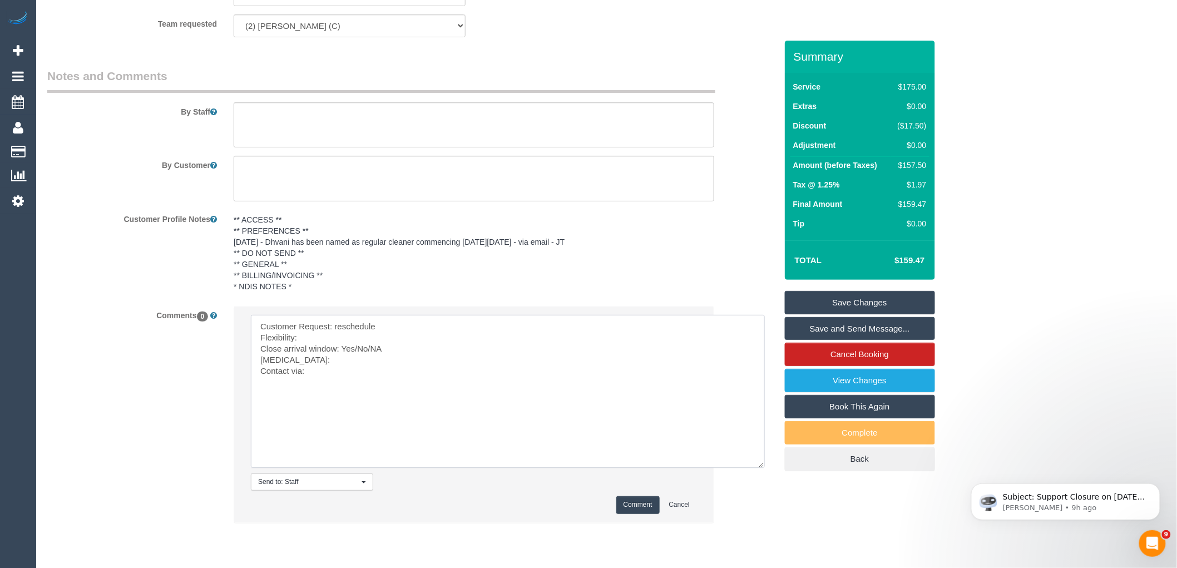
scroll to position [1759, 0]
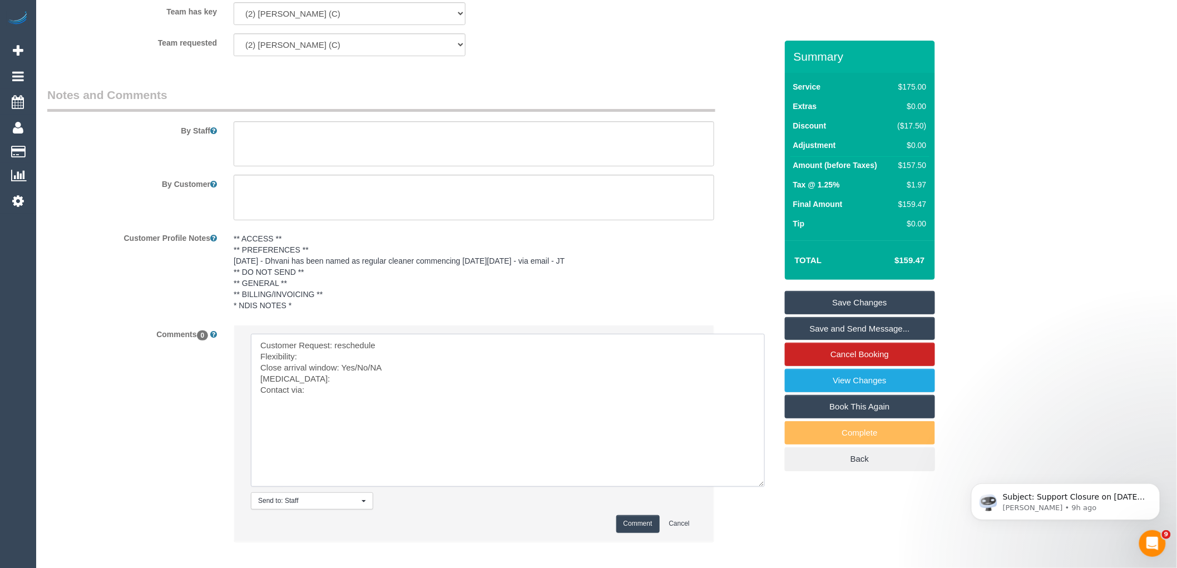
click at [317, 364] on textarea at bounding box center [508, 410] width 514 height 153
drag, startPoint x: 392, startPoint y: 368, endPoint x: 366, endPoint y: 373, distance: 26.6
click at [358, 371] on textarea at bounding box center [508, 410] width 514 height 153
drag, startPoint x: 404, startPoint y: 378, endPoint x: 398, endPoint y: 378, distance: 6.7
click at [403, 378] on textarea at bounding box center [508, 410] width 514 height 153
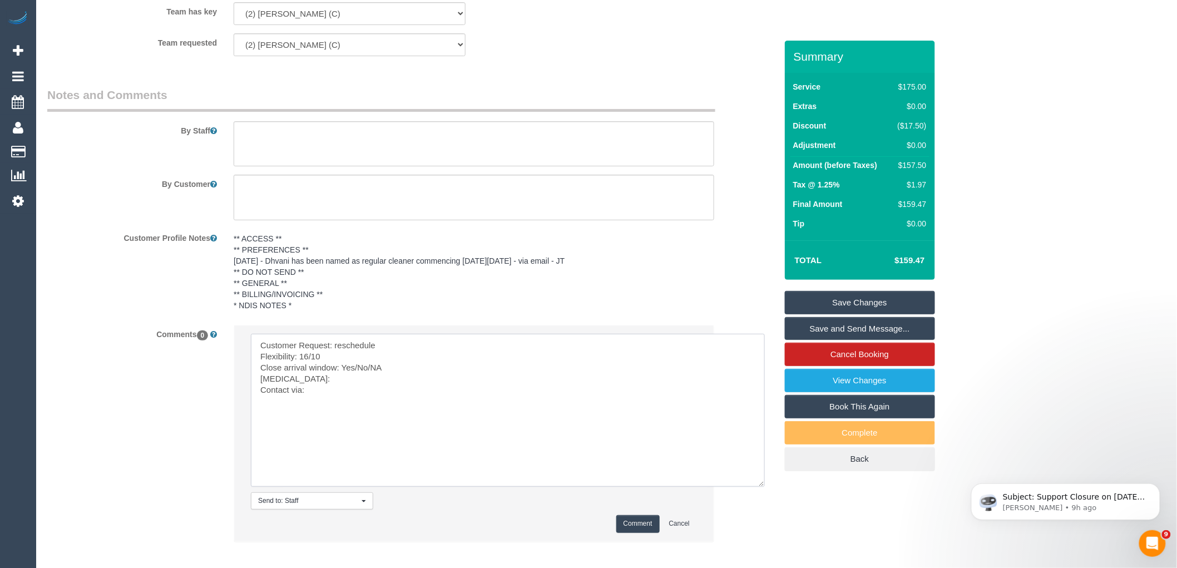
click at [360, 376] on textarea at bounding box center [508, 410] width 514 height 153
drag, startPoint x: 388, startPoint y: 375, endPoint x: 355, endPoint y: 374, distance: 32.8
click at [355, 374] on textarea at bounding box center [508, 410] width 514 height 153
drag, startPoint x: 296, startPoint y: 385, endPoint x: 243, endPoint y: 381, distance: 53.5
click at [243, 381] on li "Send to: Staff Nothing selected Send to: Staff Send to: Customer Send to: Team …" at bounding box center [473, 432] width 479 height 215
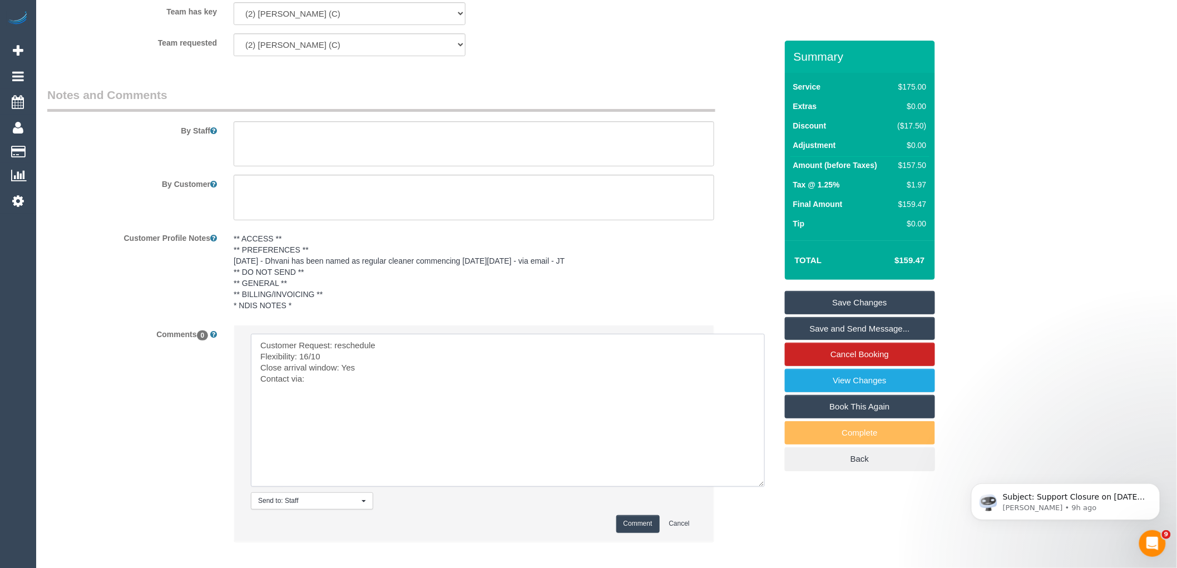
click at [348, 365] on textarea at bounding box center [508, 410] width 514 height 153
click at [324, 390] on textarea at bounding box center [508, 410] width 514 height 153
click at [390, 377] on textarea at bounding box center [508, 410] width 514 height 153
click at [390, 392] on textarea at bounding box center [508, 410] width 514 height 153
click at [390, 386] on textarea at bounding box center [508, 410] width 514 height 153
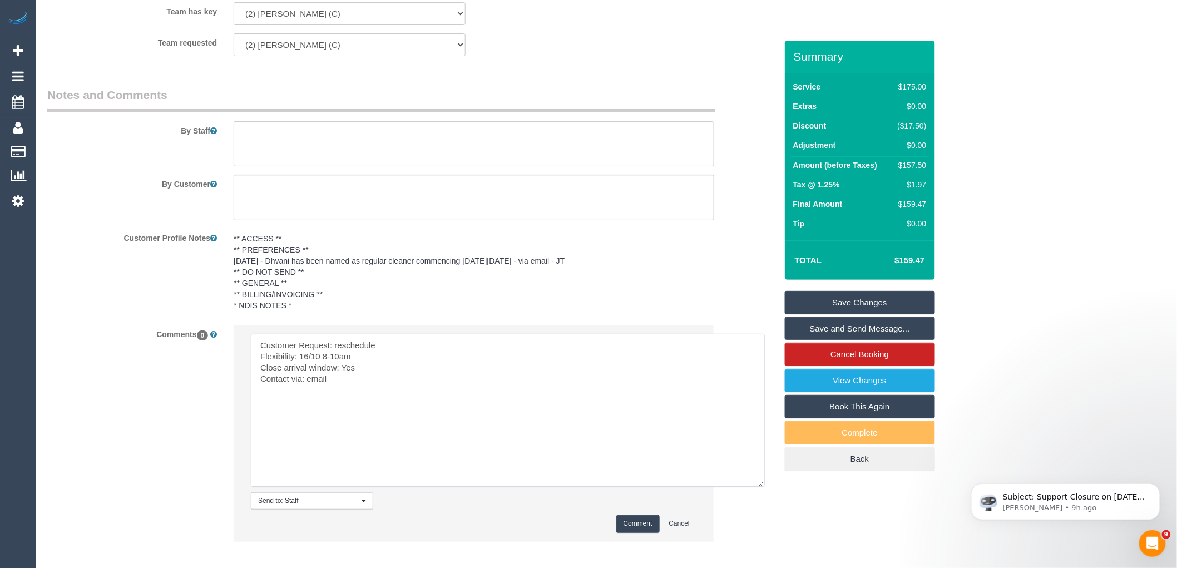
paste textarea "cnv_q9o96bz"
type textarea "Customer Request: reschedule Flexibility: 16/10 8-10am Close arrival window: Ye…"
click at [637, 530] on button "Comment" at bounding box center [637, 523] width 43 height 17
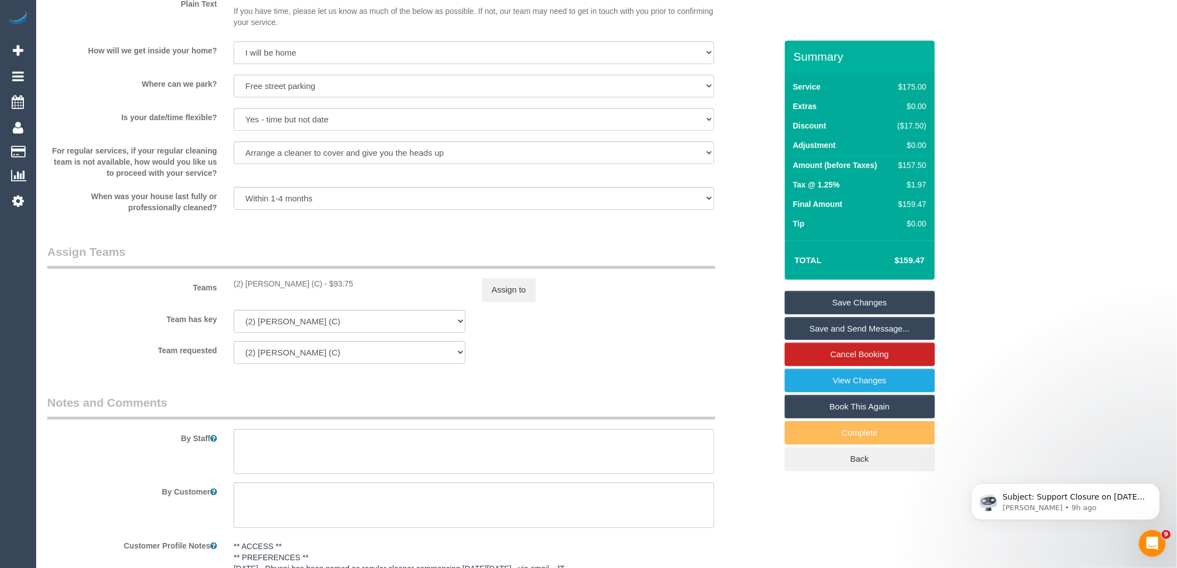
scroll to position [1450, 0]
click at [526, 299] on button "Assign to" at bounding box center [508, 291] width 53 height 23
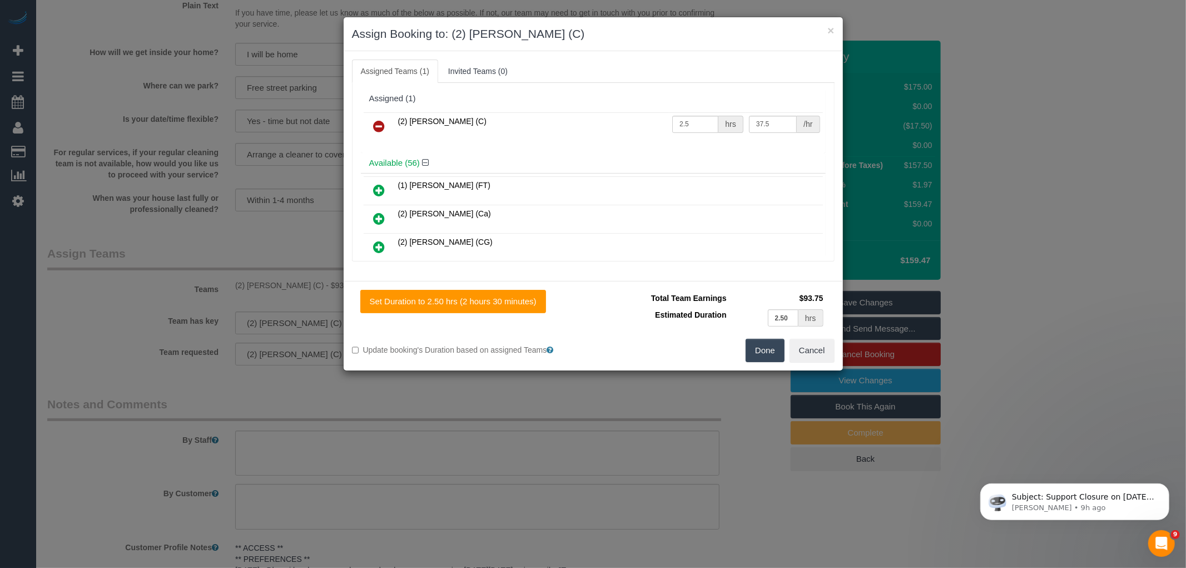
drag, startPoint x: 536, startPoint y: 122, endPoint x: 397, endPoint y: 122, distance: 139.1
click at [397, 122] on td "(2) [PERSON_NAME] (C)" at bounding box center [532, 126] width 275 height 28
copy span "(2) Roumany Gergis (C)"
click at [382, 113] on td at bounding box center [380, 126] width 32 height 28
click at [381, 121] on icon at bounding box center [380, 126] width 12 height 13
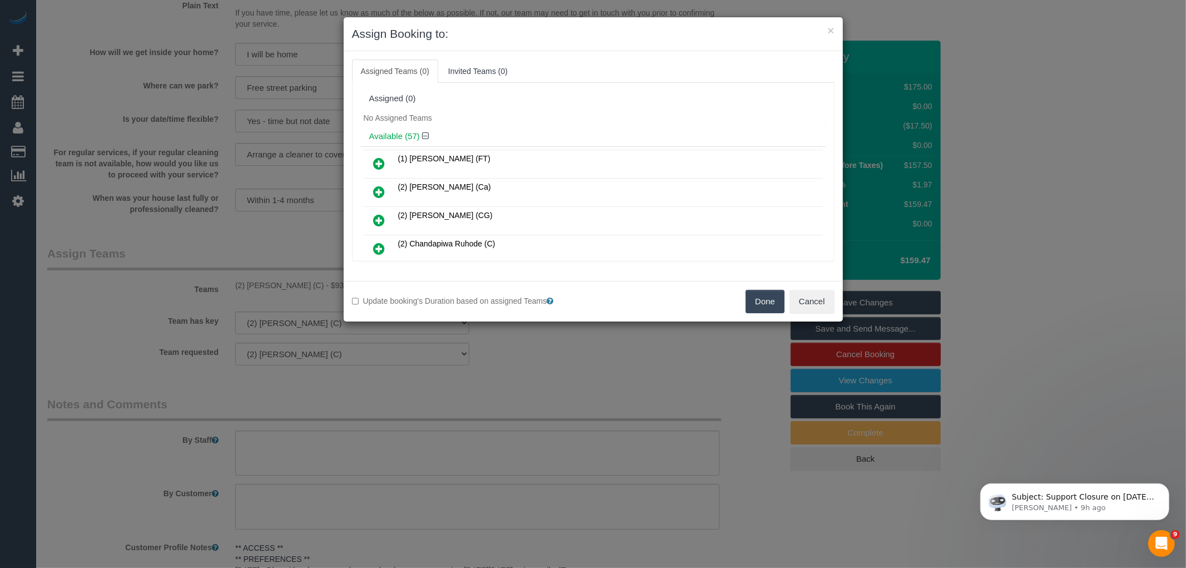
click at [764, 304] on button "Done" at bounding box center [765, 301] width 39 height 23
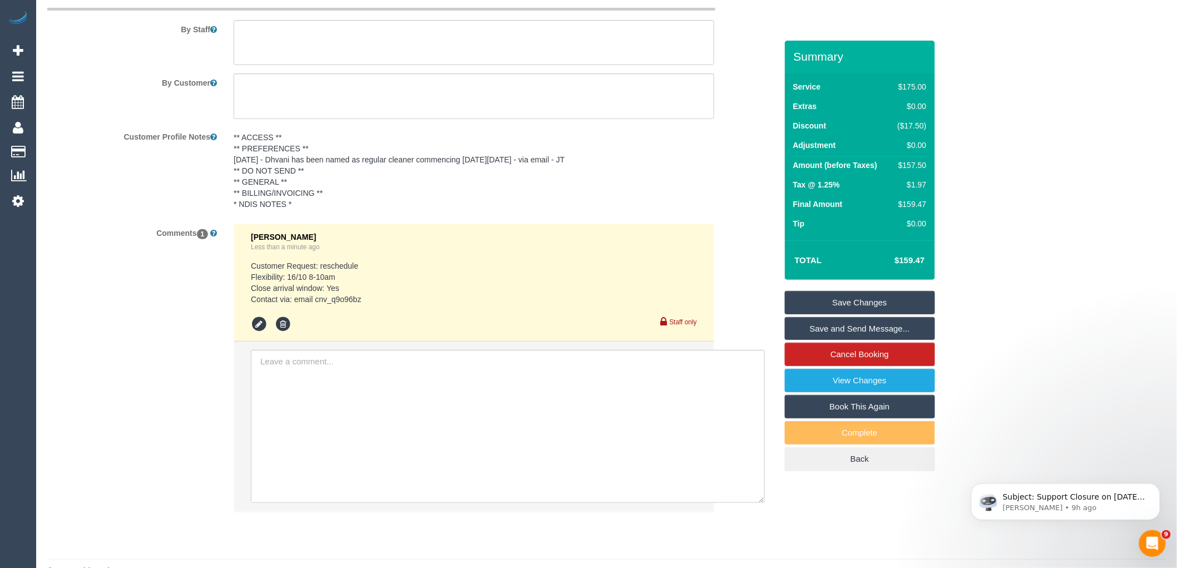
scroll to position [1883, 0]
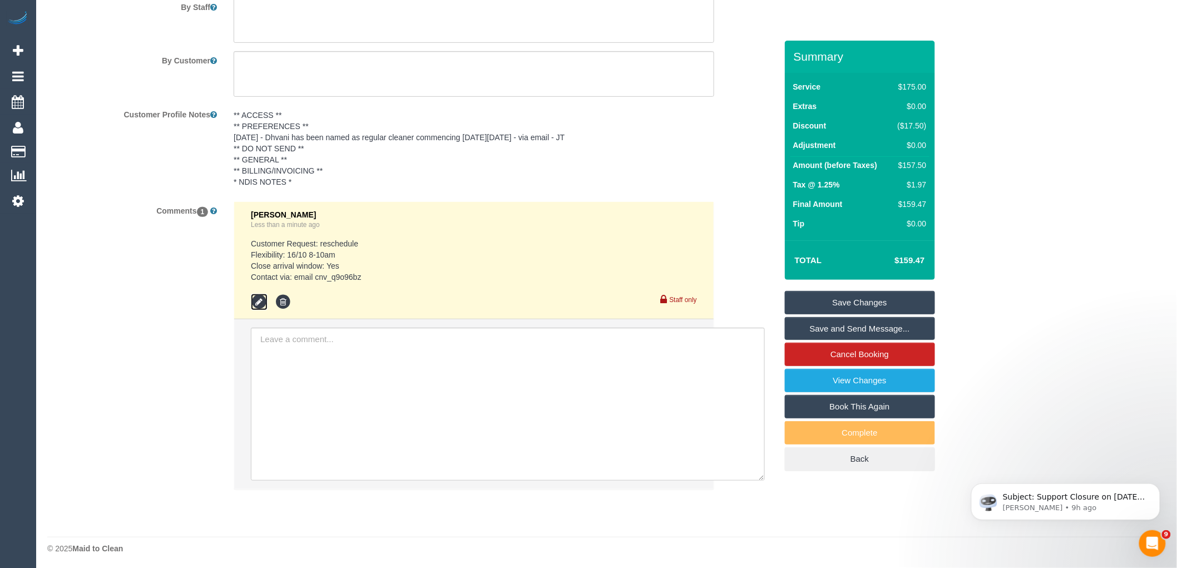
click at [260, 308] on icon at bounding box center [259, 302] width 17 height 17
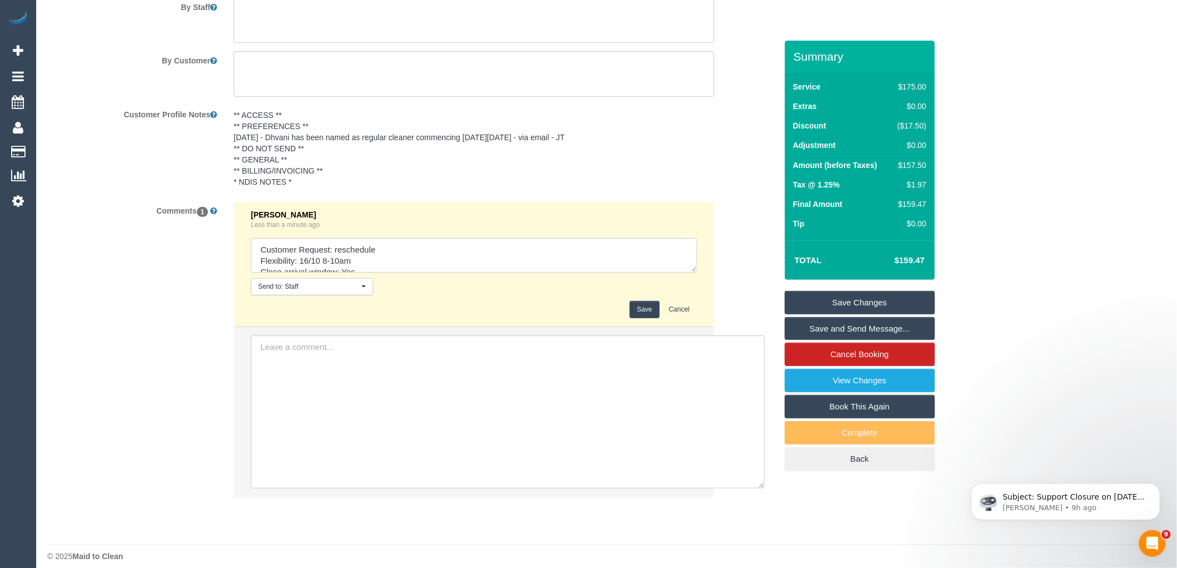
click at [260, 259] on textarea at bounding box center [474, 255] width 446 height 34
paste textarea "(2) Roumany Gergis (C)"
type textarea "Cleaner Unassigned: (2) Roumany Gergis (C) Customer Request: reschedule Flexibi…"
click at [654, 318] on button "Save" at bounding box center [644, 309] width 29 height 17
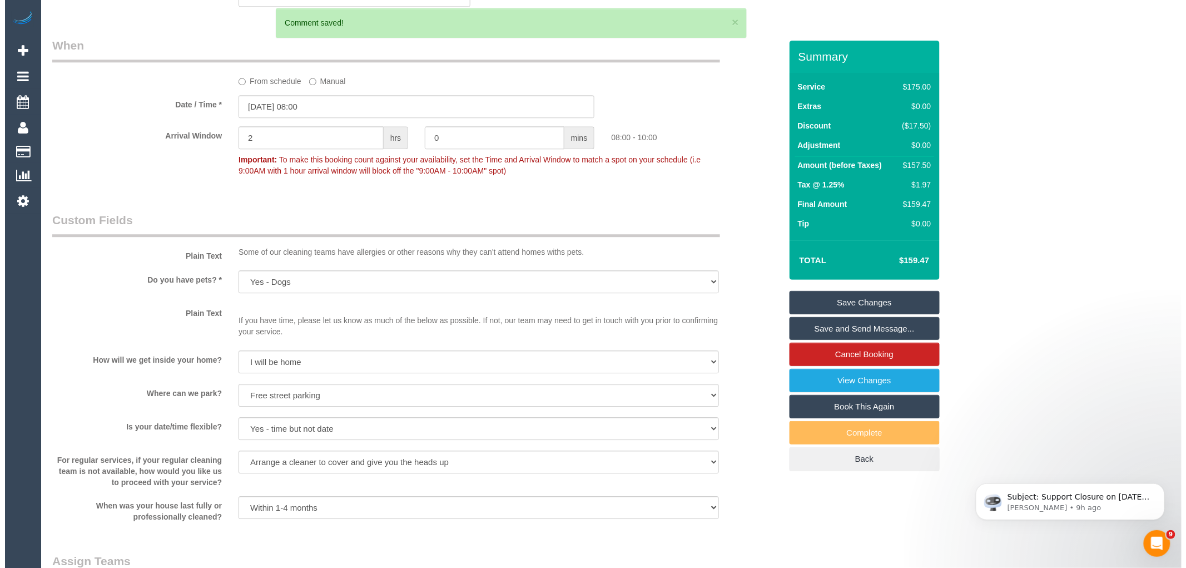
scroll to position [1141, 0]
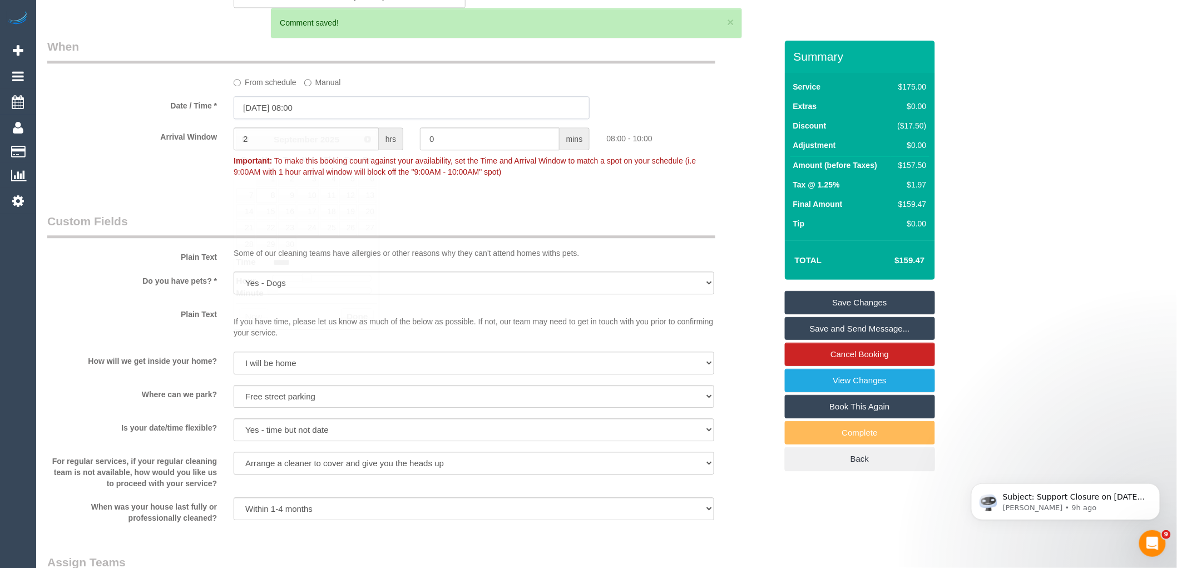
click at [370, 111] on input "08/09/2025 08:00" at bounding box center [412, 107] width 356 height 23
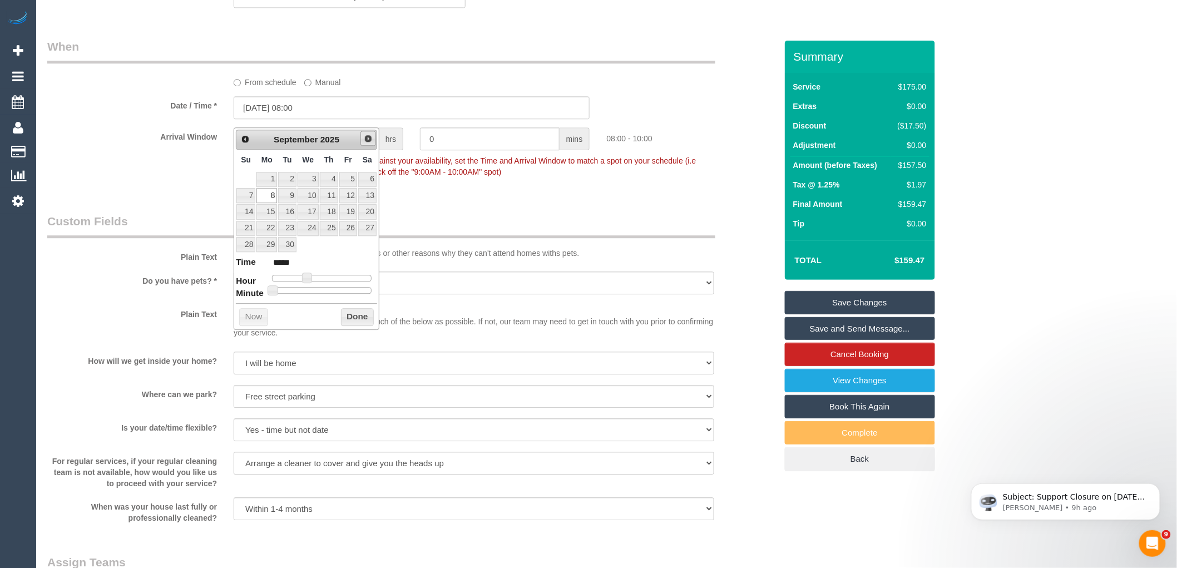
click at [365, 136] on span "Next" at bounding box center [368, 138] width 9 height 9
click at [327, 214] on link "16" at bounding box center [329, 211] width 18 height 15
type input "16/10/2025 08:00"
click at [357, 315] on button "Done" at bounding box center [357, 317] width 33 height 18
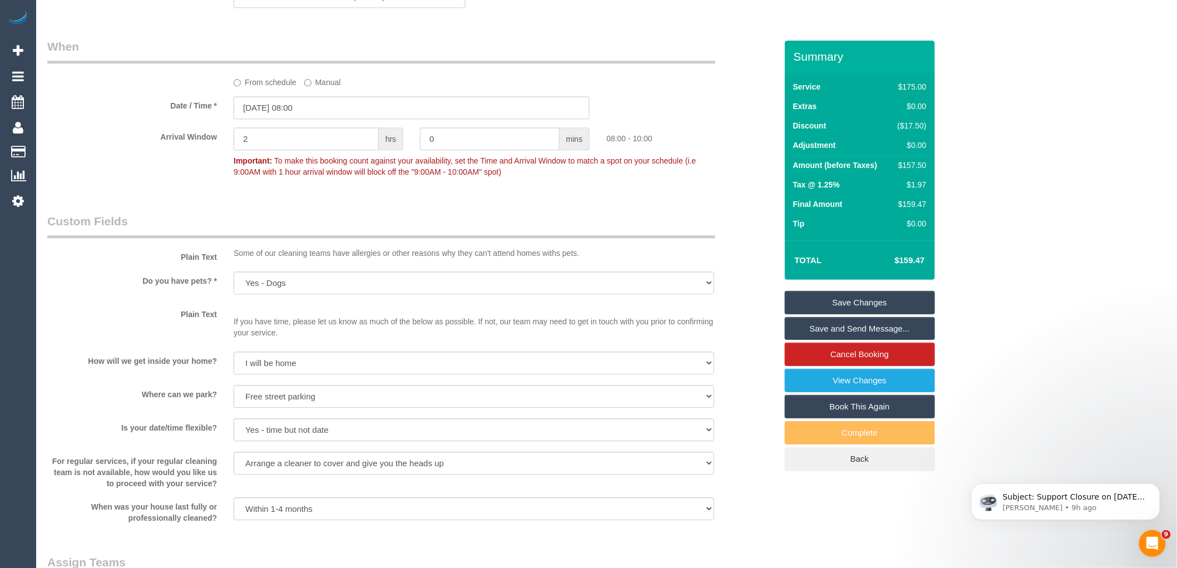
click at [875, 298] on link "Save Changes" at bounding box center [860, 302] width 150 height 23
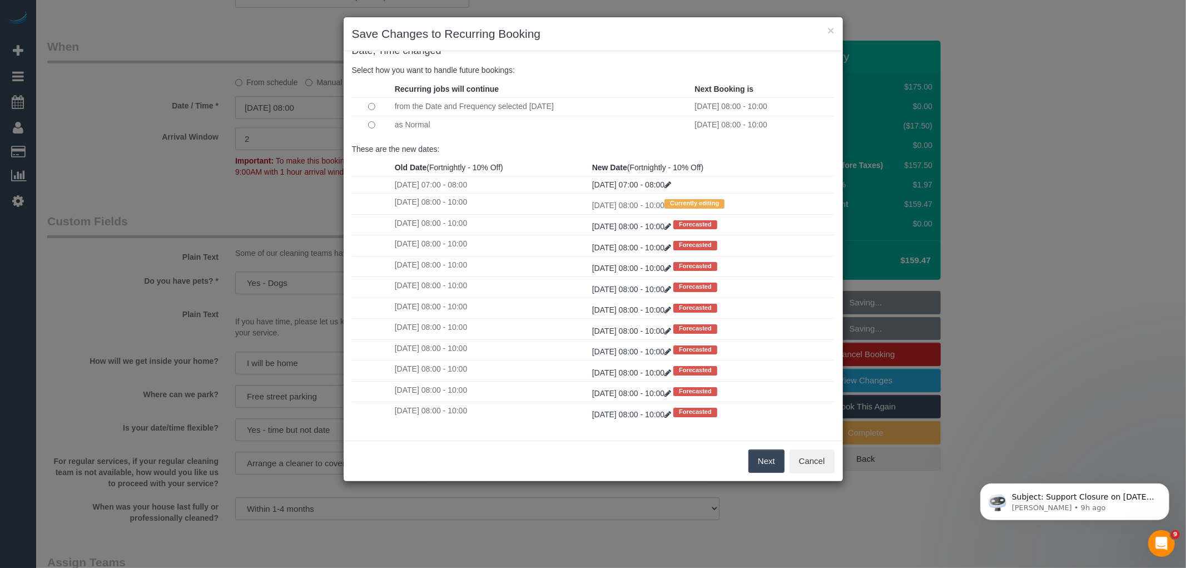
scroll to position [31, 0]
click at [761, 458] on button "Next" at bounding box center [767, 460] width 36 height 23
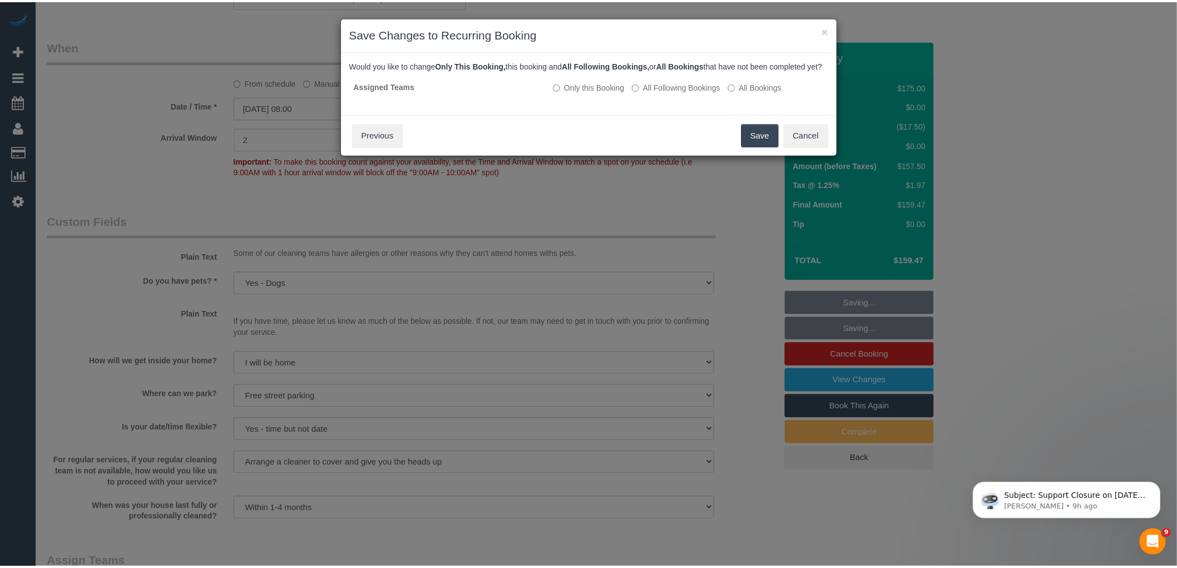
scroll to position [0, 0]
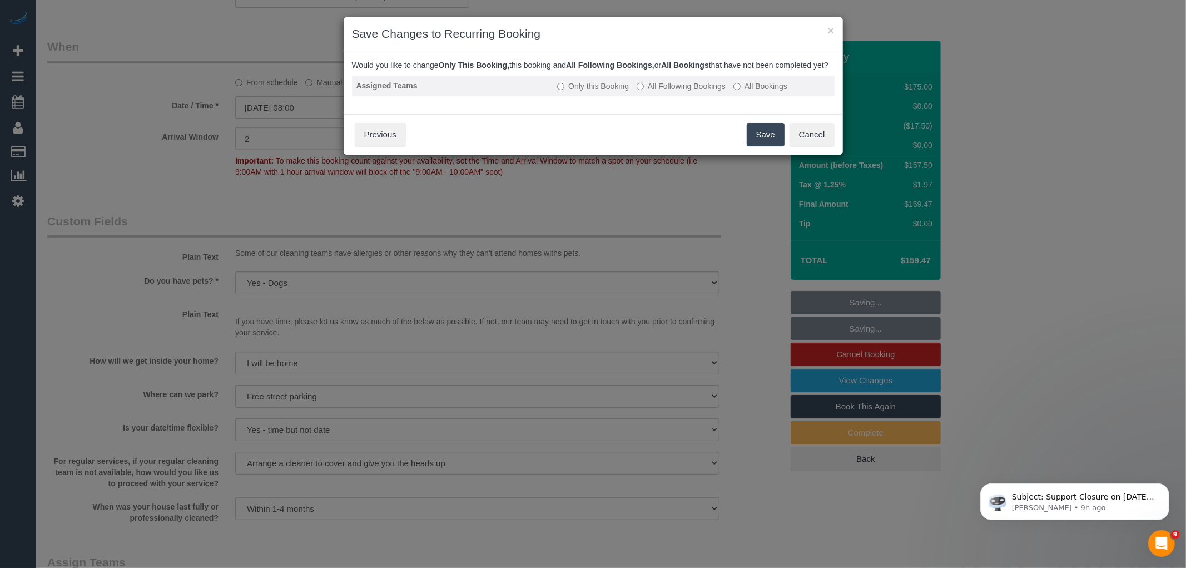
click at [702, 92] on label "All Following Bookings" at bounding box center [681, 86] width 89 height 11
click at [763, 139] on button "Save" at bounding box center [766, 134] width 38 height 23
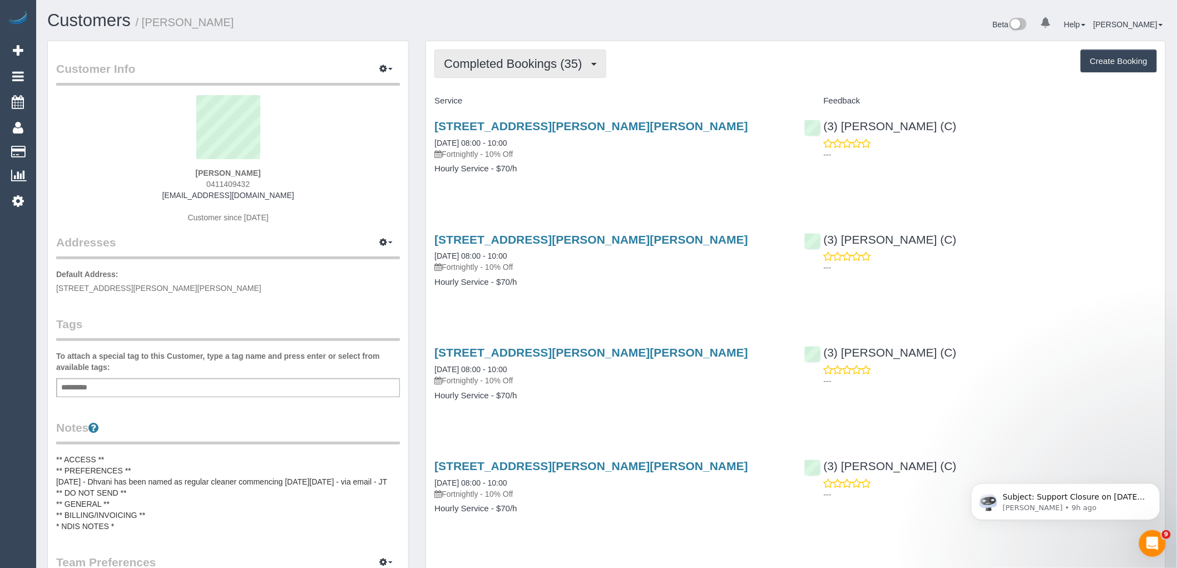
click at [538, 63] on span "Completed Bookings (35)" at bounding box center [516, 64] width 144 height 14
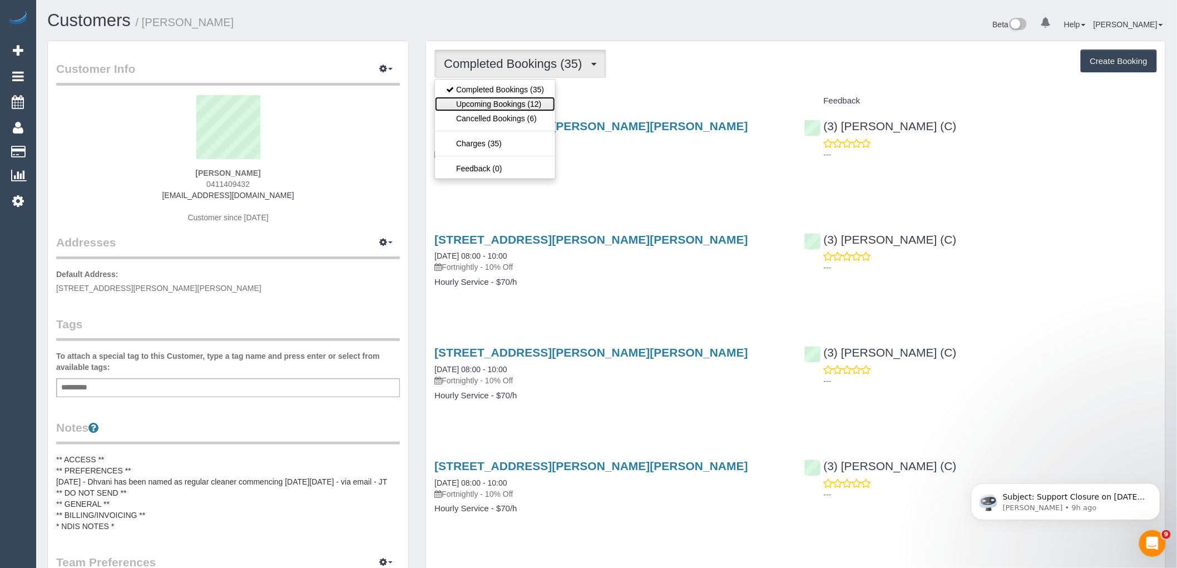
click at [540, 98] on link "Upcoming Bookings (12)" at bounding box center [495, 104] width 120 height 14
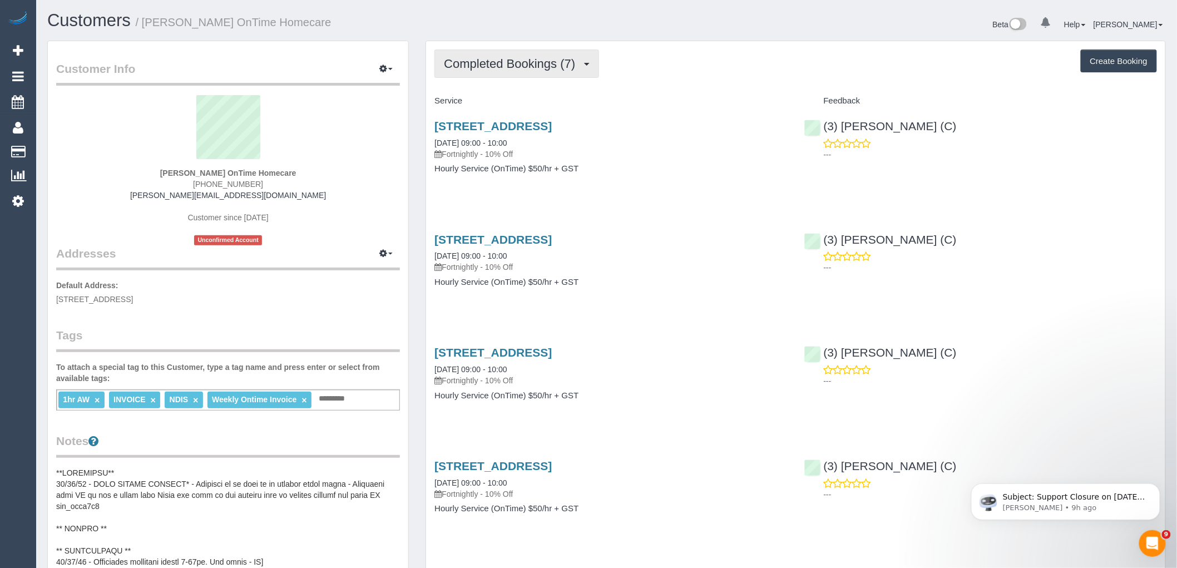
click at [495, 66] on span "Completed Bookings (7)" at bounding box center [512, 64] width 137 height 14
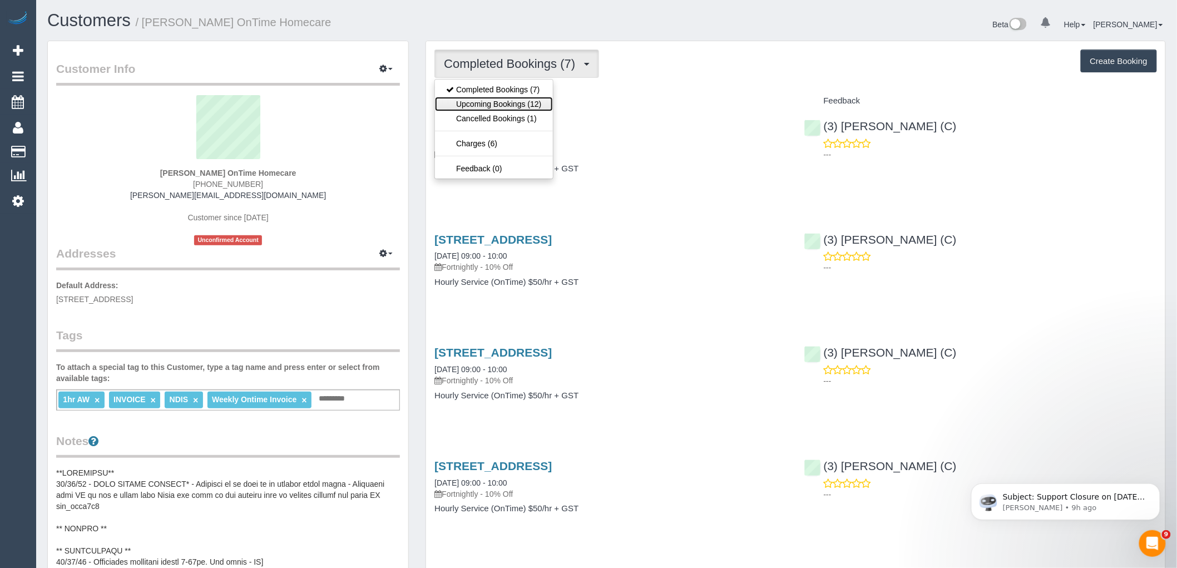
click at [493, 110] on link "Upcoming Bookings (12)" at bounding box center [493, 104] width 117 height 14
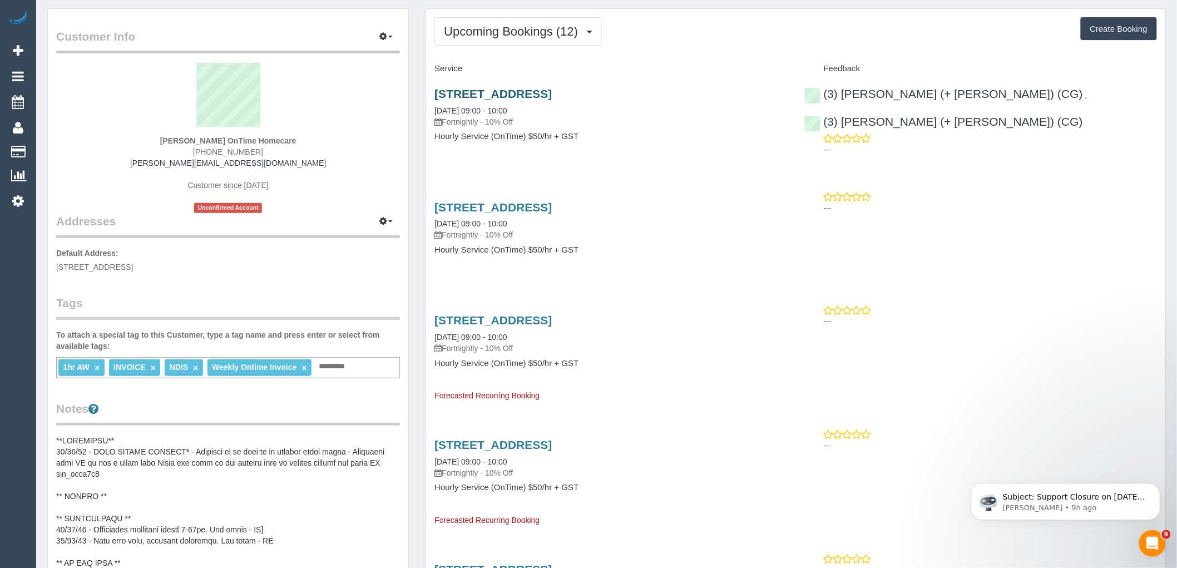
scroll to position [62, 0]
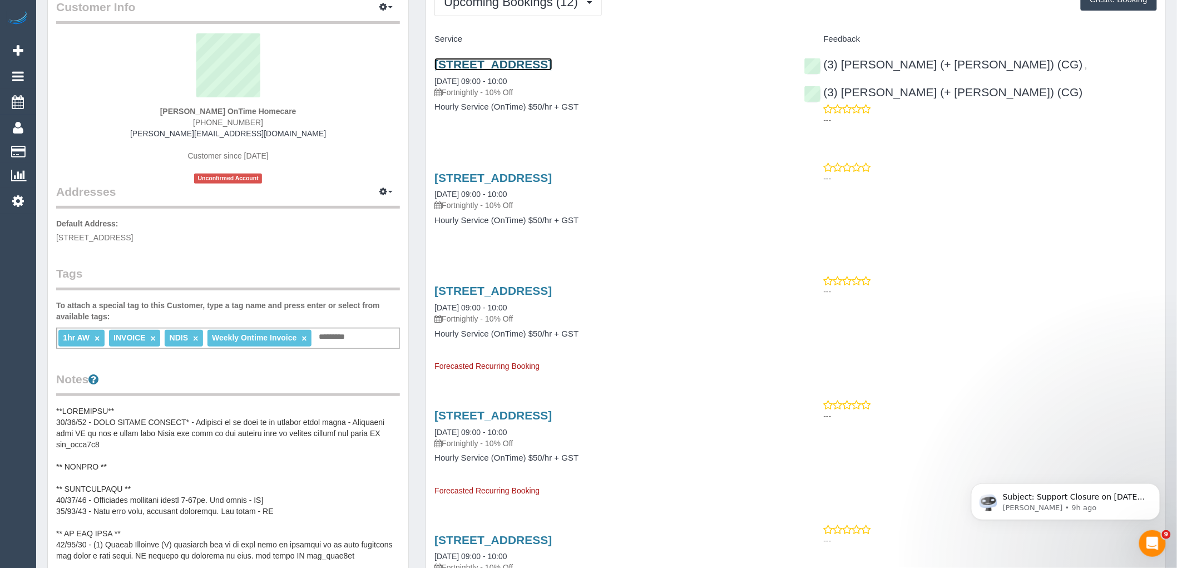
click at [552, 62] on link "58 Blendon Avenue, St Albans, VIC 3021" at bounding box center [492, 64] width 117 height 13
click at [354, 328] on div "1hr AW × INVOICE × NDIS × Weekly Ontime Invoice × Add a tag" at bounding box center [228, 338] width 344 height 21
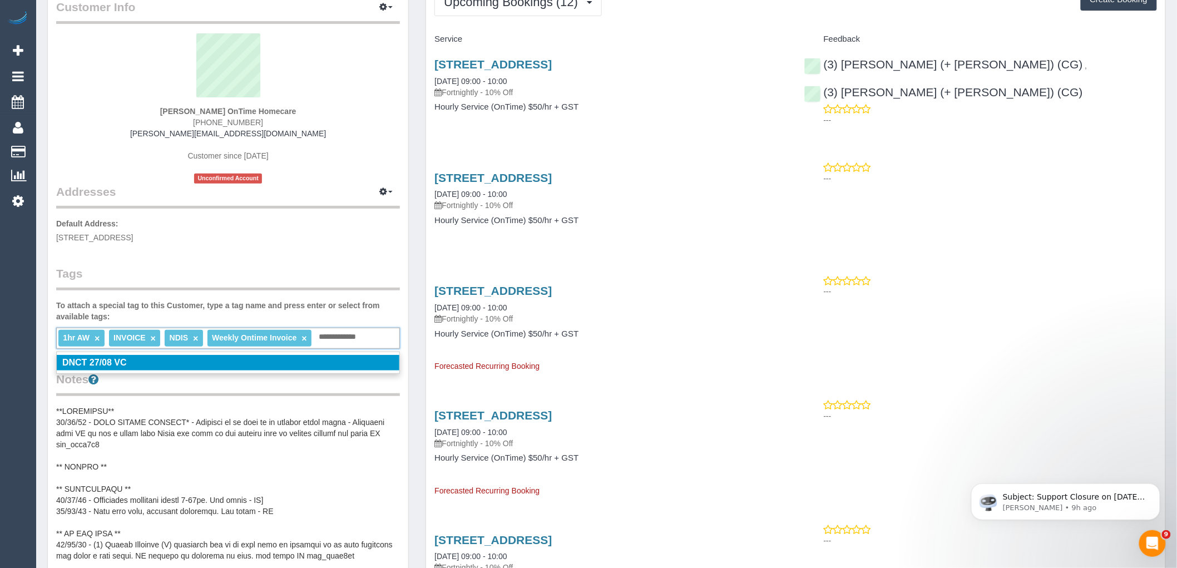
type input "**********"
click at [348, 303] on label "To attach a special tag to this Customer, type a tag name and press enter or se…" at bounding box center [228, 311] width 344 height 22
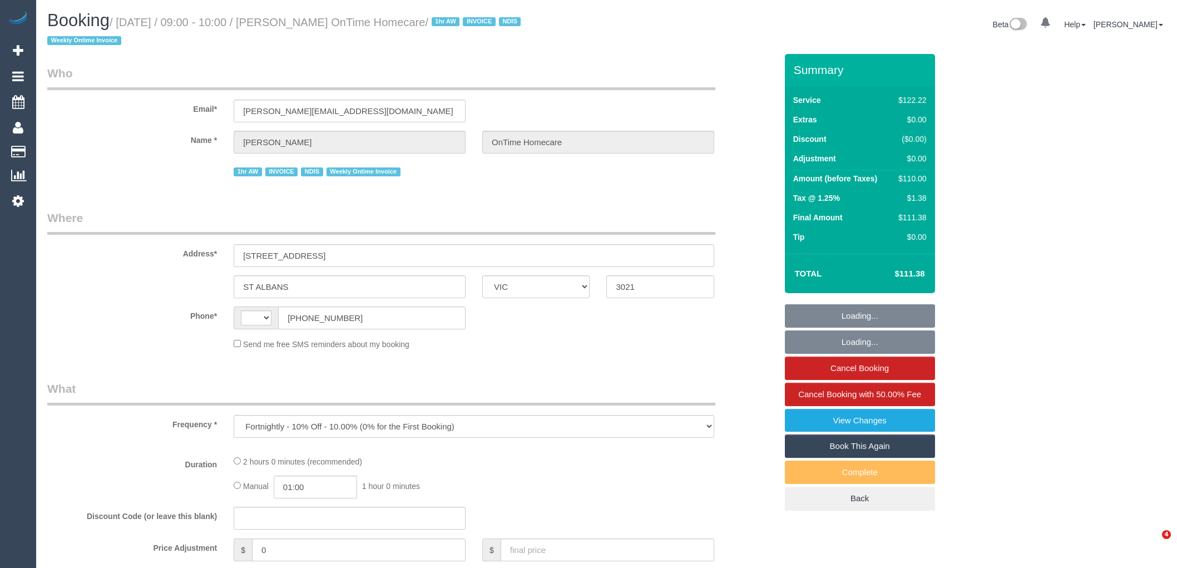
select select "VIC"
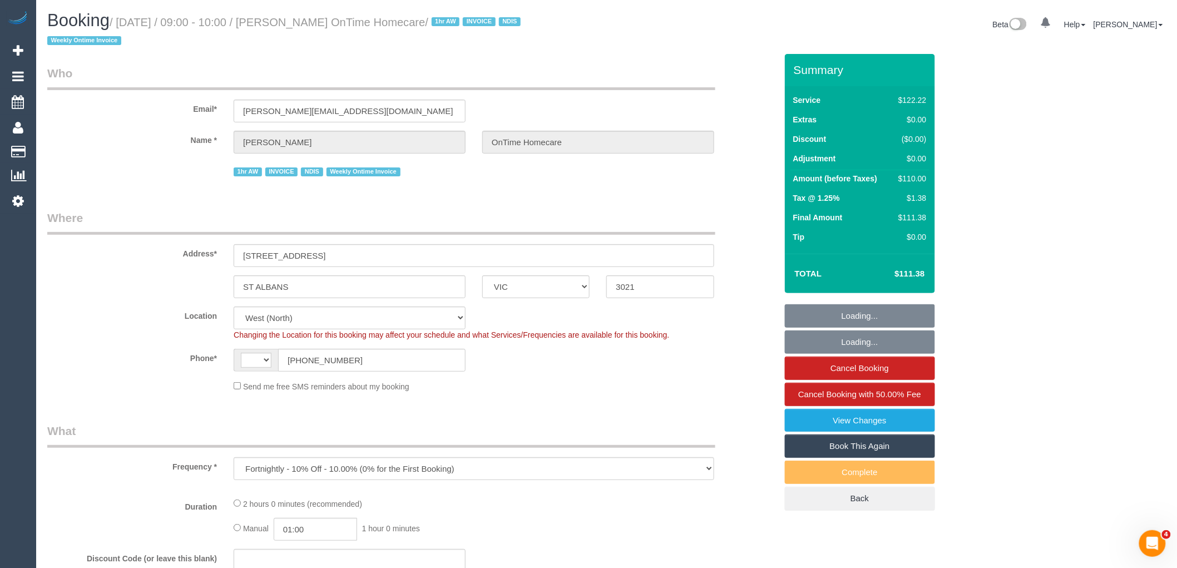
select select "object:769"
select select "string:AU"
select select "number:28"
select select "number:14"
select select "number:19"
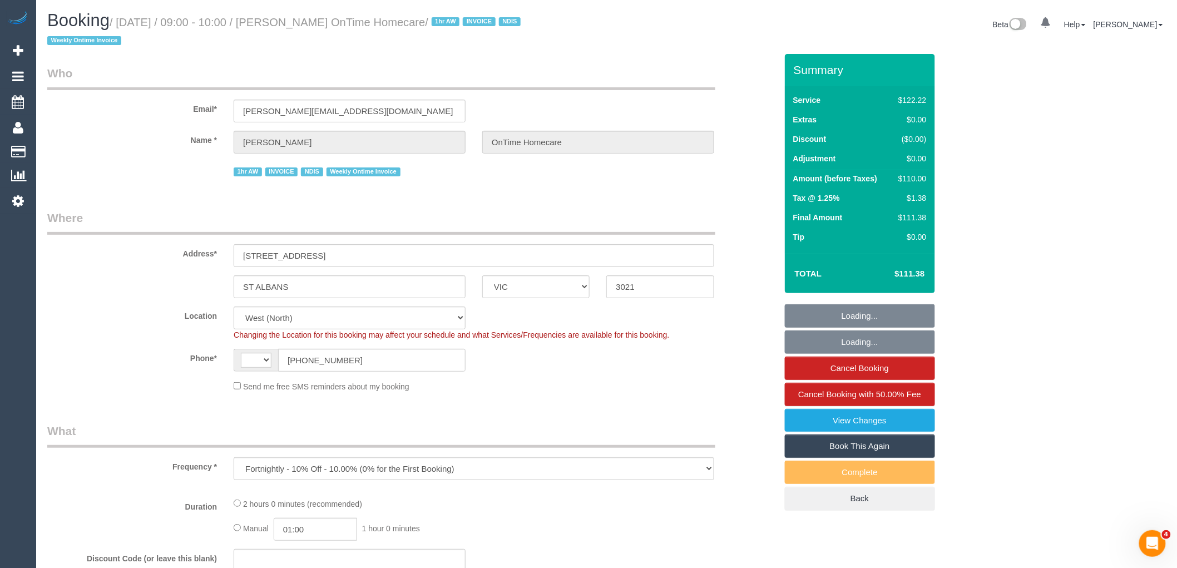
select select "number:25"
select select "number:35"
select select "number:11"
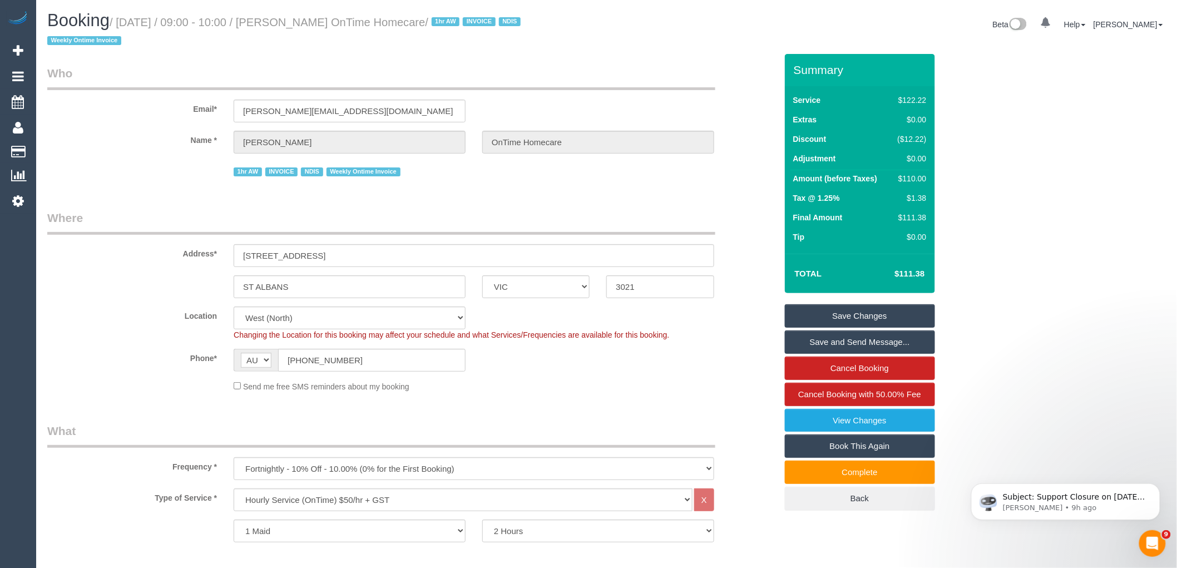
drag, startPoint x: 459, startPoint y: 21, endPoint x: 288, endPoint y: 22, distance: 171.9
click at [288, 22] on small "/ [DATE] / 09:00 - 10:00 / [PERSON_NAME] OnTime Homecare / 1hr AW INVOICE NDIS …" at bounding box center [285, 31] width 477 height 31
copy small "[PERSON_NAME] OnTime Homecare"
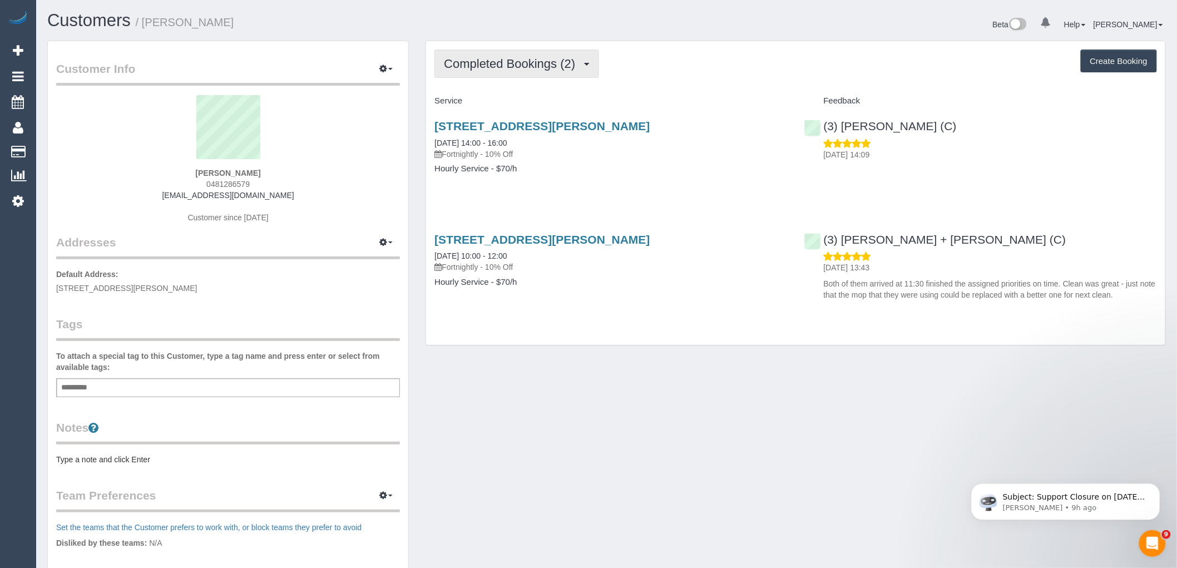
click at [513, 68] on span "Completed Bookings (2)" at bounding box center [512, 64] width 137 height 14
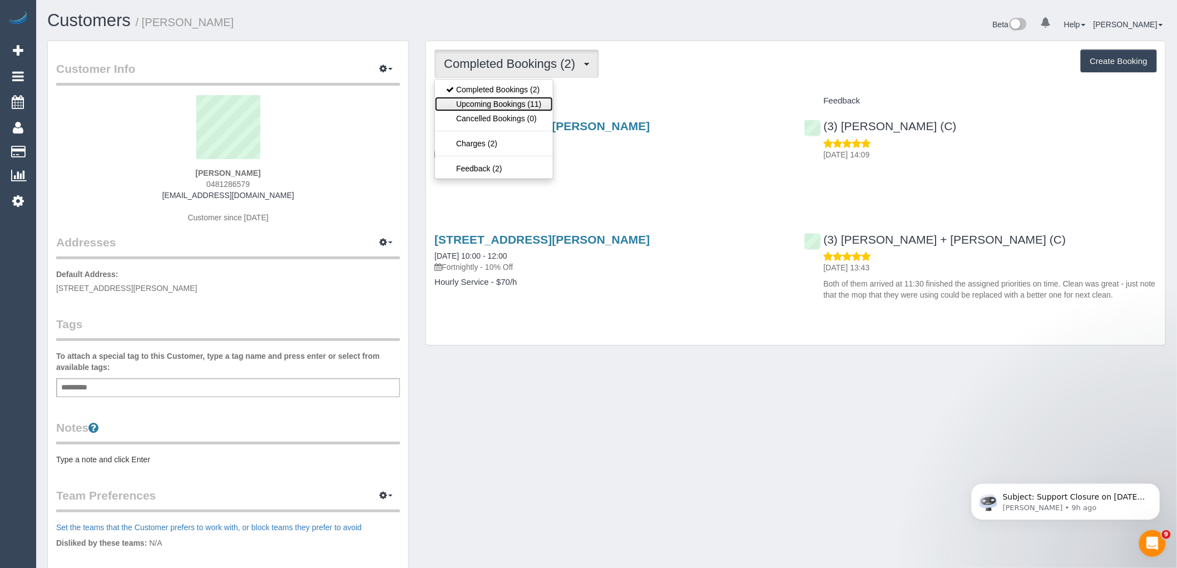
click at [515, 105] on link "Upcoming Bookings (11)" at bounding box center [493, 104] width 117 height 14
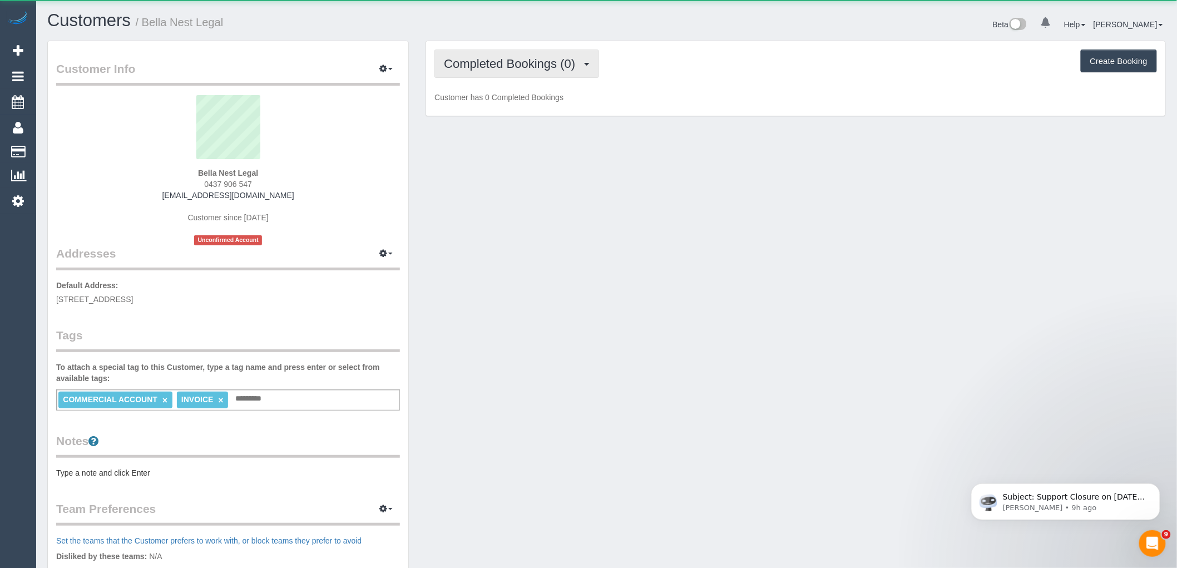
click at [503, 63] on span "Completed Bookings (0)" at bounding box center [512, 64] width 137 height 14
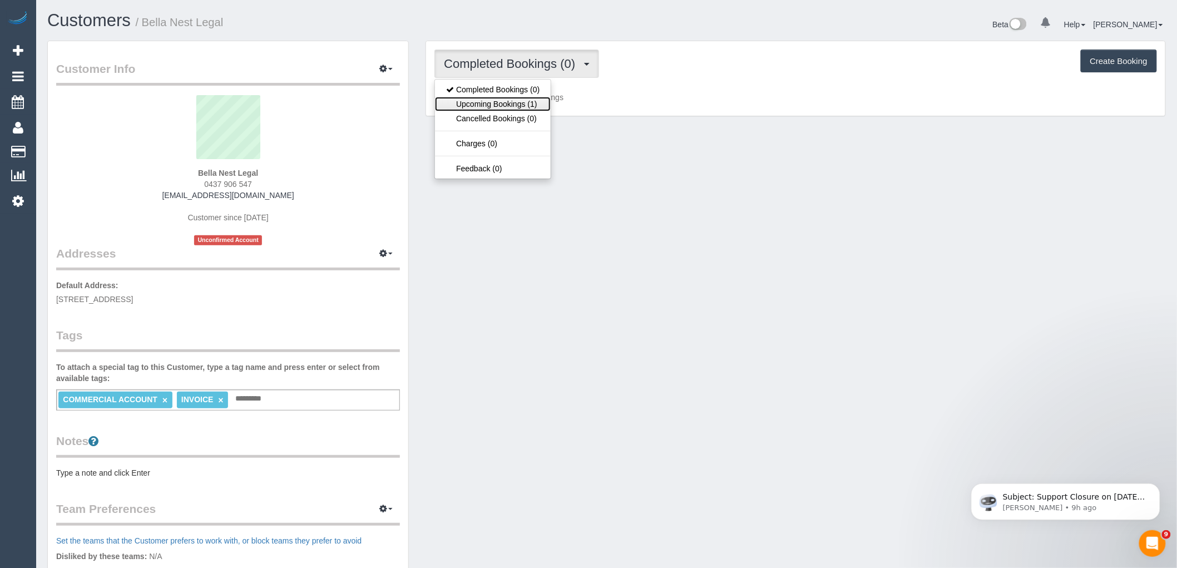
click at [510, 105] on link "Upcoming Bookings (1)" at bounding box center [493, 104] width 116 height 14
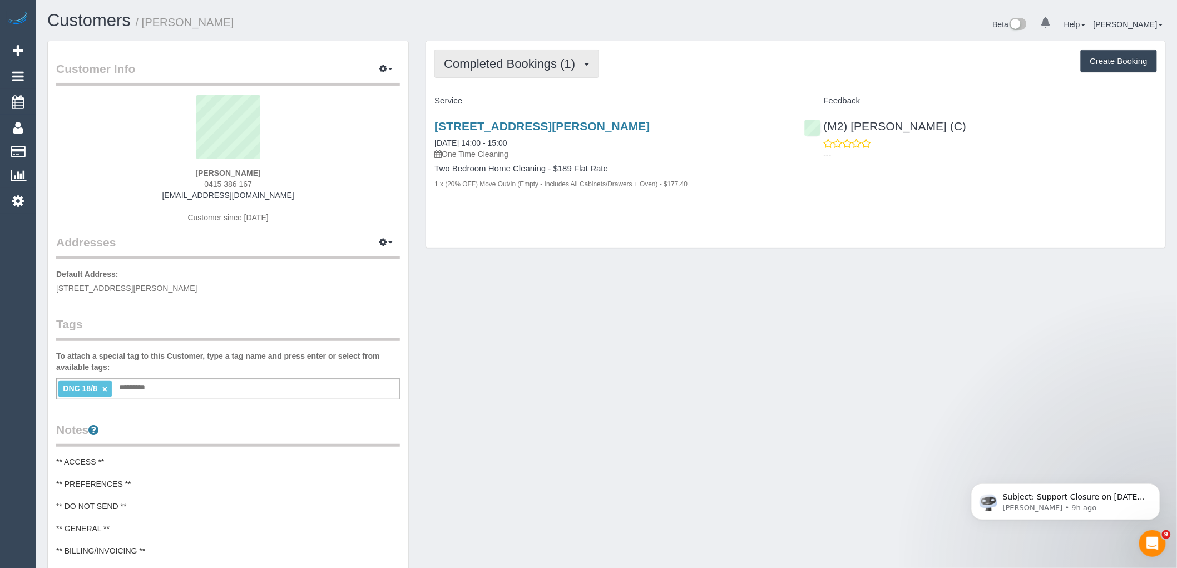
click at [562, 58] on span "Completed Bookings (1)" at bounding box center [512, 64] width 137 height 14
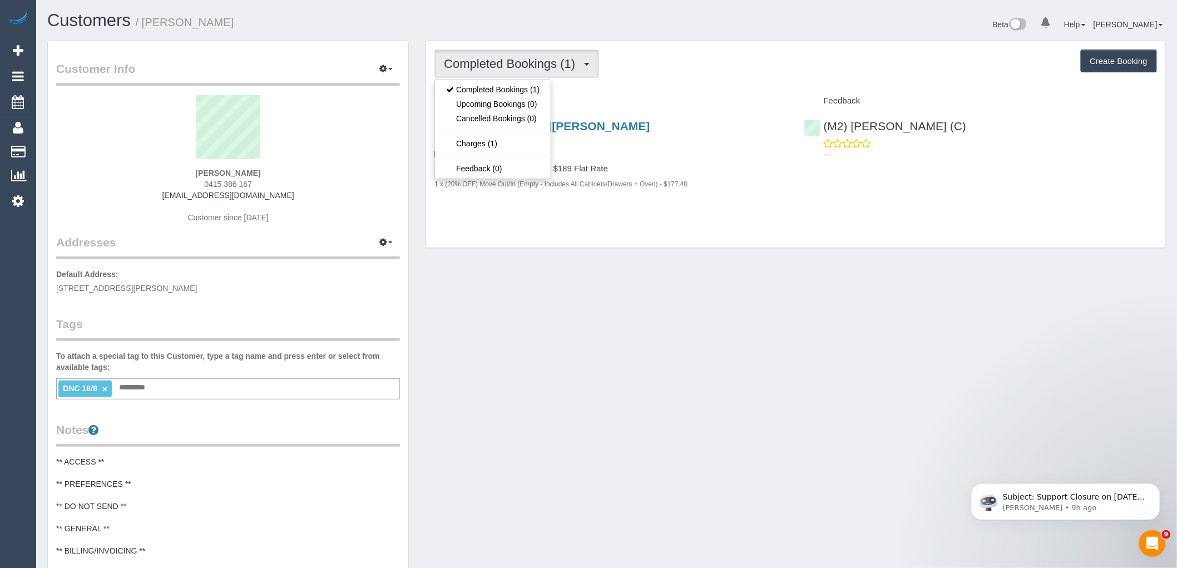
click at [630, 82] on div "Completed Bookings (1) Completed Bookings (1) Upcoming Bookings (0) Cancelled B…" at bounding box center [795, 144] width 739 height 207
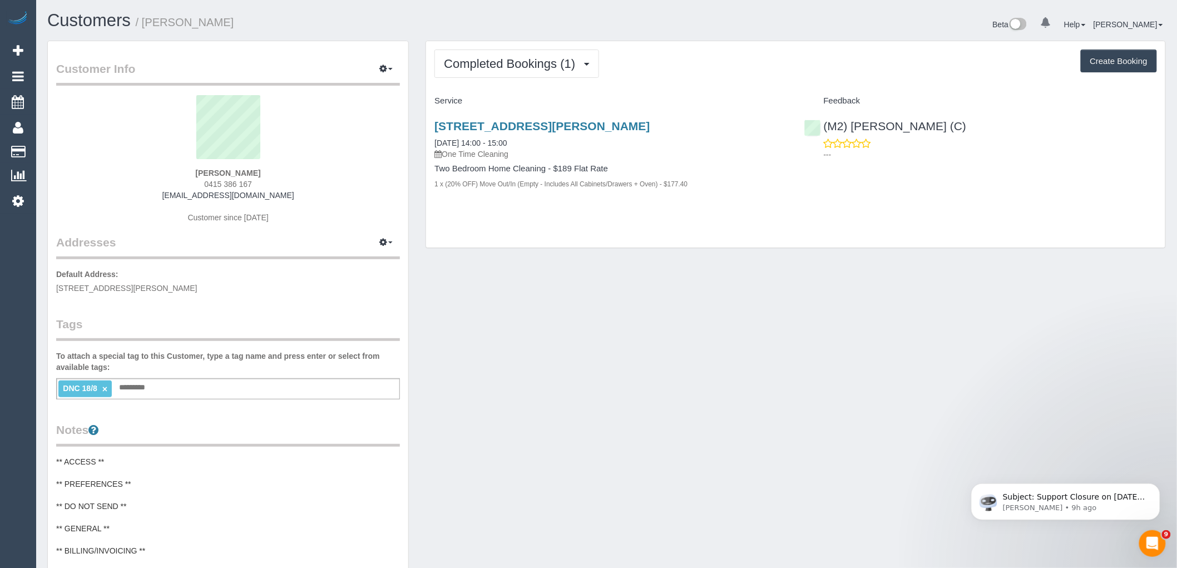
click at [96, 137] on sui-profile-pic at bounding box center [228, 131] width 327 height 72
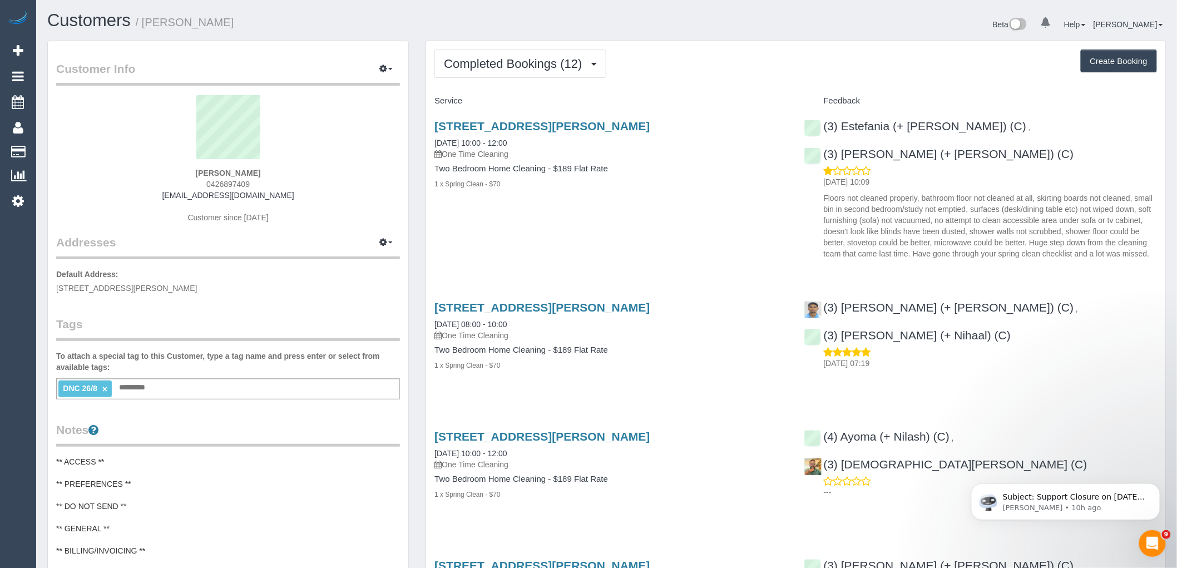
click at [65, 137] on sui-profile-pic at bounding box center [228, 131] width 327 height 72
drag, startPoint x: 262, startPoint y: 179, endPoint x: 185, endPoint y: 181, distance: 77.3
click at [185, 181] on div "[PERSON_NAME] 0426897409 [EMAIL_ADDRESS][DOMAIN_NAME] Customer since [DATE]" at bounding box center [228, 164] width 344 height 139
click at [277, 176] on div "Colin Carver 0426897409 colincarver6@gmail.com Customer since 2022" at bounding box center [228, 164] width 344 height 139
drag, startPoint x: 268, startPoint y: 179, endPoint x: 176, endPoint y: 181, distance: 91.8
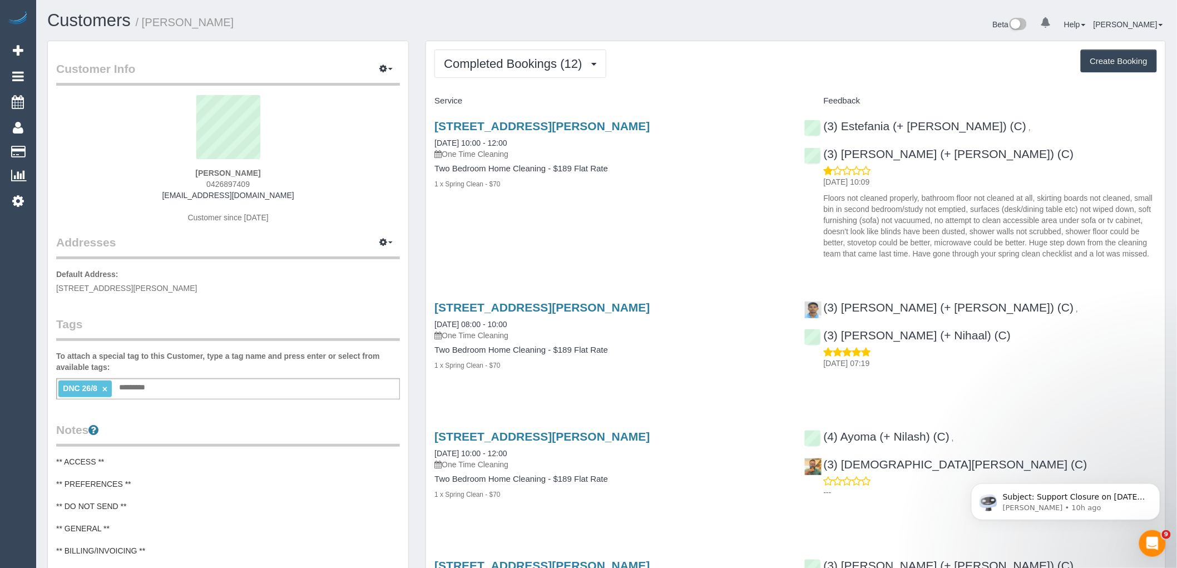
click at [176, 181] on div "Colin Carver 0426897409 colincarver6@gmail.com Customer since 2022" at bounding box center [228, 164] width 344 height 139
copy span "0426897409"
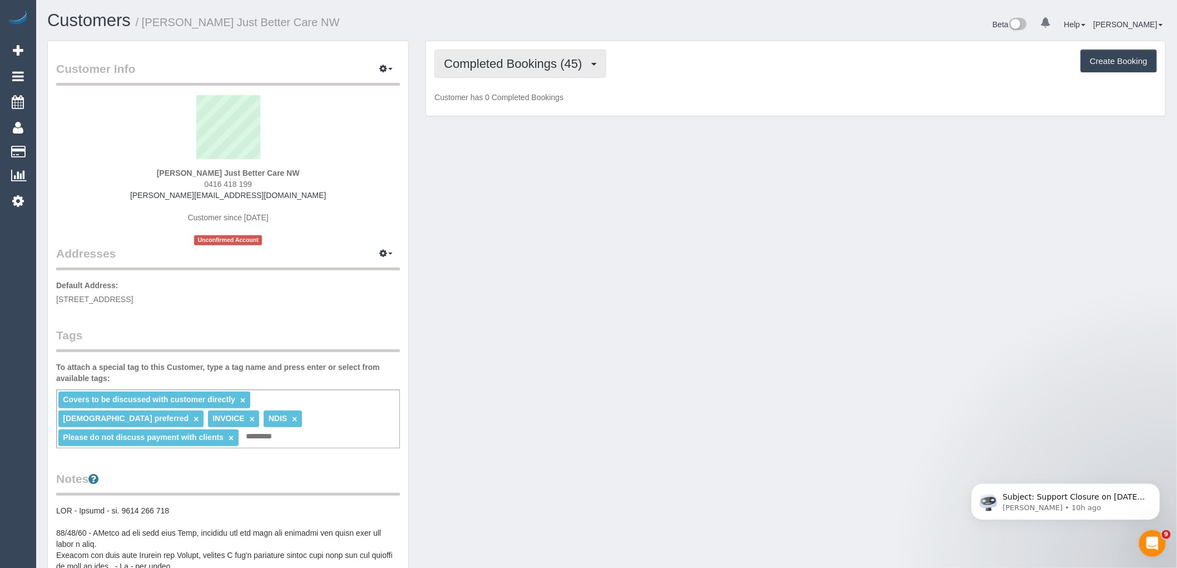
click at [548, 71] on button "Completed Bookings (45)" at bounding box center [519, 64] width 171 height 28
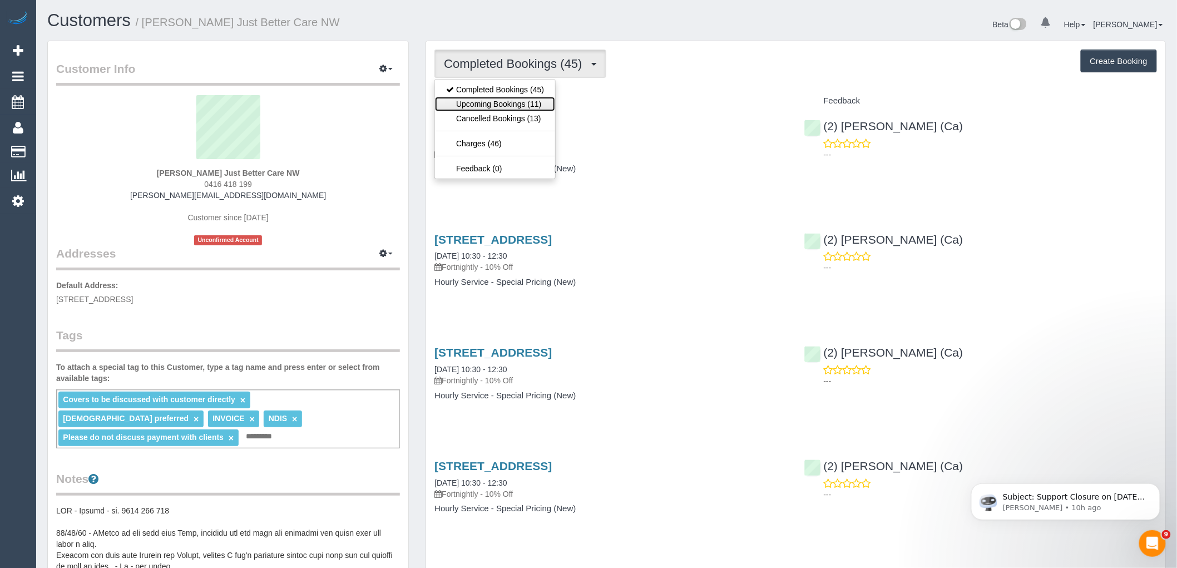
click at [537, 102] on link "Upcoming Bookings (11)" at bounding box center [495, 104] width 120 height 14
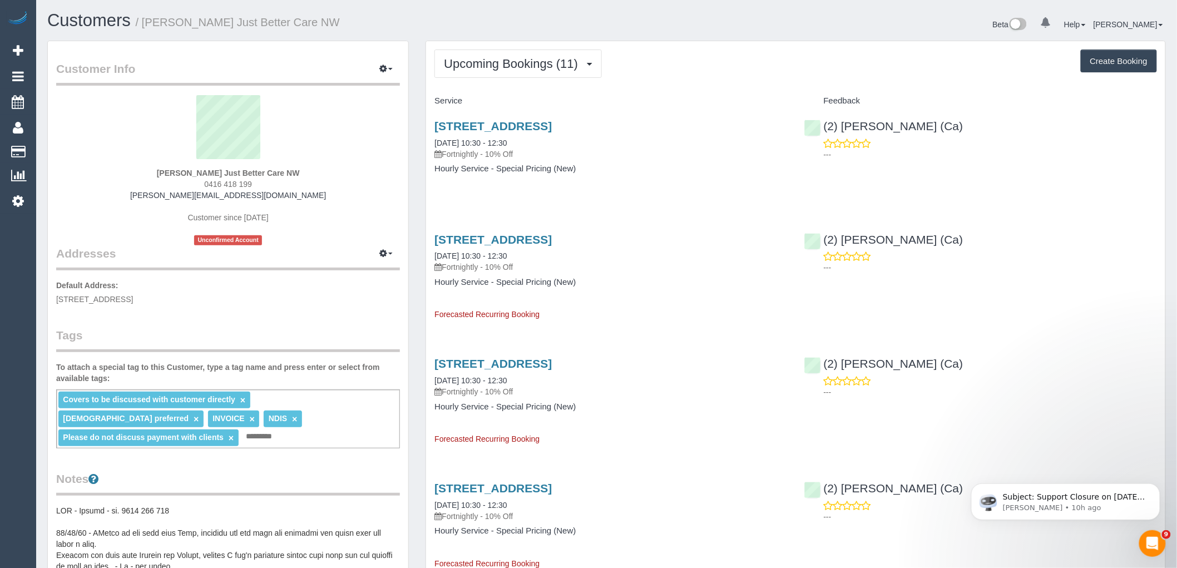
click at [746, 288] on div "[STREET_ADDRESS] [DATE] 10:30 - 12:30 Fortnightly - 10% Off Hourly Service - Sp…" at bounding box center [610, 272] width 369 height 97
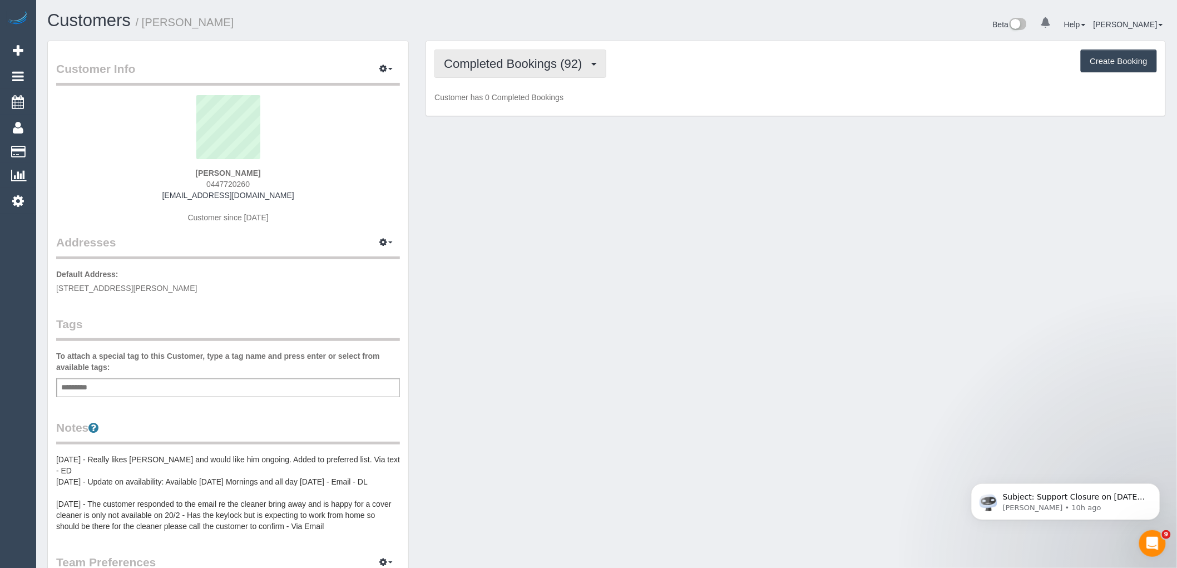
click at [484, 63] on span "Completed Bookings (92)" at bounding box center [516, 64] width 144 height 14
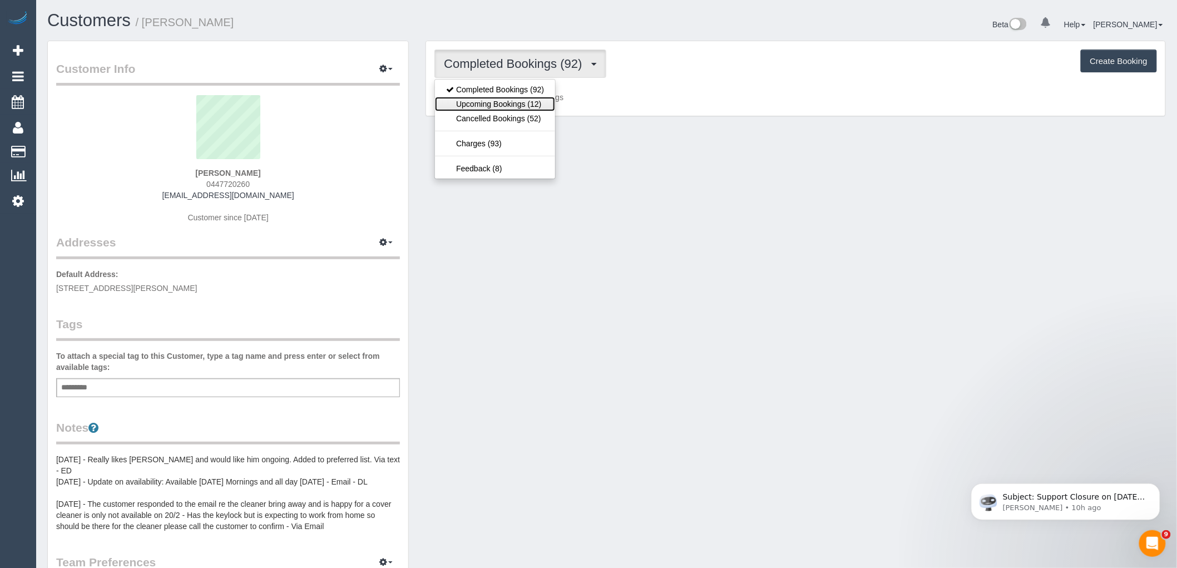
click at [494, 107] on link "Upcoming Bookings (12)" at bounding box center [495, 104] width 120 height 14
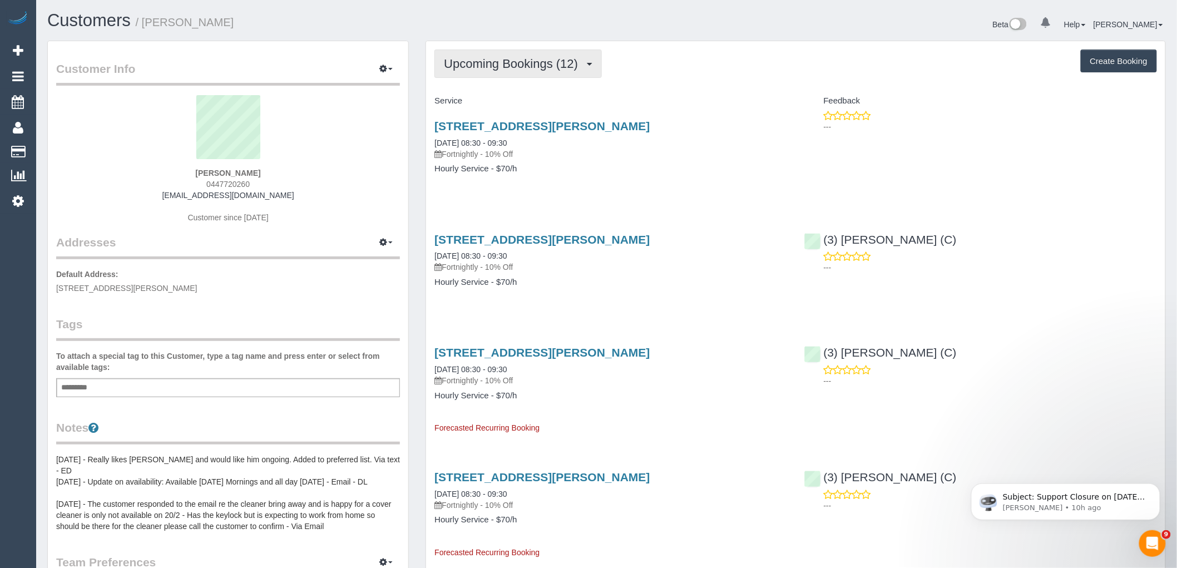
click at [550, 62] on span "Upcoming Bookings (12)" at bounding box center [514, 64] width 140 height 14
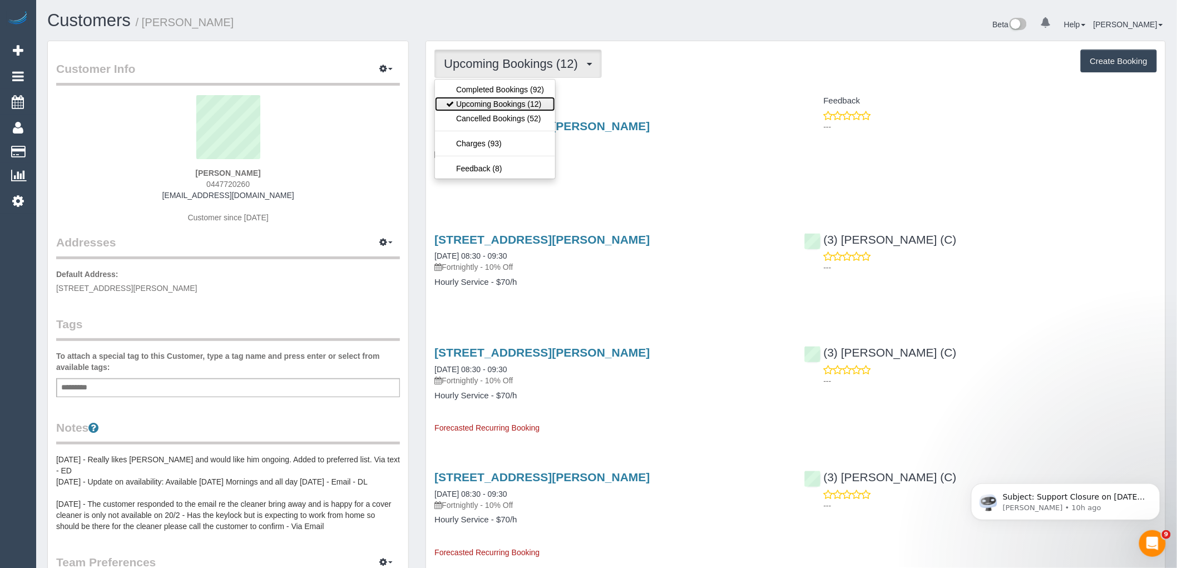
click at [537, 107] on link "Upcoming Bookings (12)" at bounding box center [495, 104] width 120 height 14
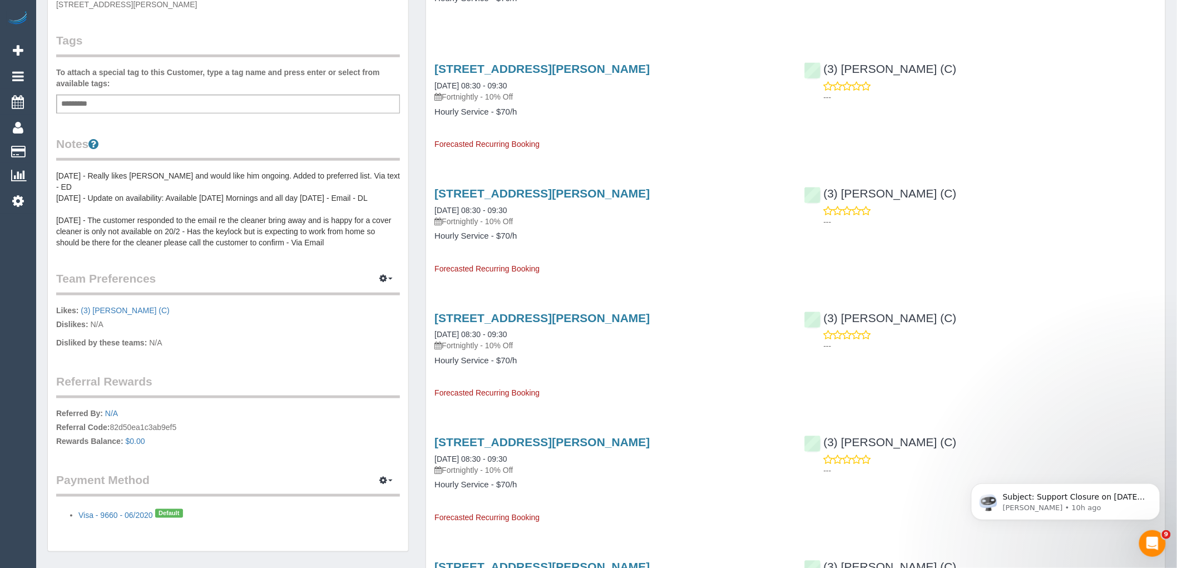
scroll to position [309, 0]
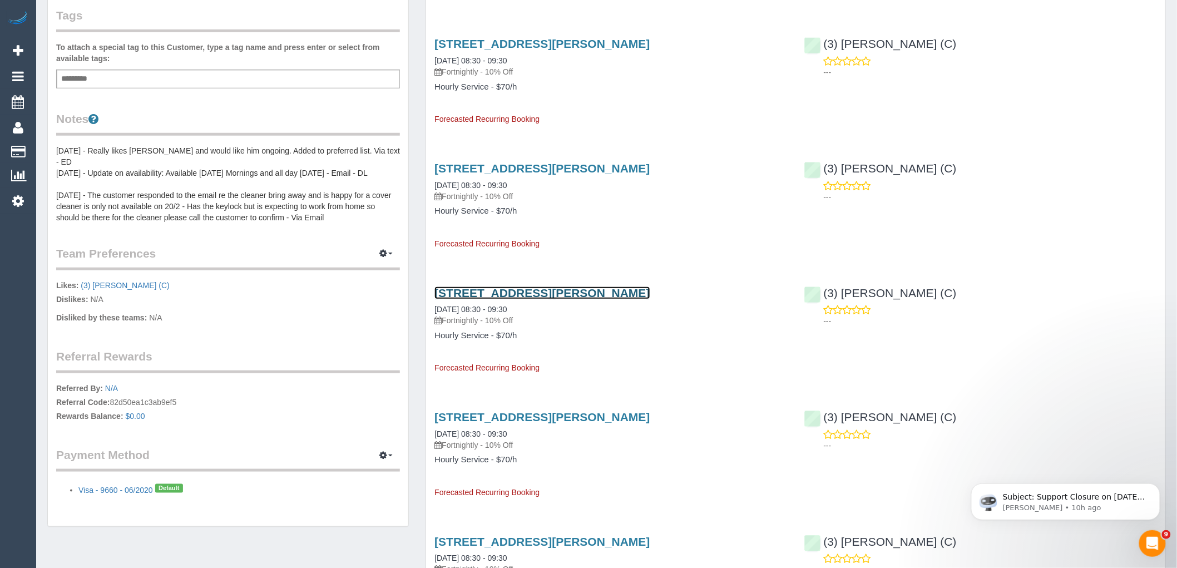
click at [576, 287] on link "80 The Righi, Eaglemont, VIC 3084" at bounding box center [541, 292] width 215 height 13
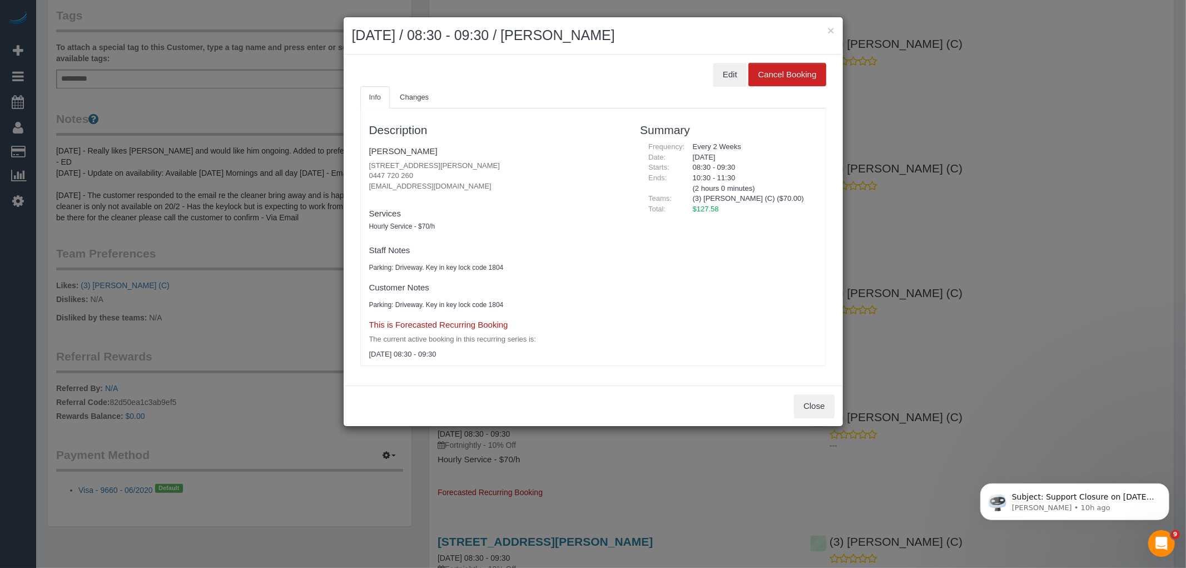
click at [790, 86] on ul "Info Changes" at bounding box center [593, 97] width 466 height 23
click at [793, 73] on button "Cancel Booking" at bounding box center [787, 74] width 77 height 23
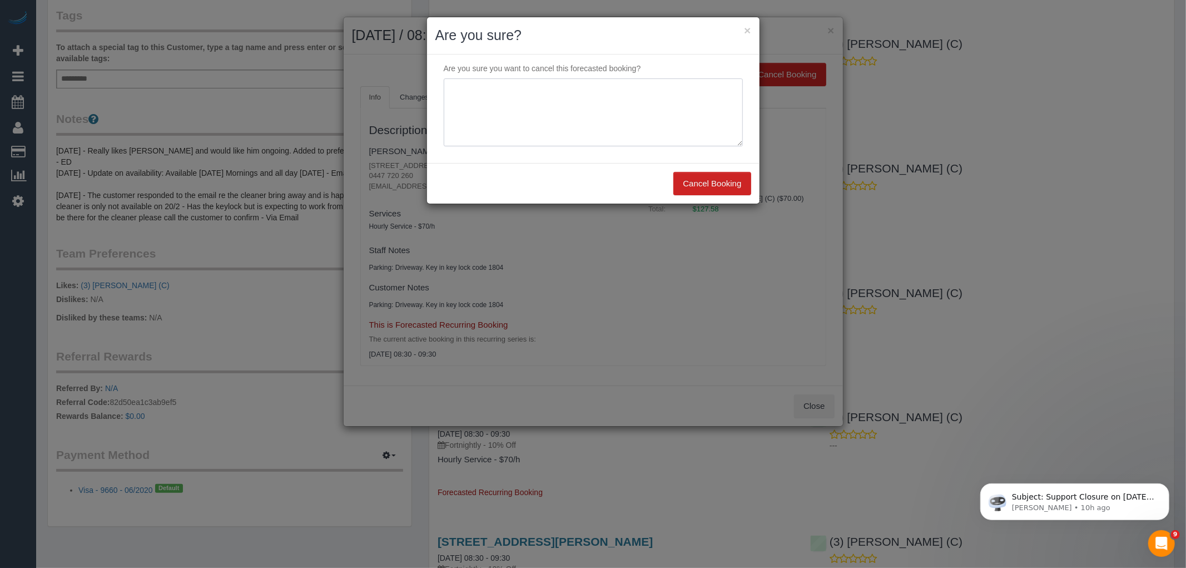
click at [561, 119] on textarea at bounding box center [593, 112] width 299 height 68
type textarea "Service not needed on this date via email VC"
click at [719, 185] on button "Cancel Booking" at bounding box center [712, 183] width 77 height 23
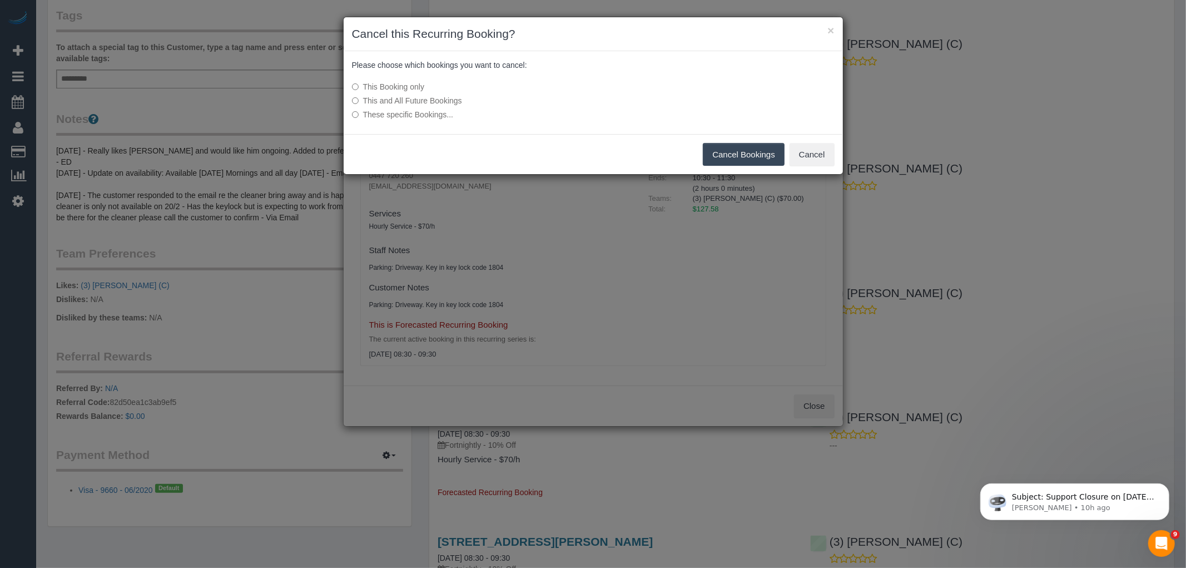
click at [724, 157] on button "Cancel Bookings" at bounding box center [744, 154] width 82 height 23
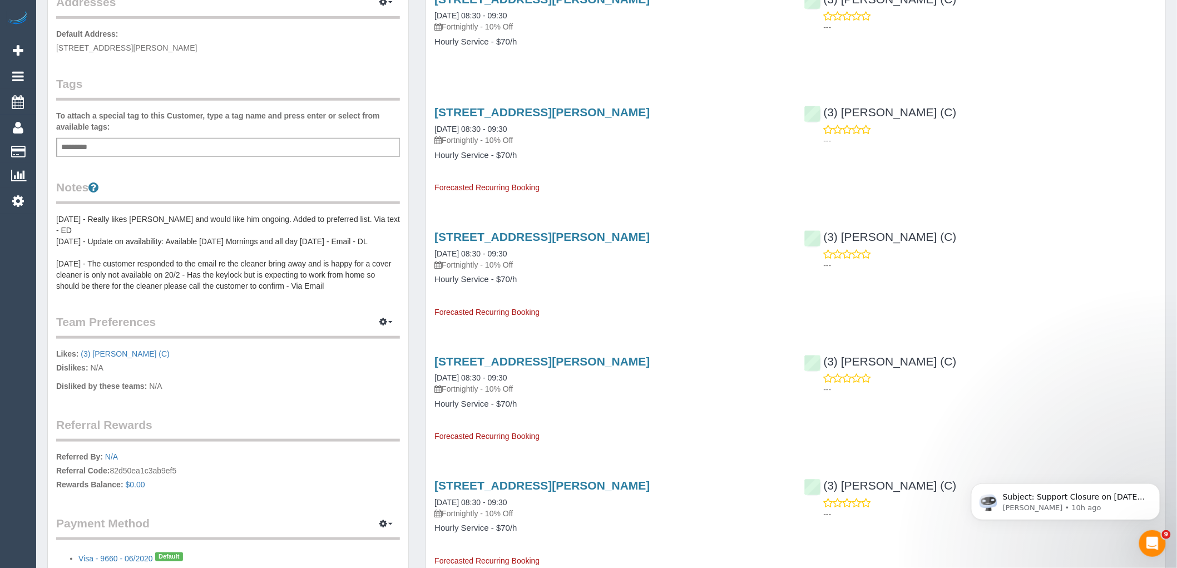
scroll to position [0, 0]
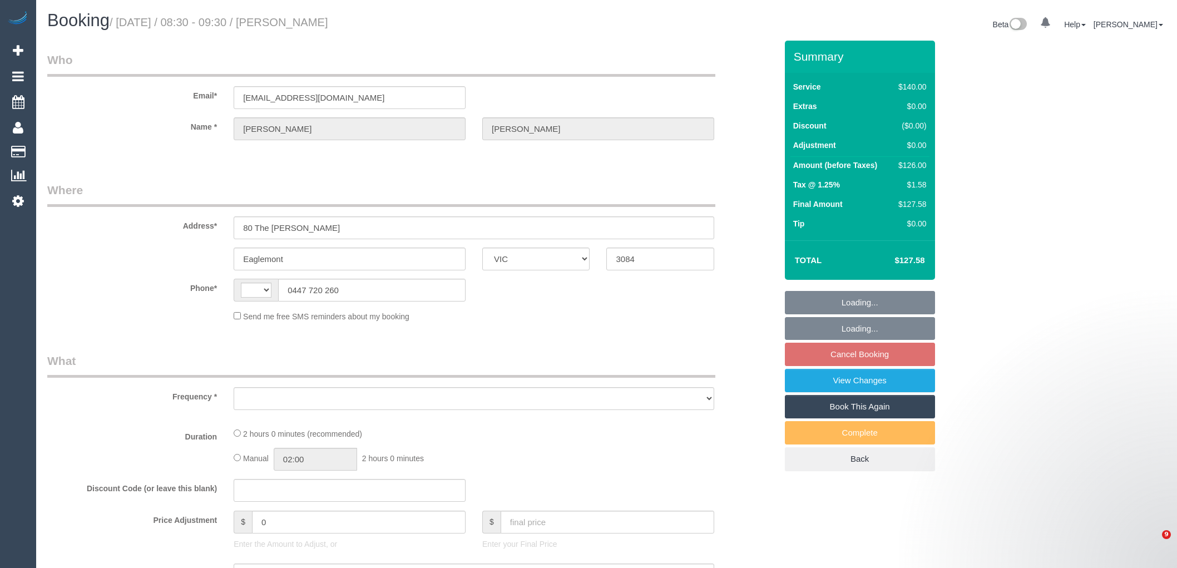
select select "VIC"
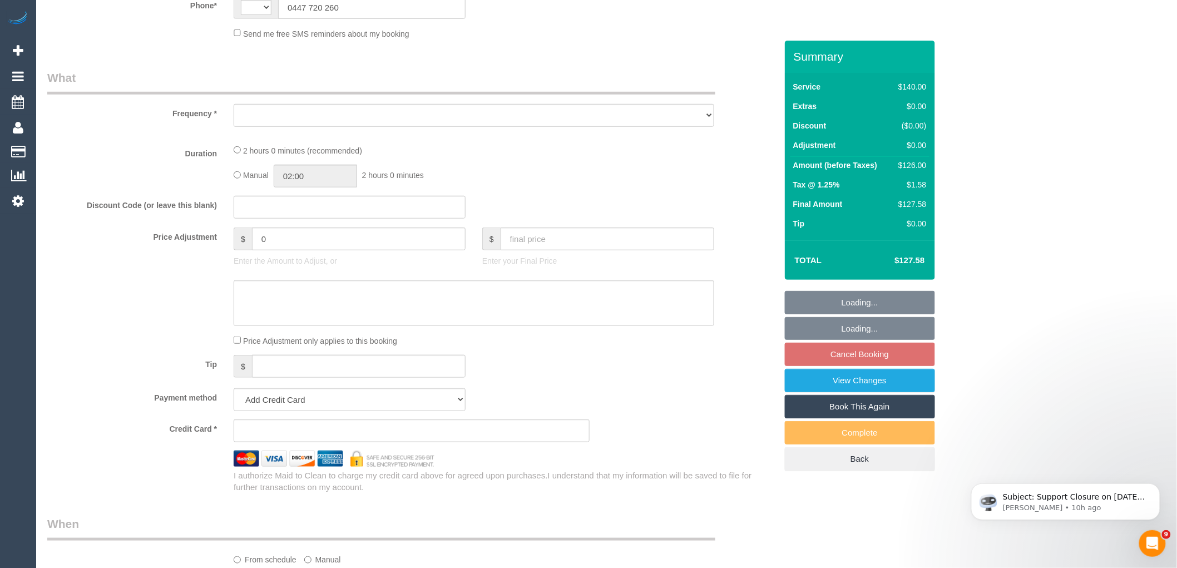
scroll to position [494, 0]
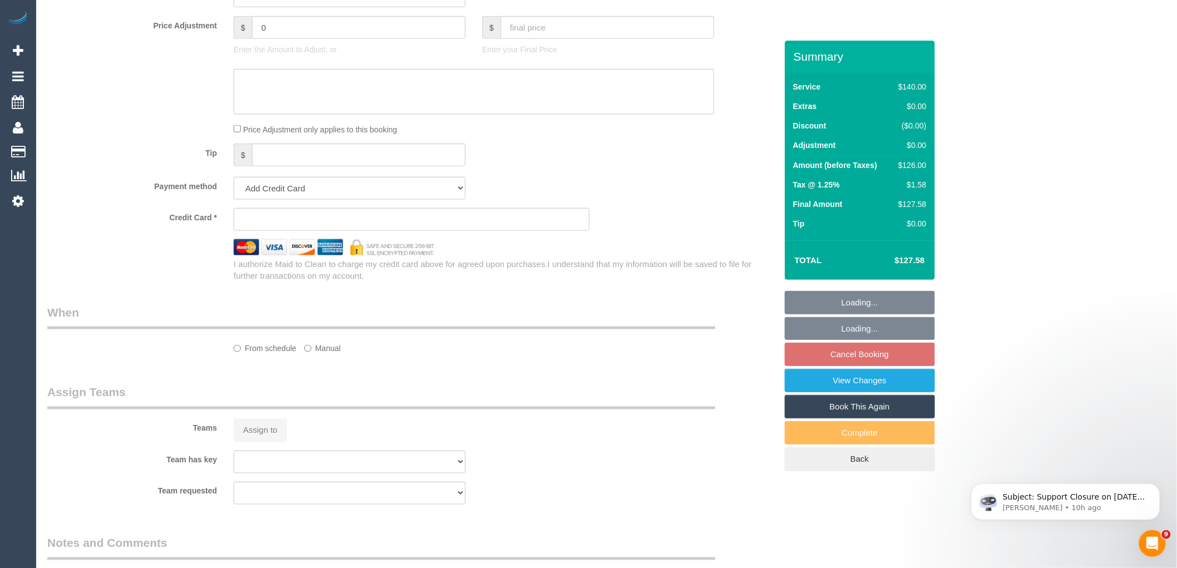
select select "string:AU"
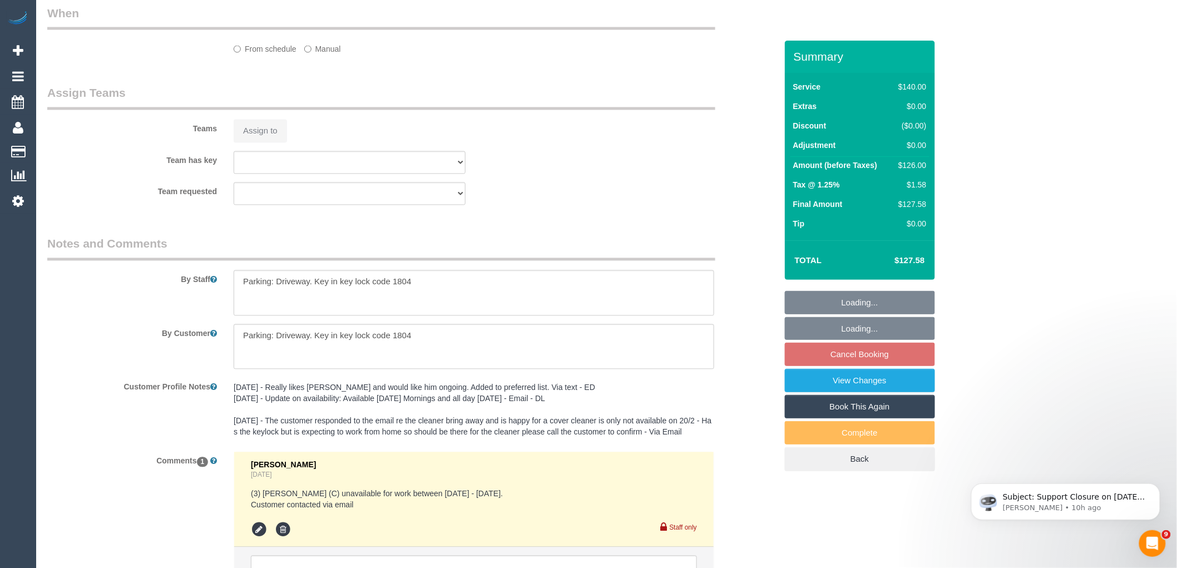
select select "object:543"
select select "string:stripe-pm_1FMqzf2GScqysDRVPnPLdsY7"
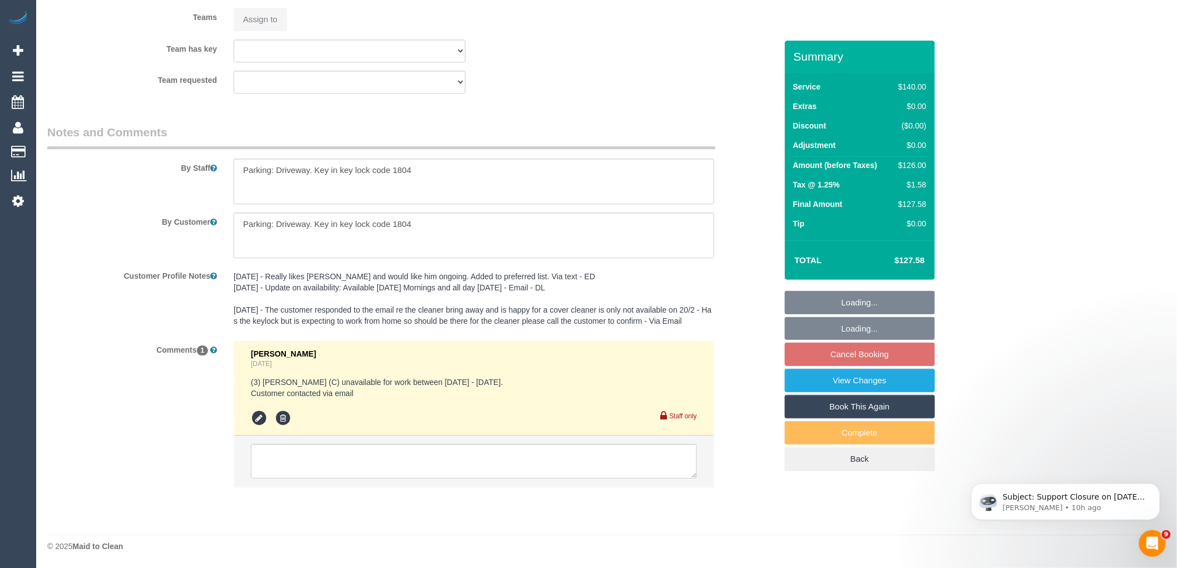
select select "number:32"
select select "object:884"
click at [329, 463] on textarea at bounding box center [474, 461] width 446 height 34
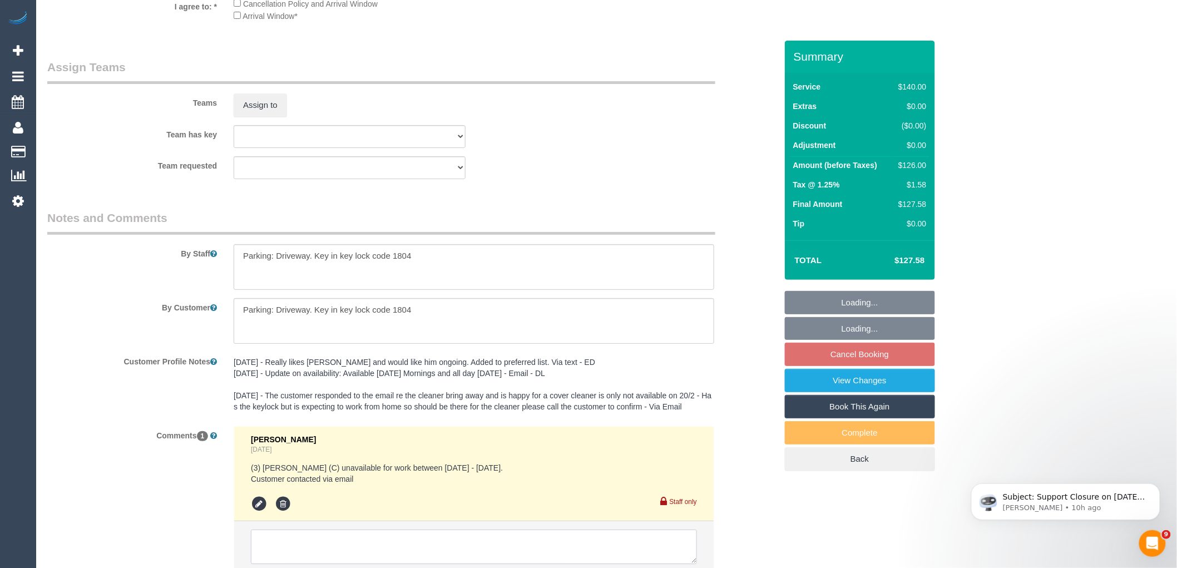
scroll to position [1823, 0]
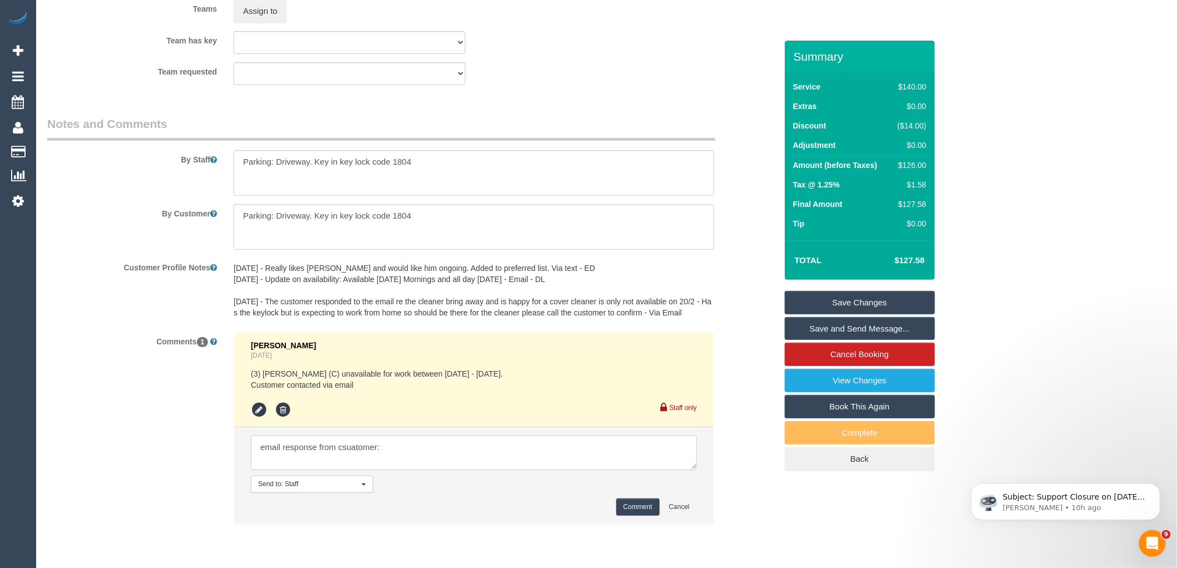
paste textarea "We appreciate you trying to find a cover for our next service [DATE], unfortuna…"
type textarea "email response from csuatomer: We appreciate you trying to find a cover for our…"
click at [630, 516] on button "Comment" at bounding box center [637, 506] width 43 height 17
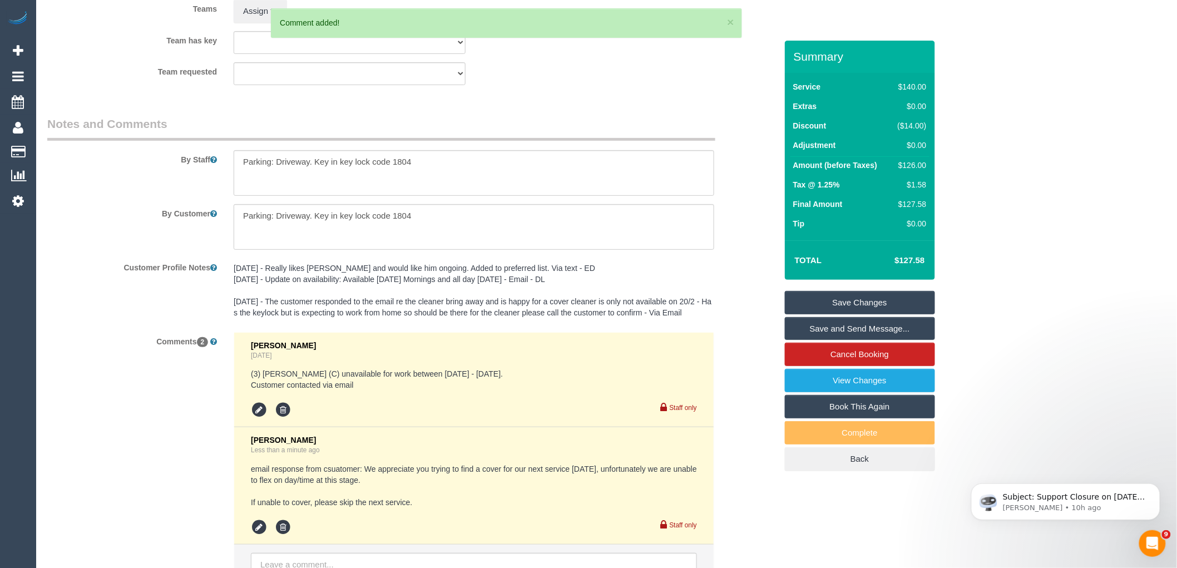
click at [870, 303] on link "Save Changes" at bounding box center [860, 302] width 150 height 23
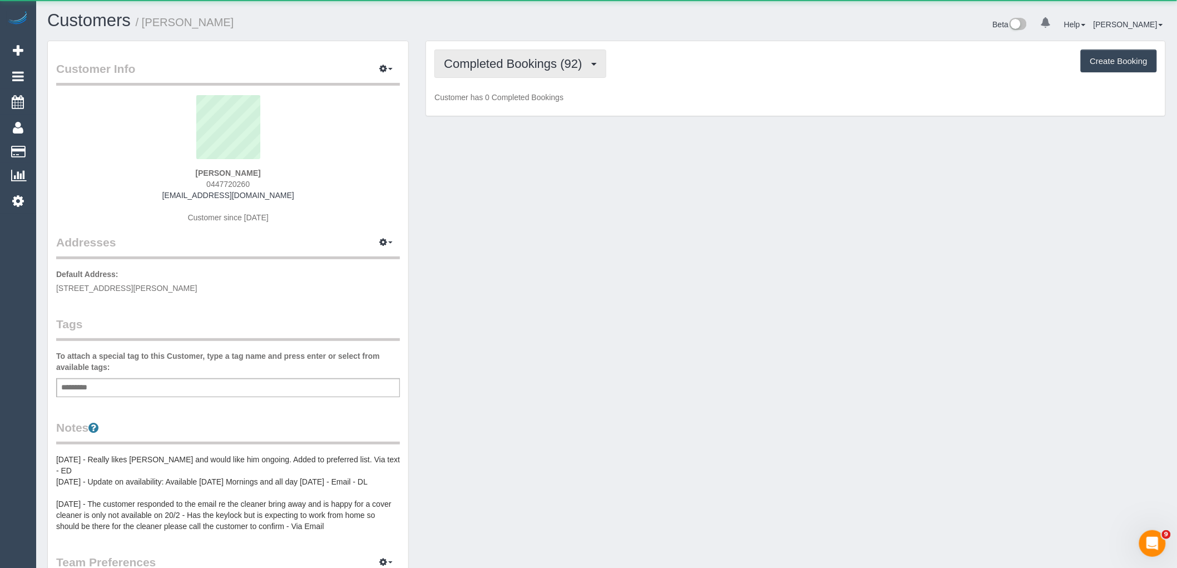
click at [535, 57] on span "Completed Bookings (92)" at bounding box center [516, 64] width 144 height 14
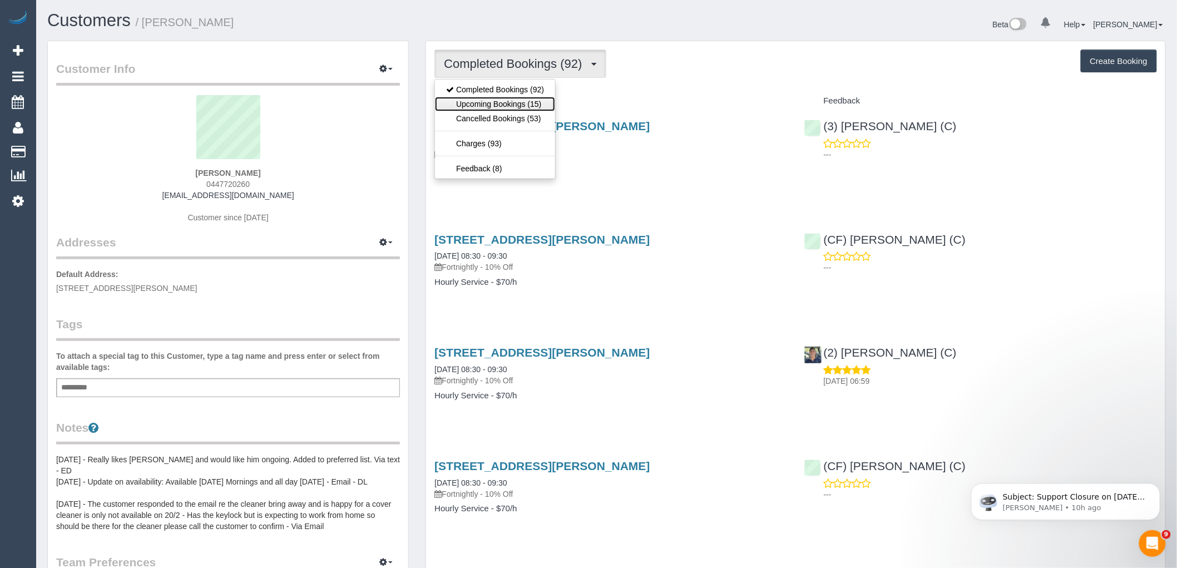
click at [536, 111] on link "Upcoming Bookings (15)" at bounding box center [495, 104] width 120 height 14
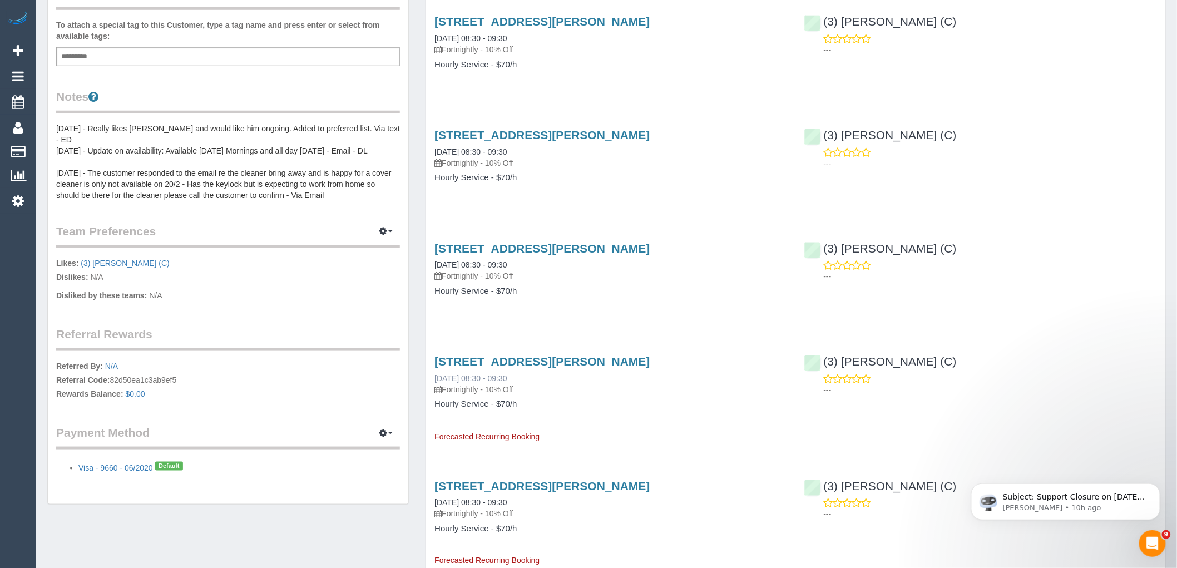
scroll to position [370, 0]
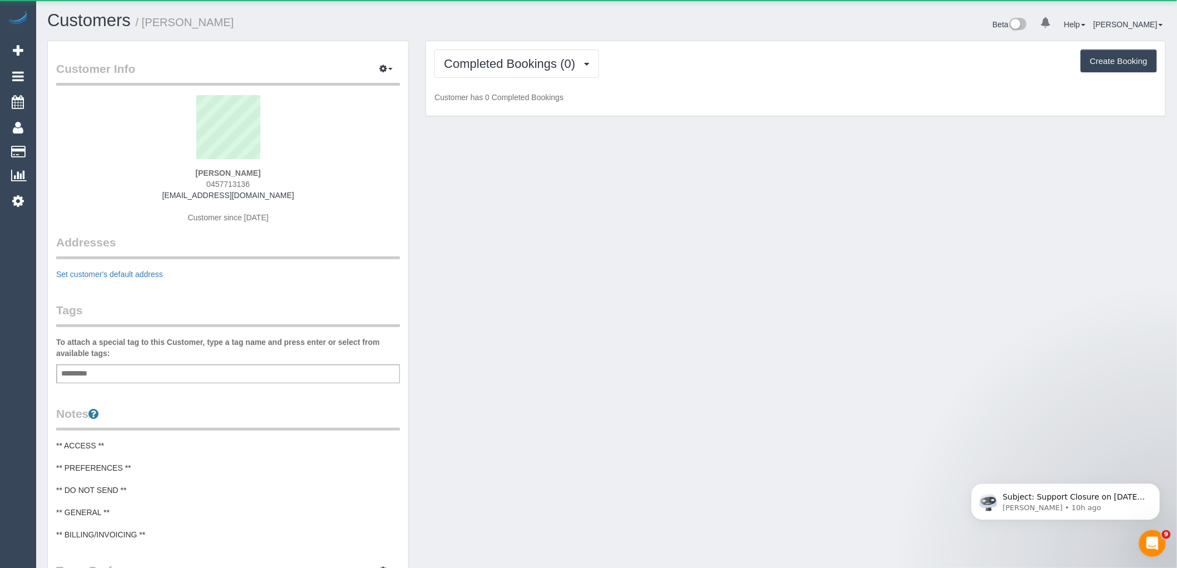
click at [506, 41] on div "Completed Bookings (0) Completed Bookings (0) Upcoming Bookings (12) Cancelled …" at bounding box center [796, 79] width 740 height 76
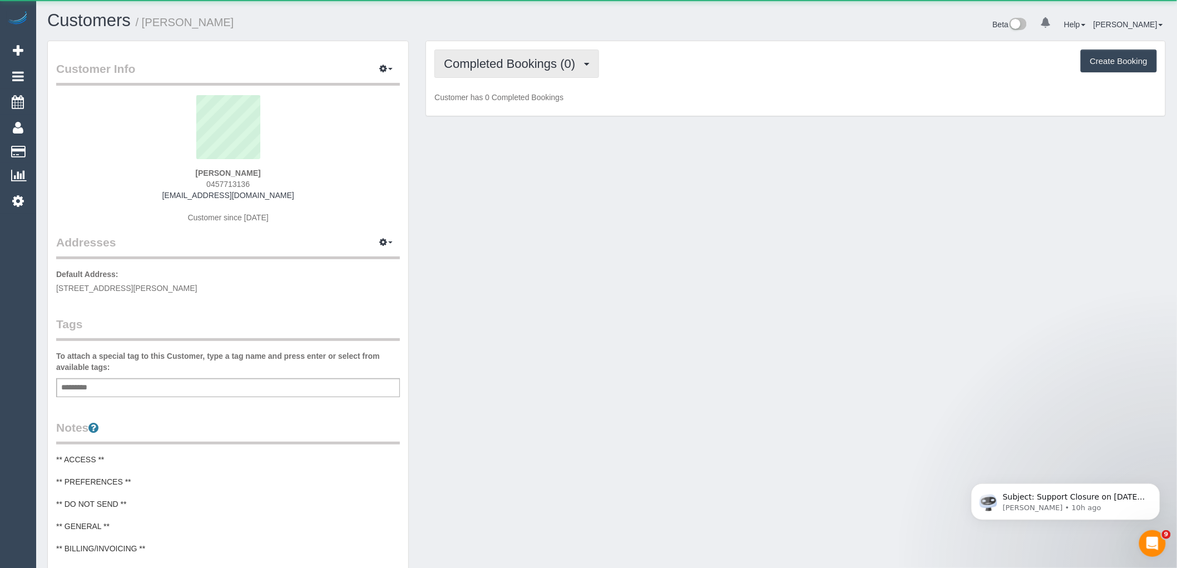
click at [518, 67] on span "Completed Bookings (0)" at bounding box center [512, 64] width 137 height 14
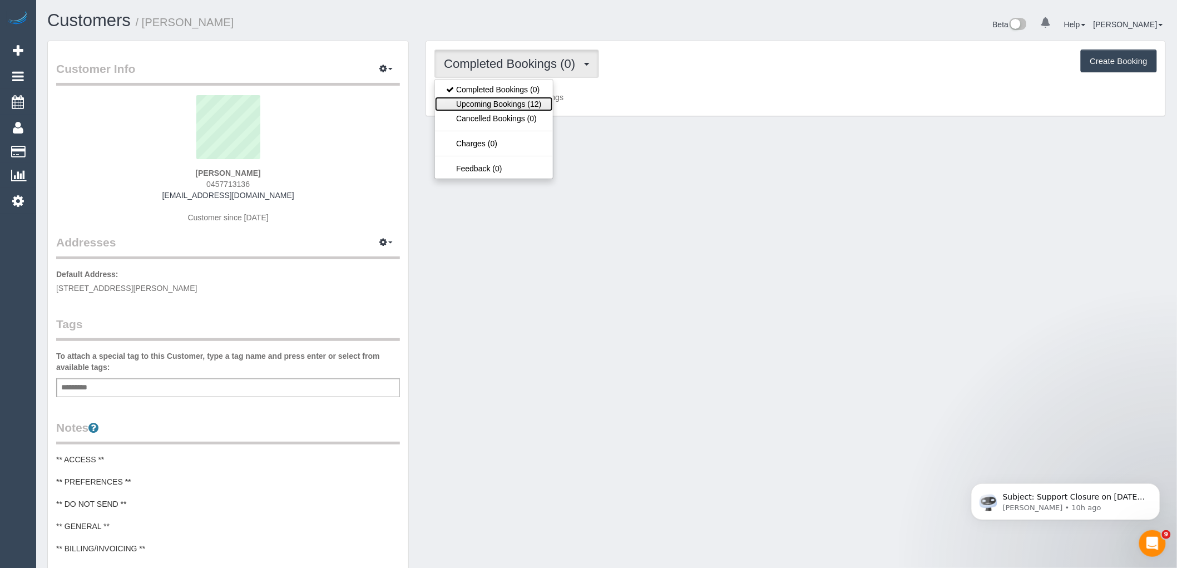
click at [518, 99] on link "Upcoming Bookings (12)" at bounding box center [493, 104] width 117 height 14
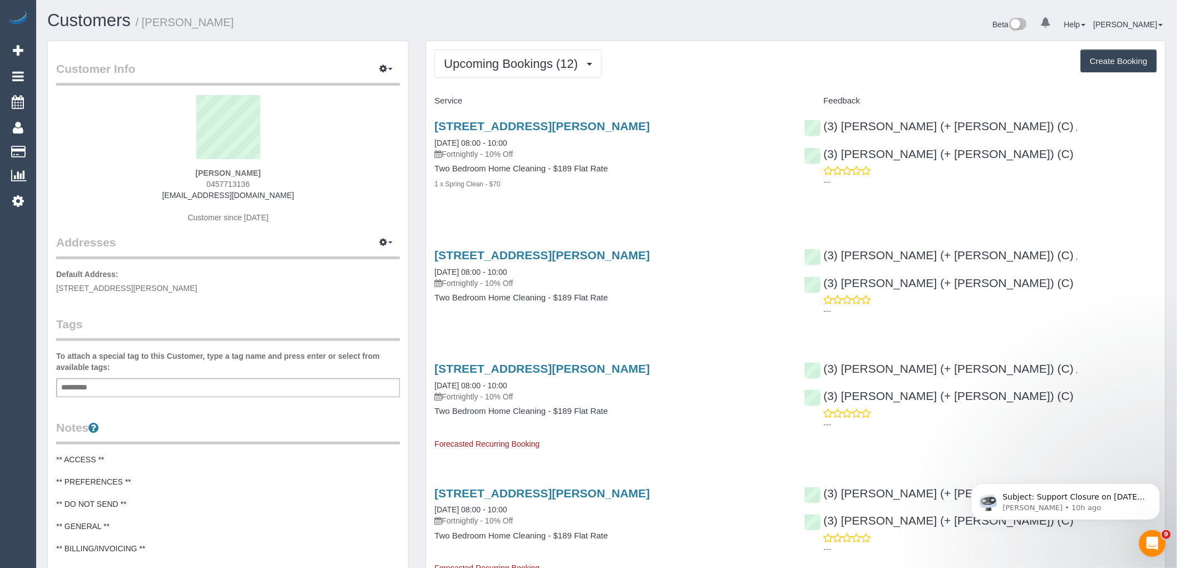
drag, startPoint x: 210, startPoint y: 180, endPoint x: 180, endPoint y: 180, distance: 30.6
click at [180, 180] on div "[PERSON_NAME] 0457713136 [EMAIL_ADDRESS][DOMAIN_NAME] Customer since [DATE]" at bounding box center [228, 164] width 344 height 139
copy span "0457713136"
click at [281, 168] on div "Simon Pervan 0457713136 spervan68@gmail.com Customer since 2025" at bounding box center [228, 164] width 344 height 139
drag, startPoint x: 226, startPoint y: 186, endPoint x: 144, endPoint y: 190, distance: 82.9
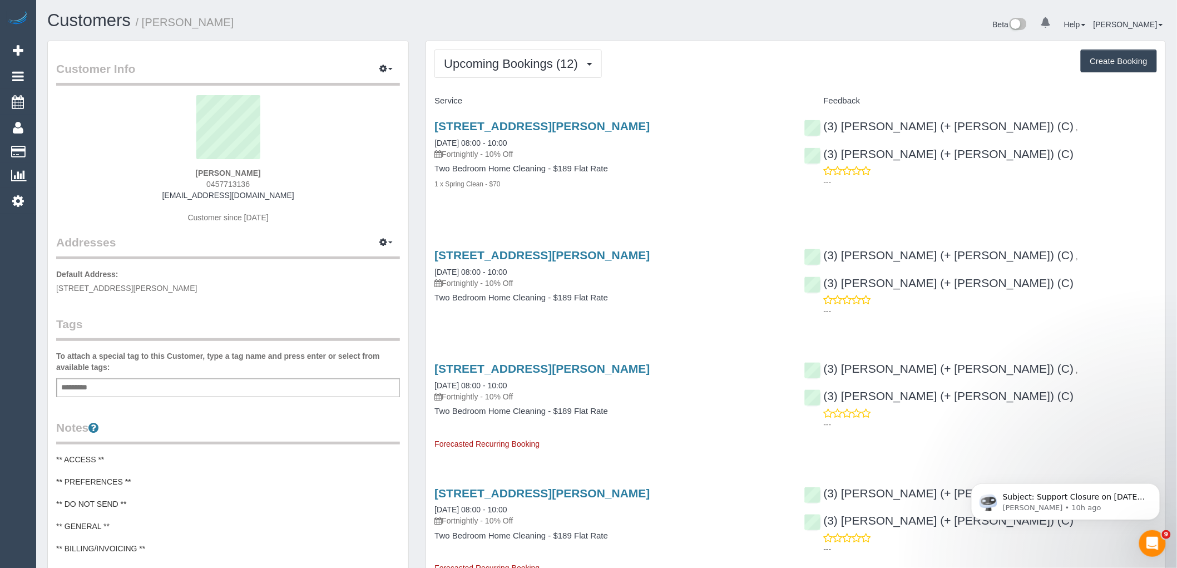
click at [175, 186] on div "Simon Pervan 0457713136 spervan68@gmail.com Customer since 2025" at bounding box center [228, 164] width 344 height 139
copy span "0457713136"
click at [283, 129] on sui-profile-pic at bounding box center [228, 131] width 327 height 72
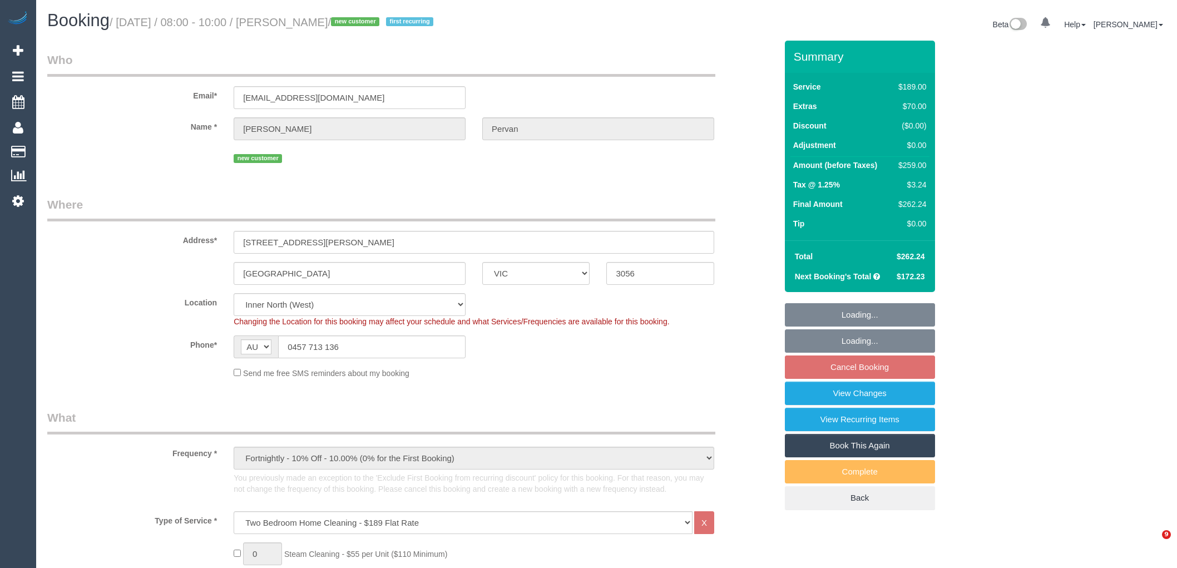
select select "VIC"
select select "spot1"
select select "number:27"
select select "number:16"
select select "number:19"
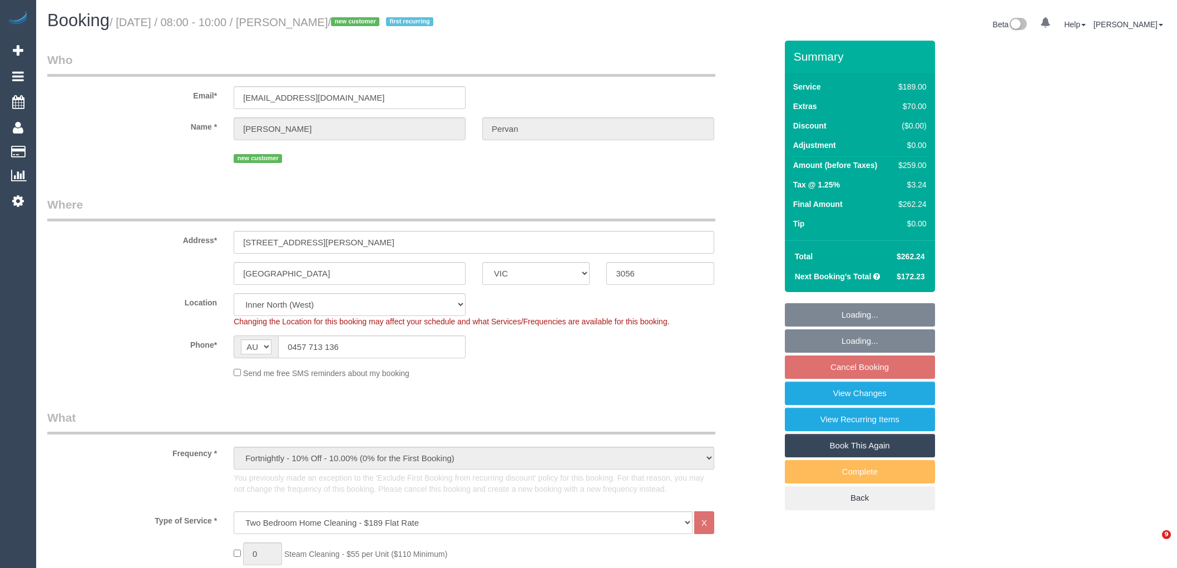
select select "number:24"
select select "number:34"
select select "number:26"
